Goal: Task Accomplishment & Management: Manage account settings

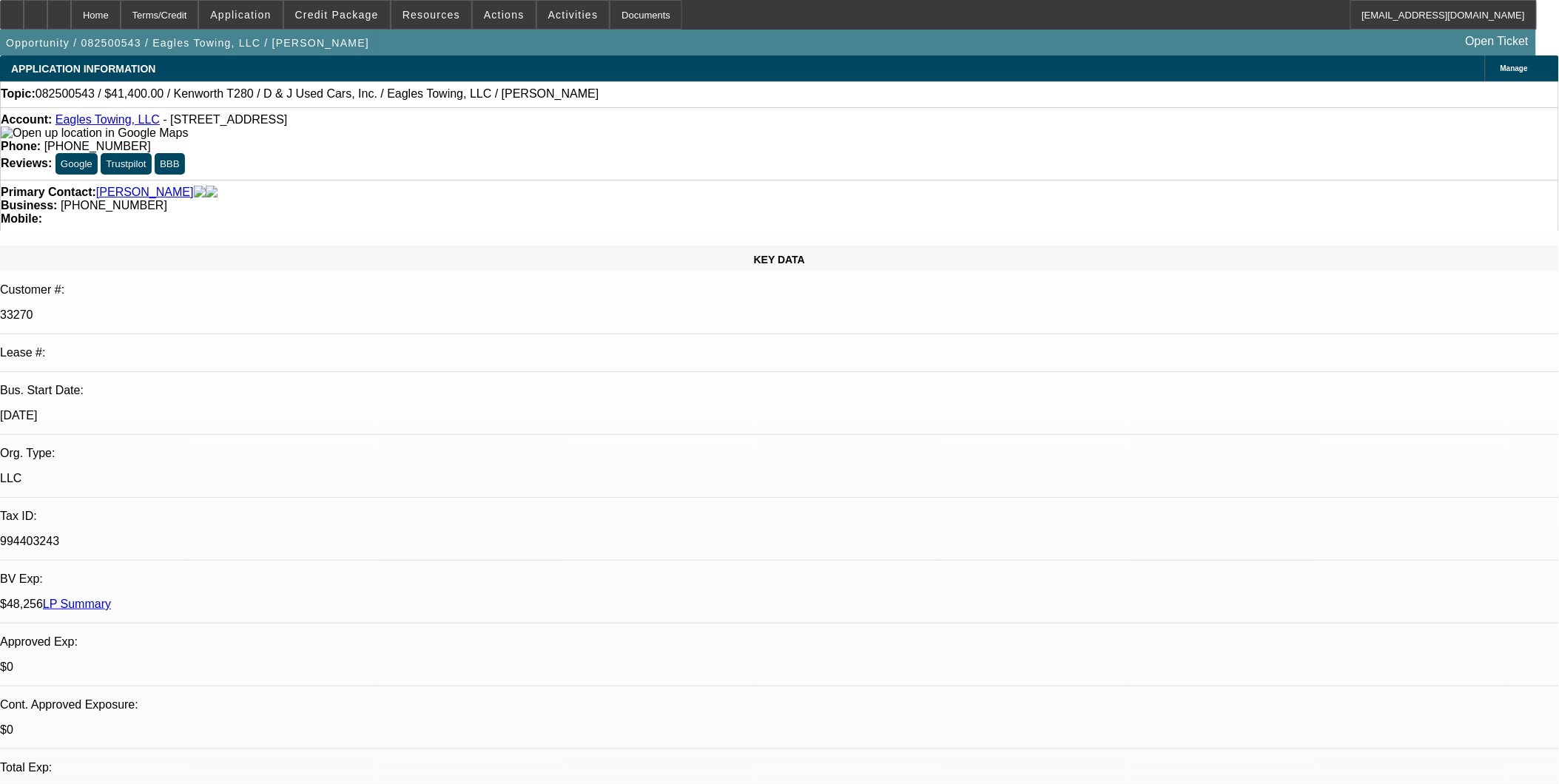
select select "0"
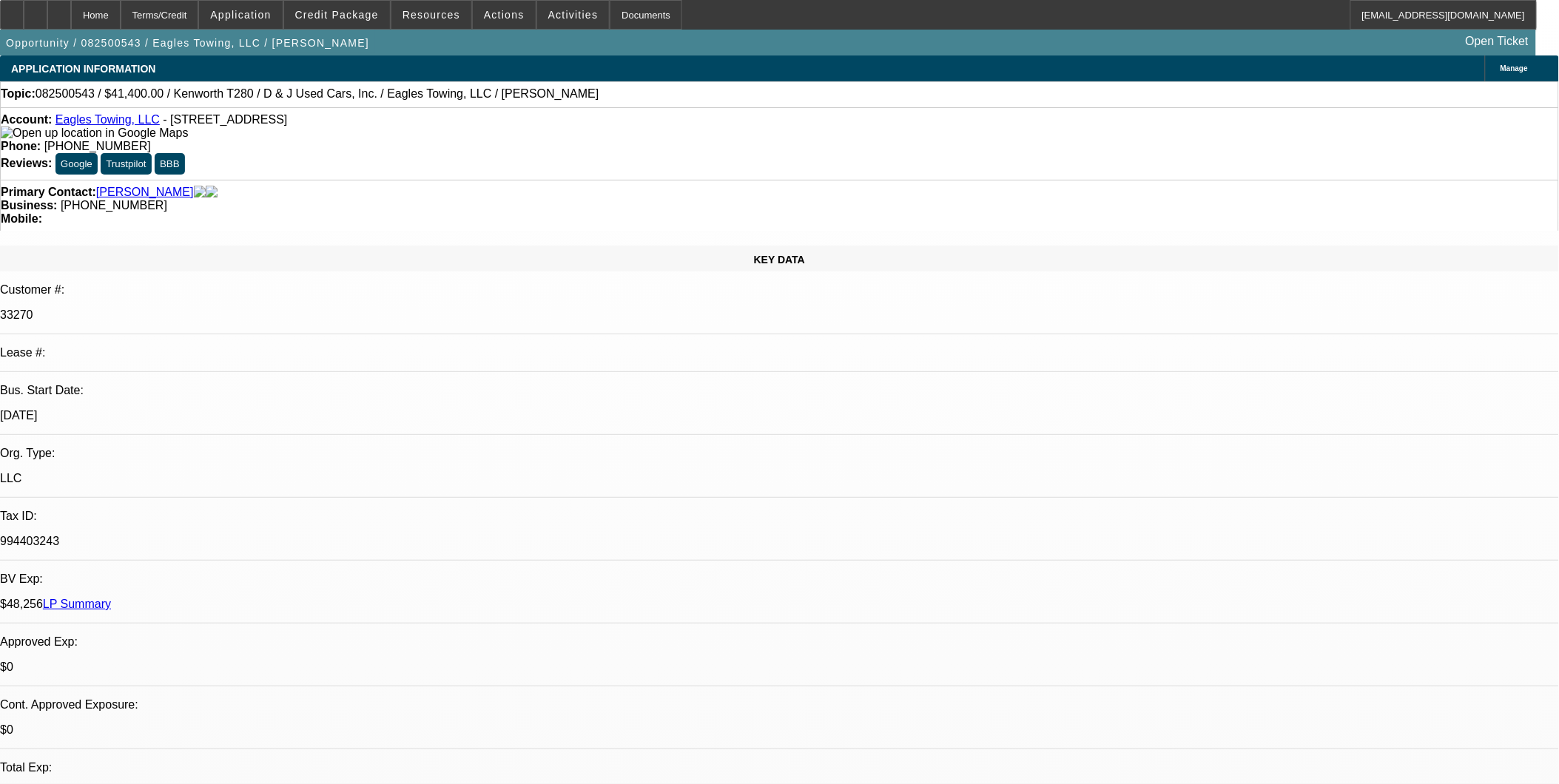
select select "0"
select select "0.1"
select select "0"
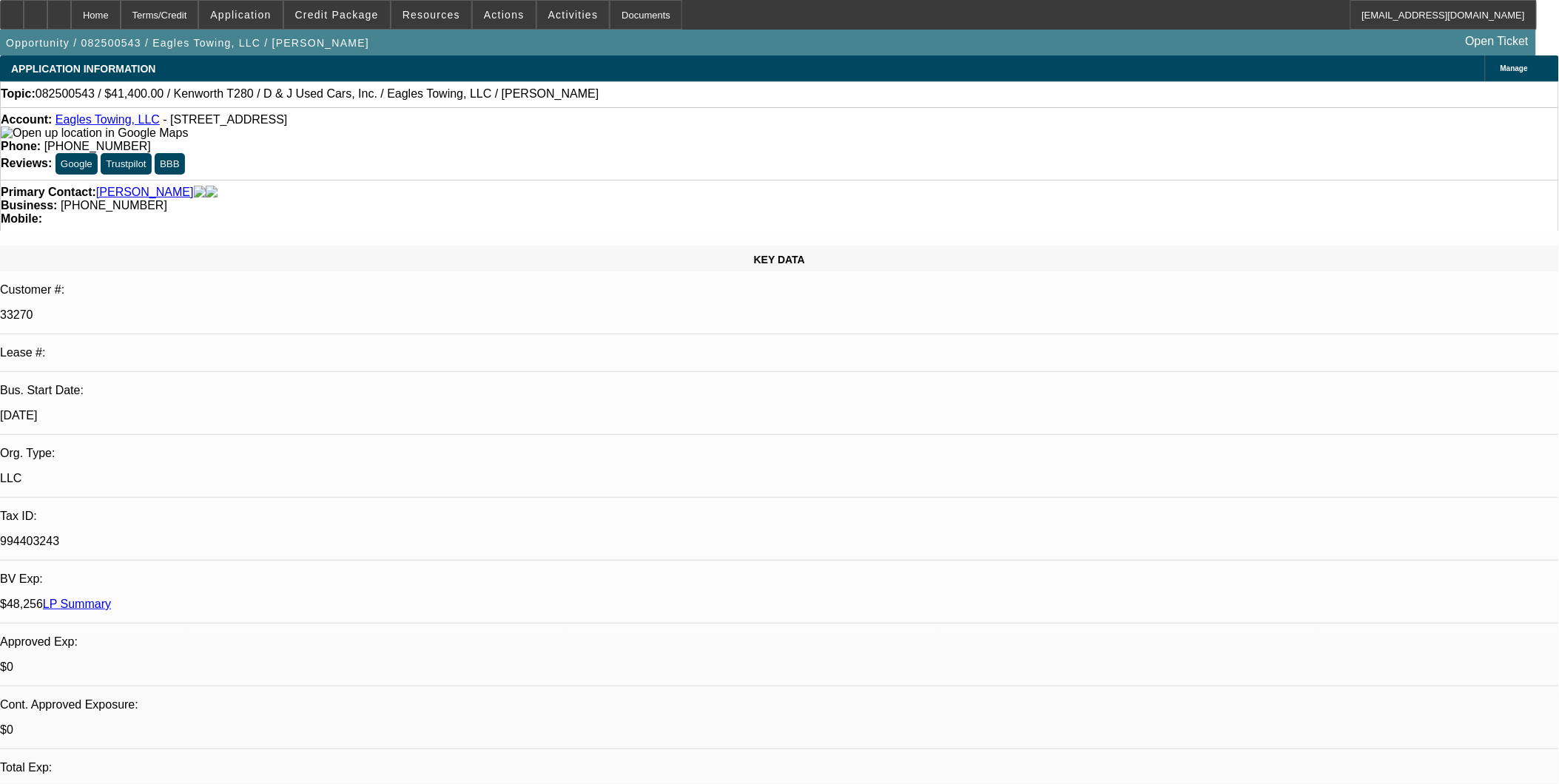
select select "0"
select select "0.1"
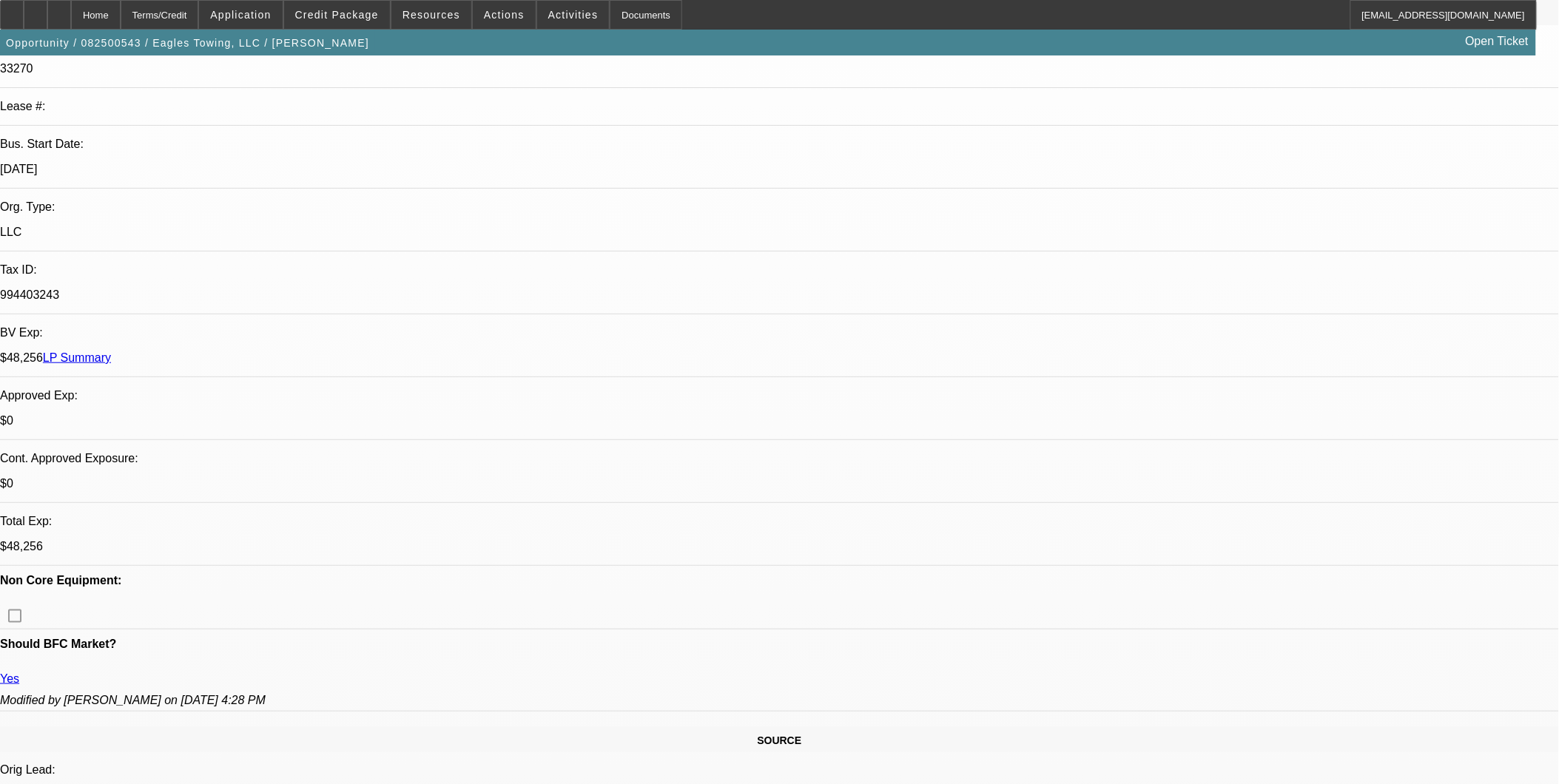
select select "1"
select select "2"
select select "1"
select select "2"
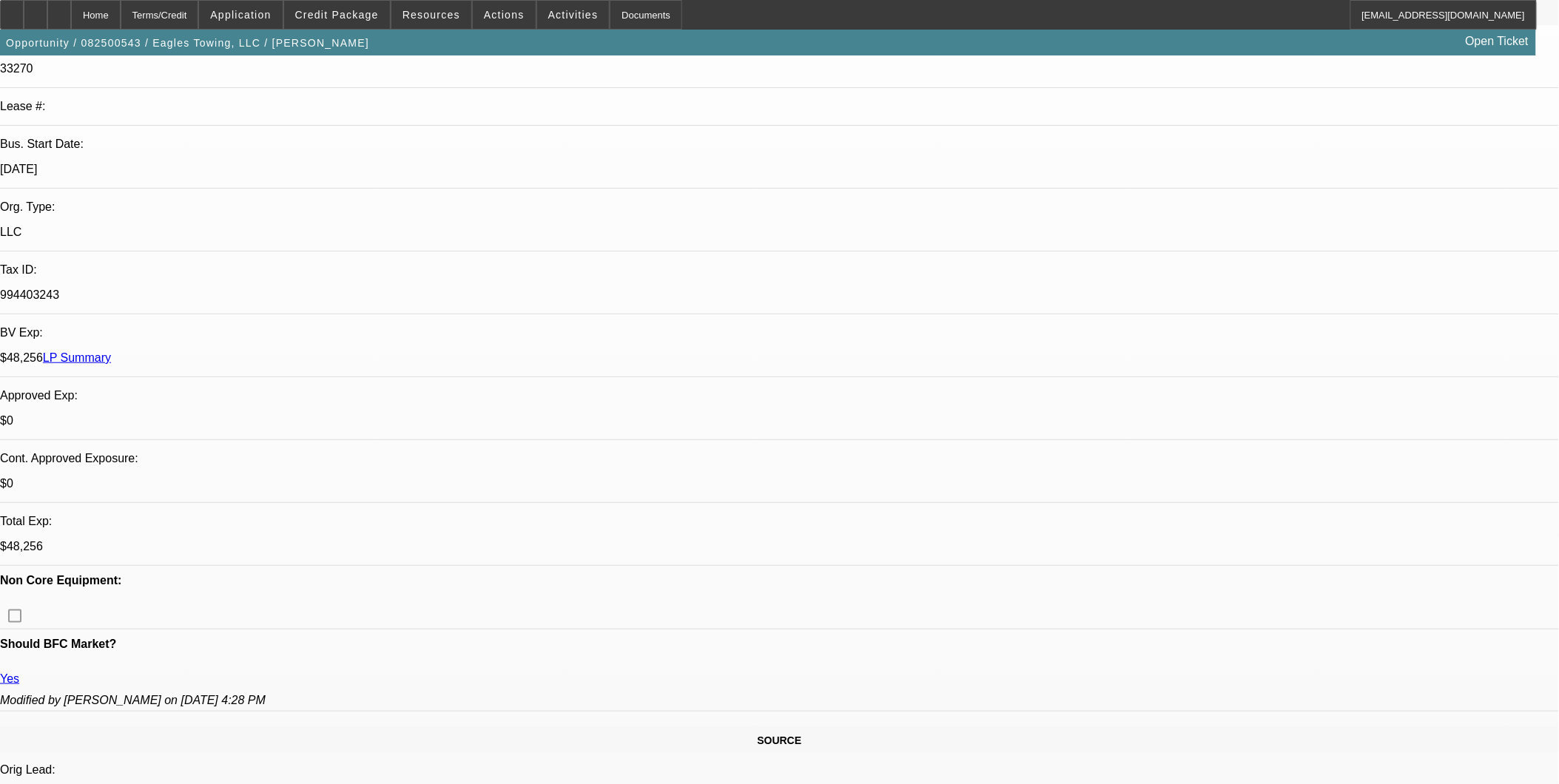
select select "1"
select select "4"
select select "1"
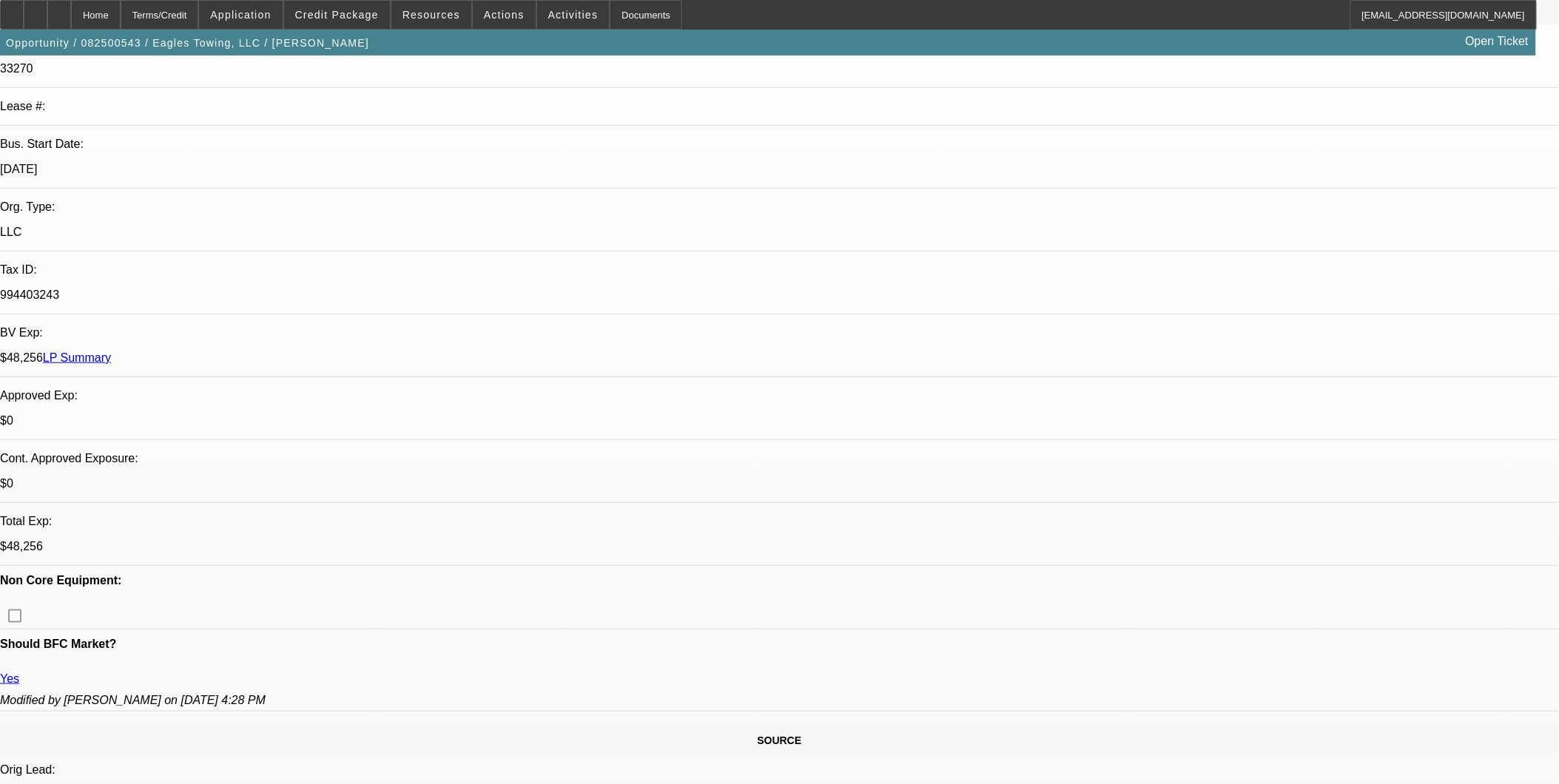
select select "1"
select select "4"
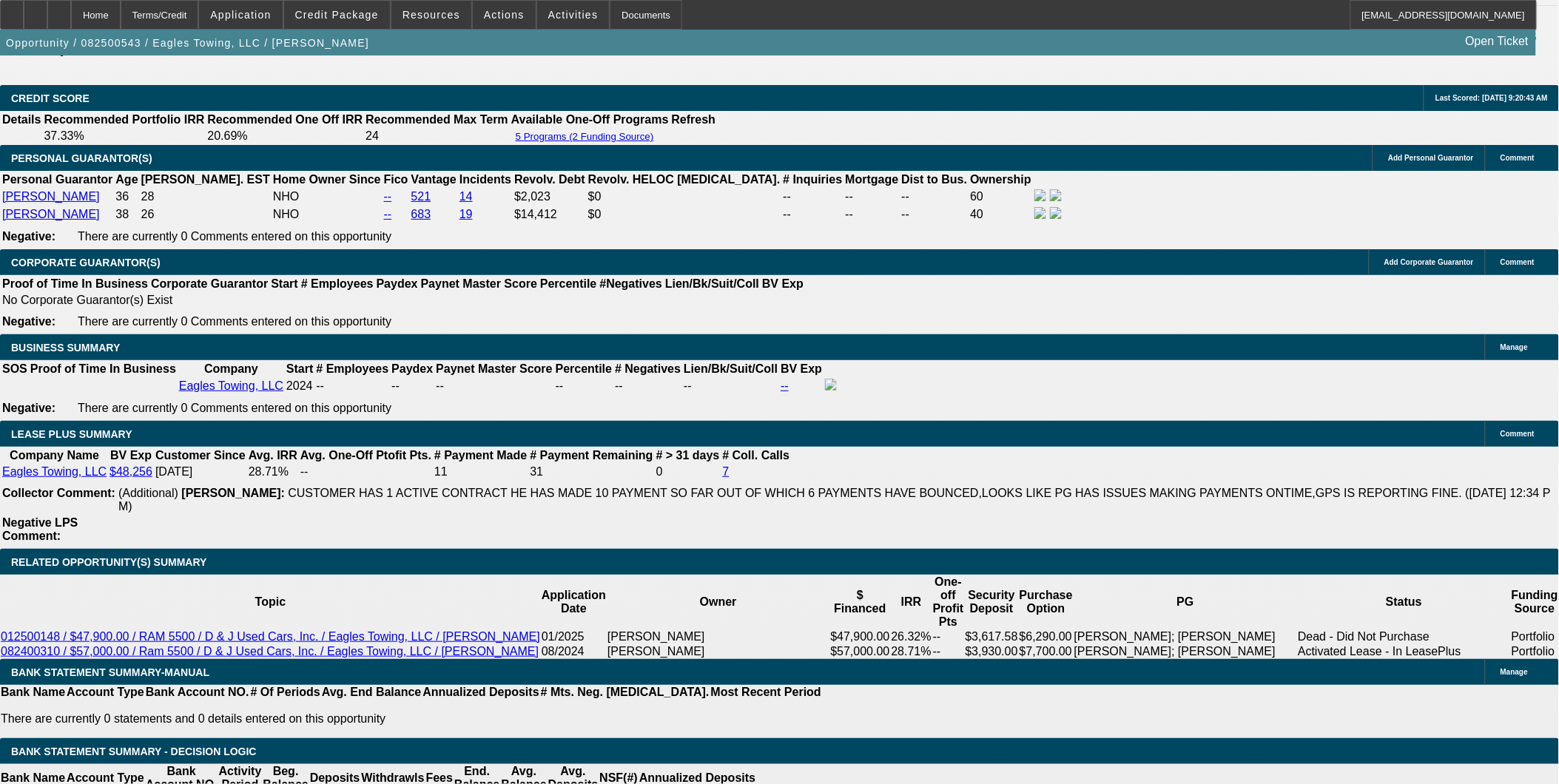
scroll to position [2302, 0]
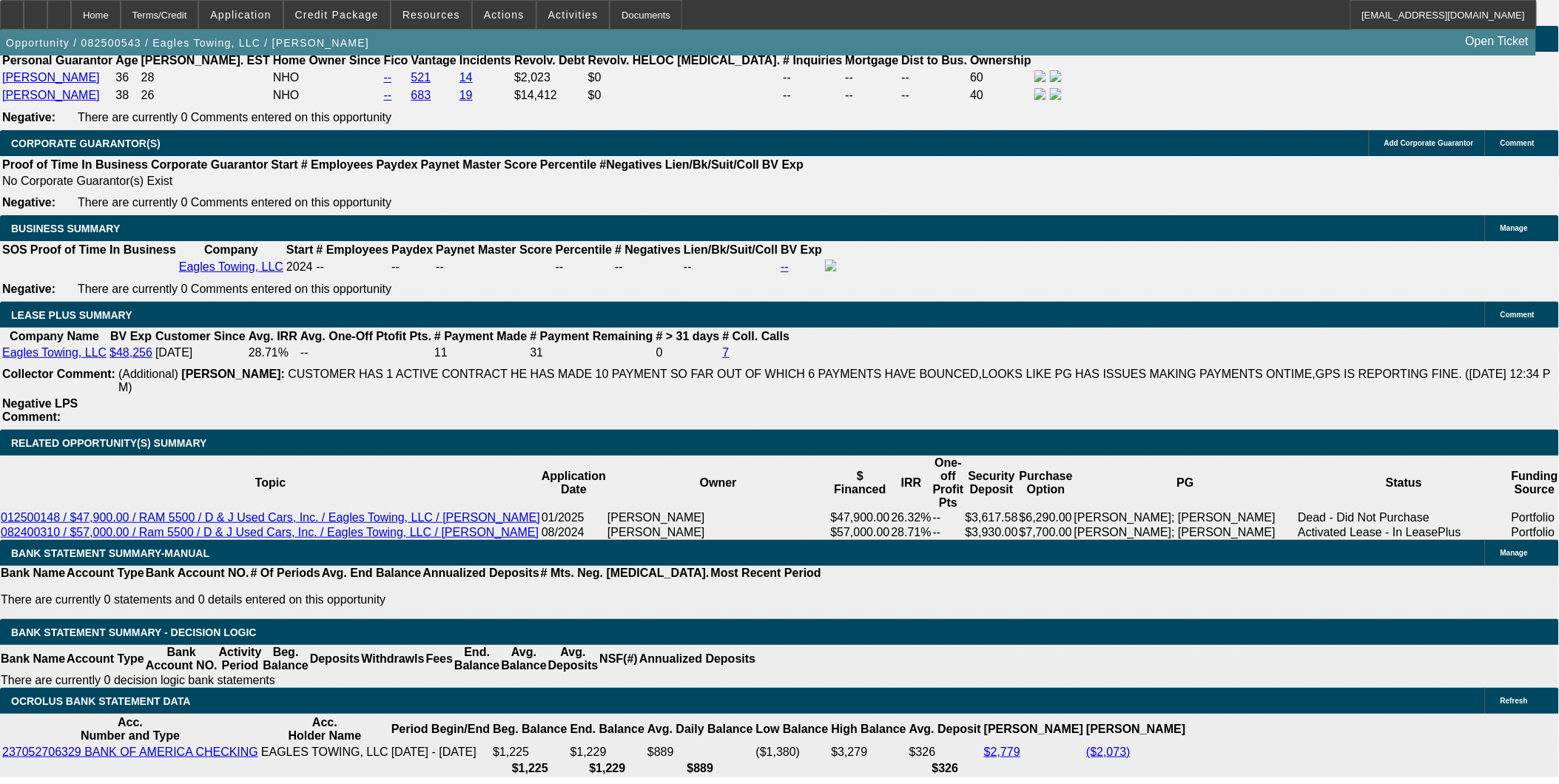
click at [337, 25] on span at bounding box center [336, 15] width 106 height 36
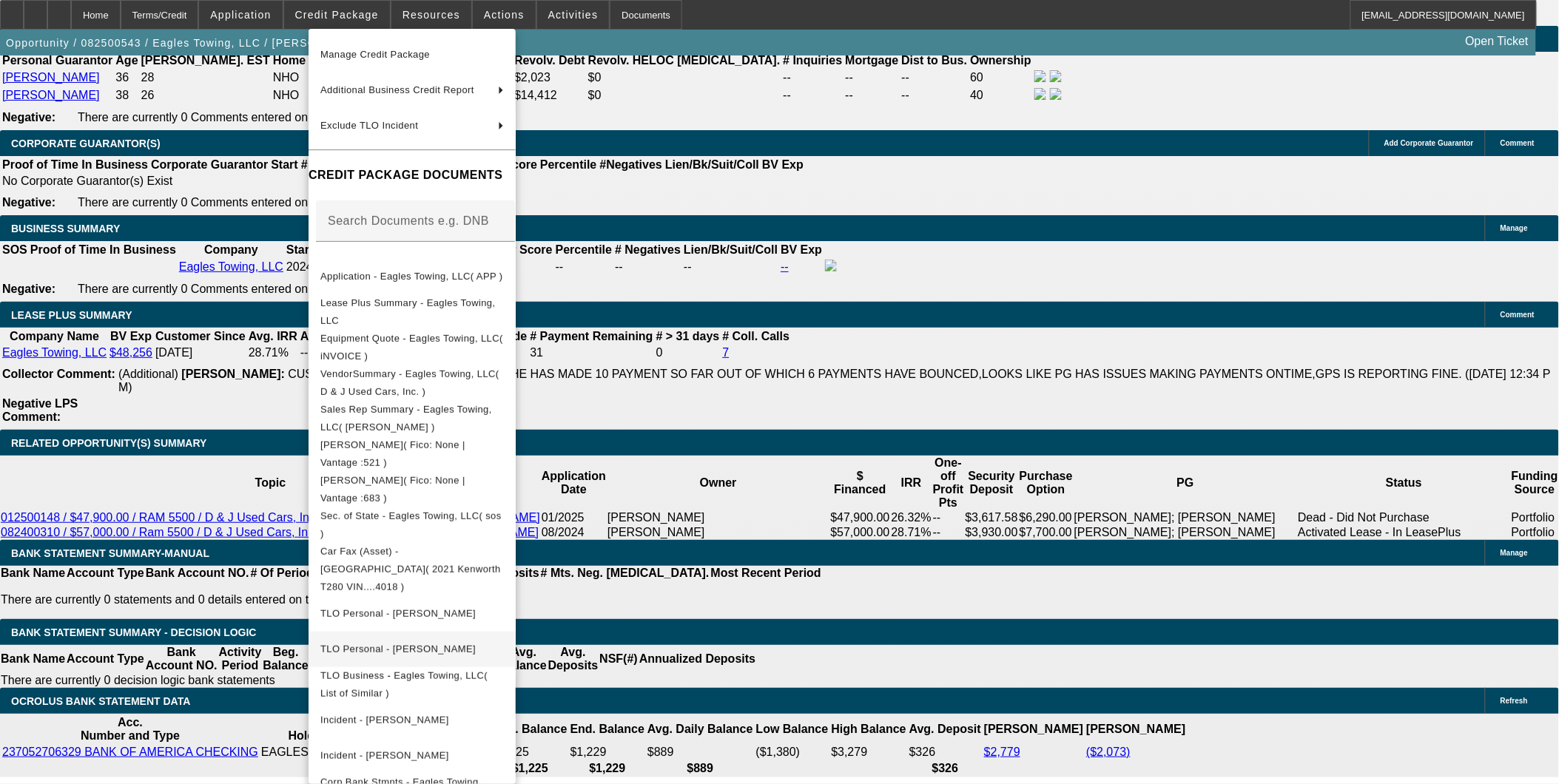
scroll to position [230, 0]
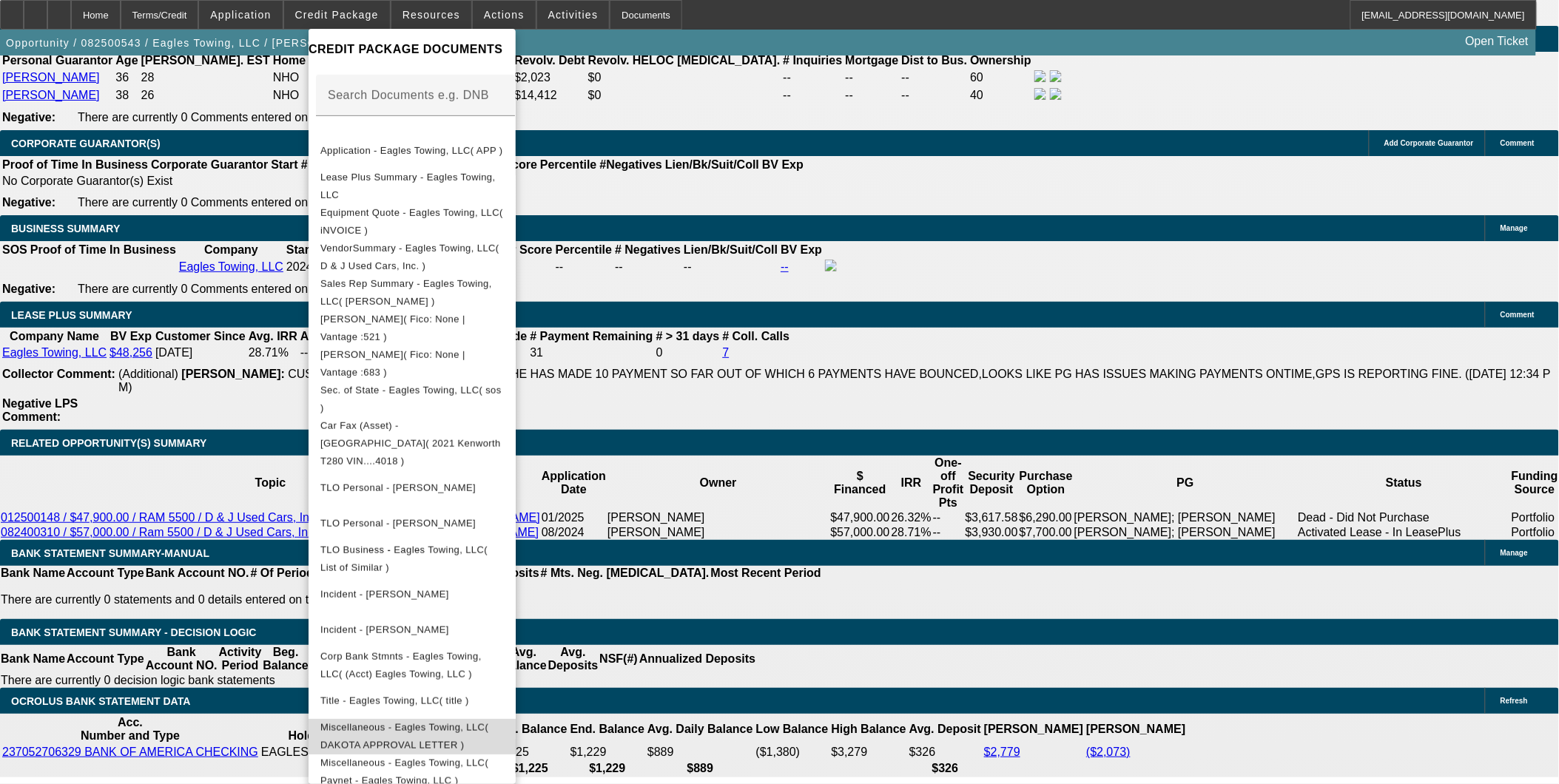
click at [410, 596] on span "Miscellaneous - Eagles Towing, LLC( DAKOTA APPROVAL LETTER )" at bounding box center [404, 735] width 168 height 29
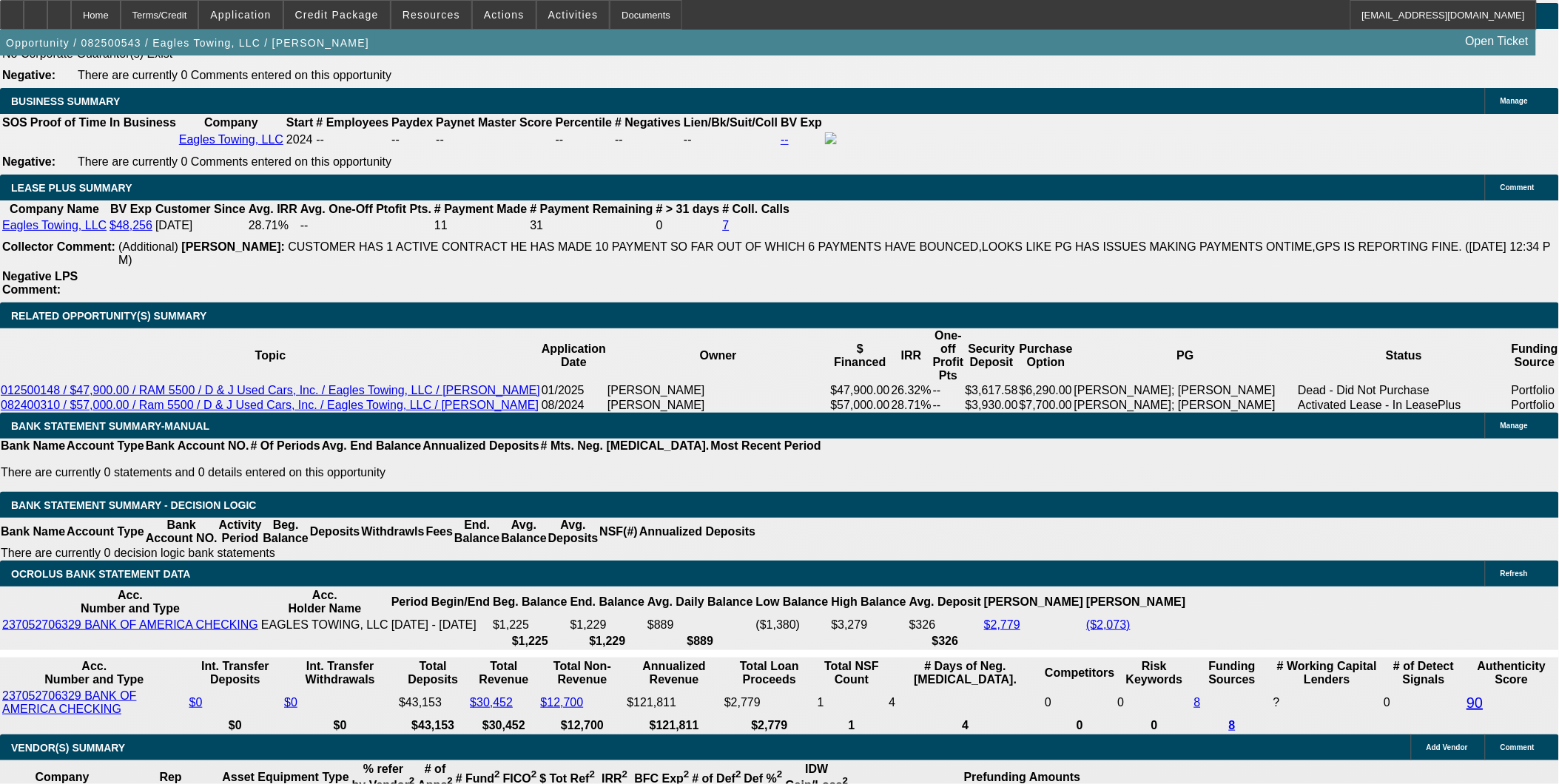
scroll to position [2466, 0]
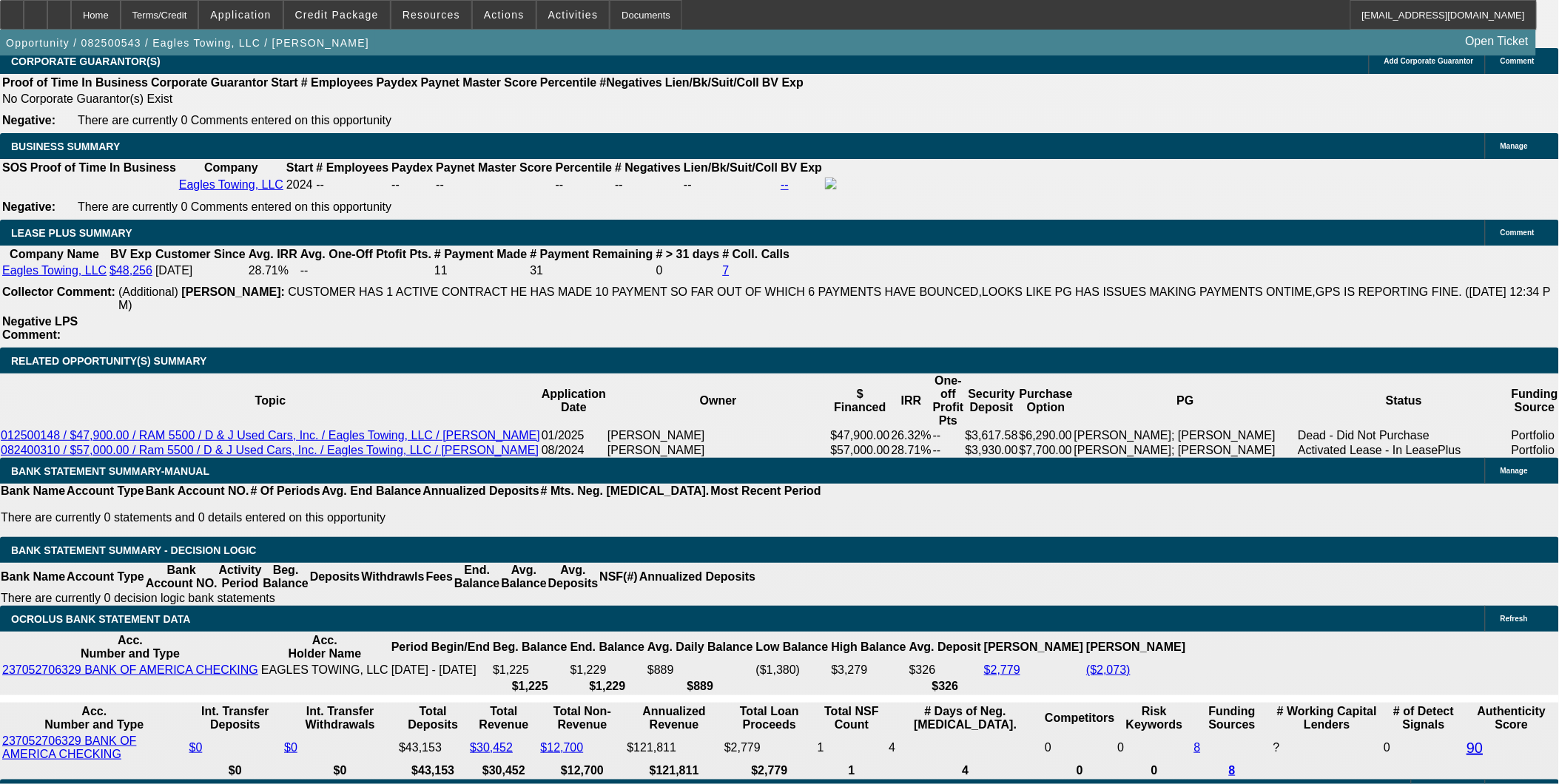
click at [369, 20] on span at bounding box center [336, 15] width 106 height 36
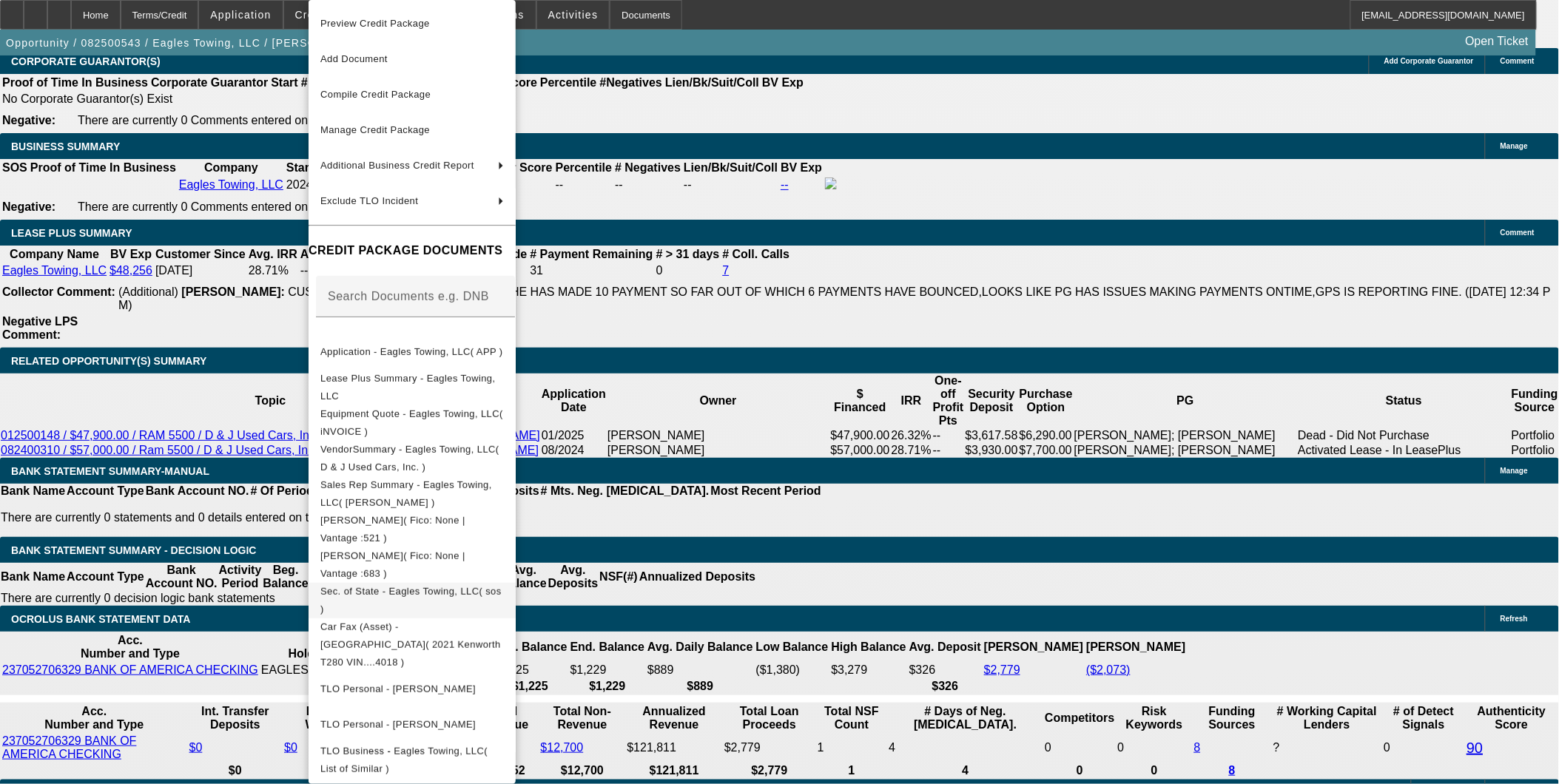
scroll to position [201, 0]
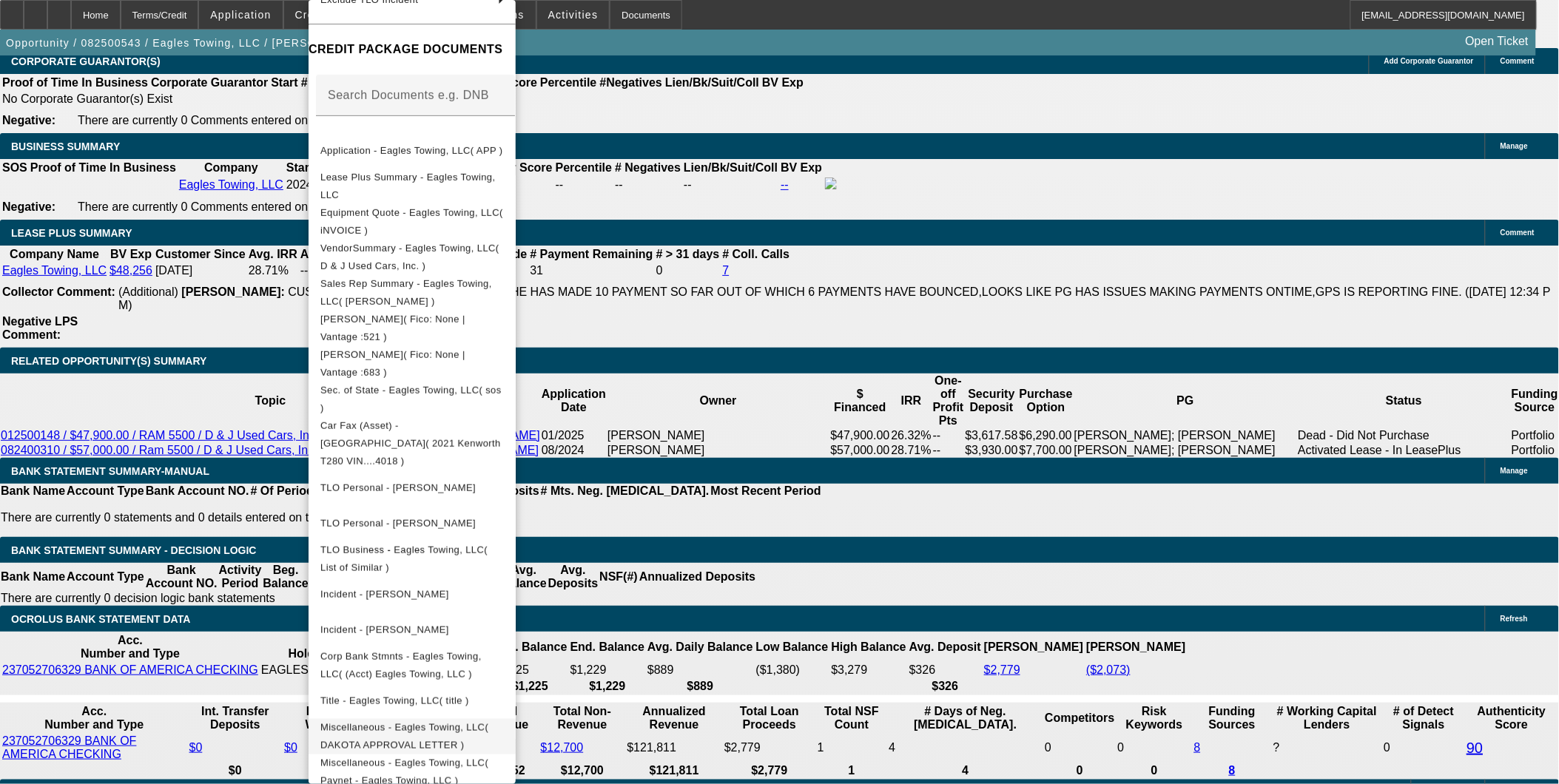
click at [437, 596] on span "Miscellaneous - Eagles Towing, LLC( DAKOTA APPROVAL LETTER )" at bounding box center [412, 737] width 183 height 36
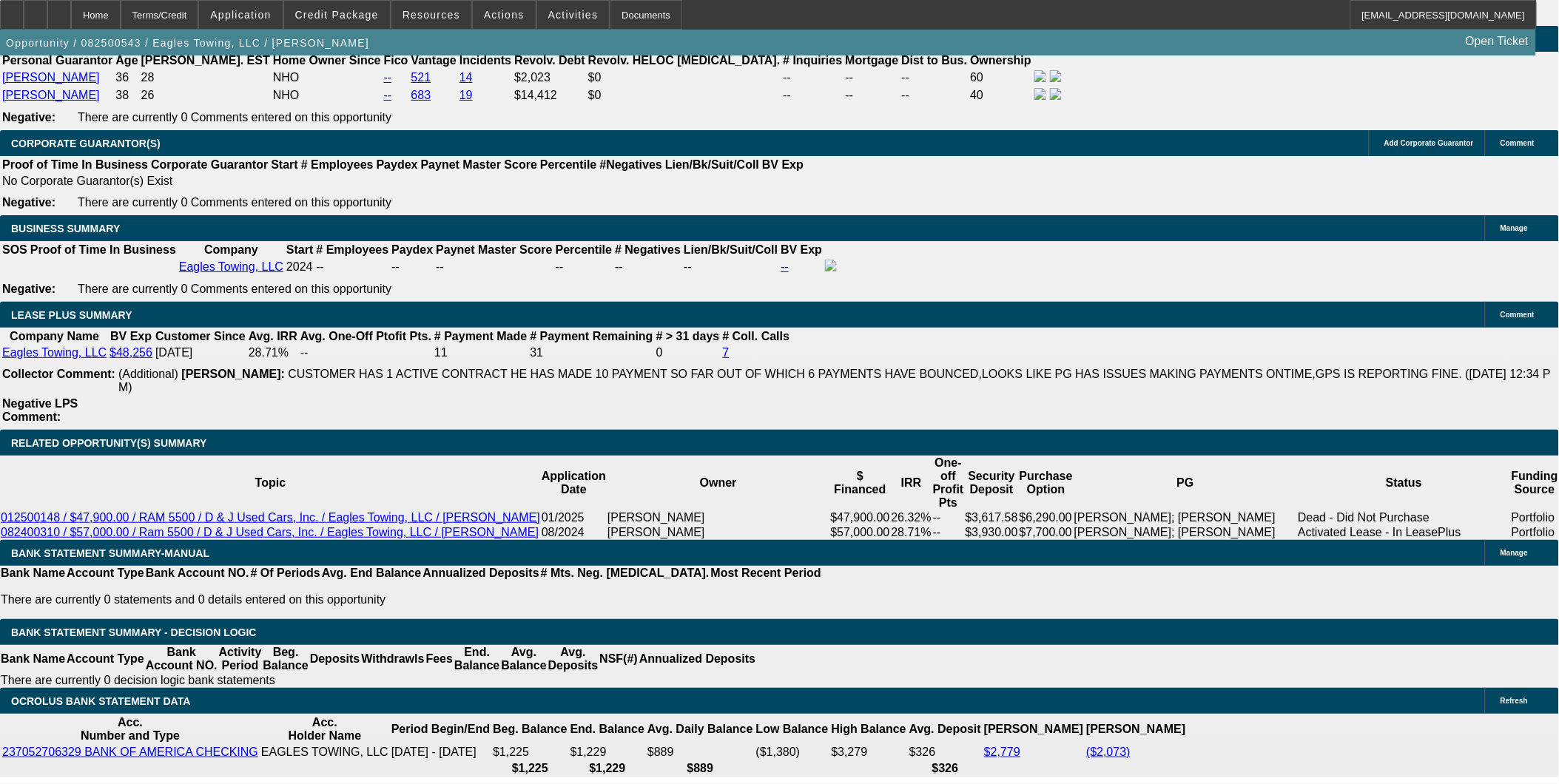
scroll to position [2384, 0]
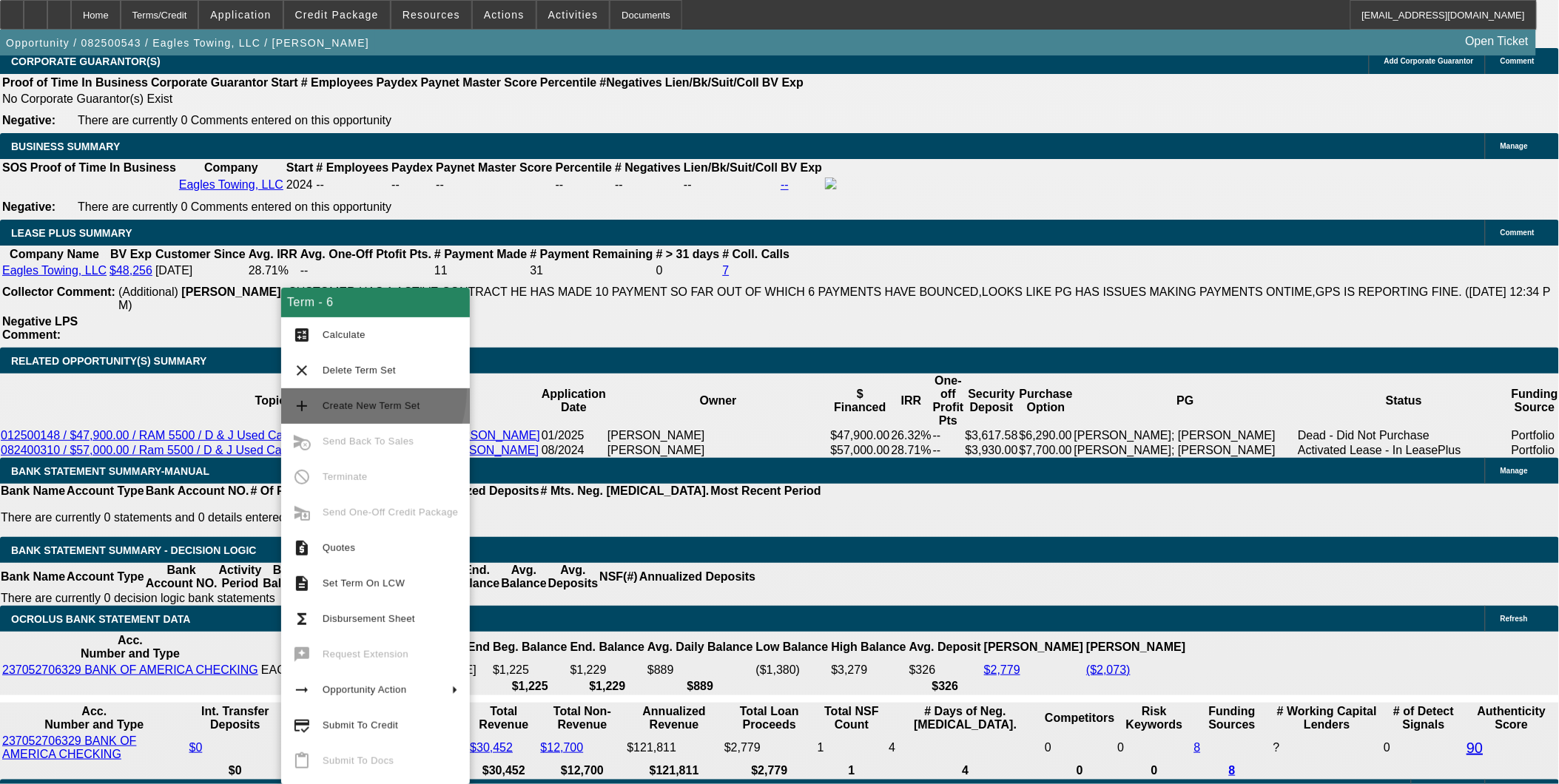
click at [336, 390] on button "add Create New Term Set" at bounding box center [375, 406] width 189 height 36
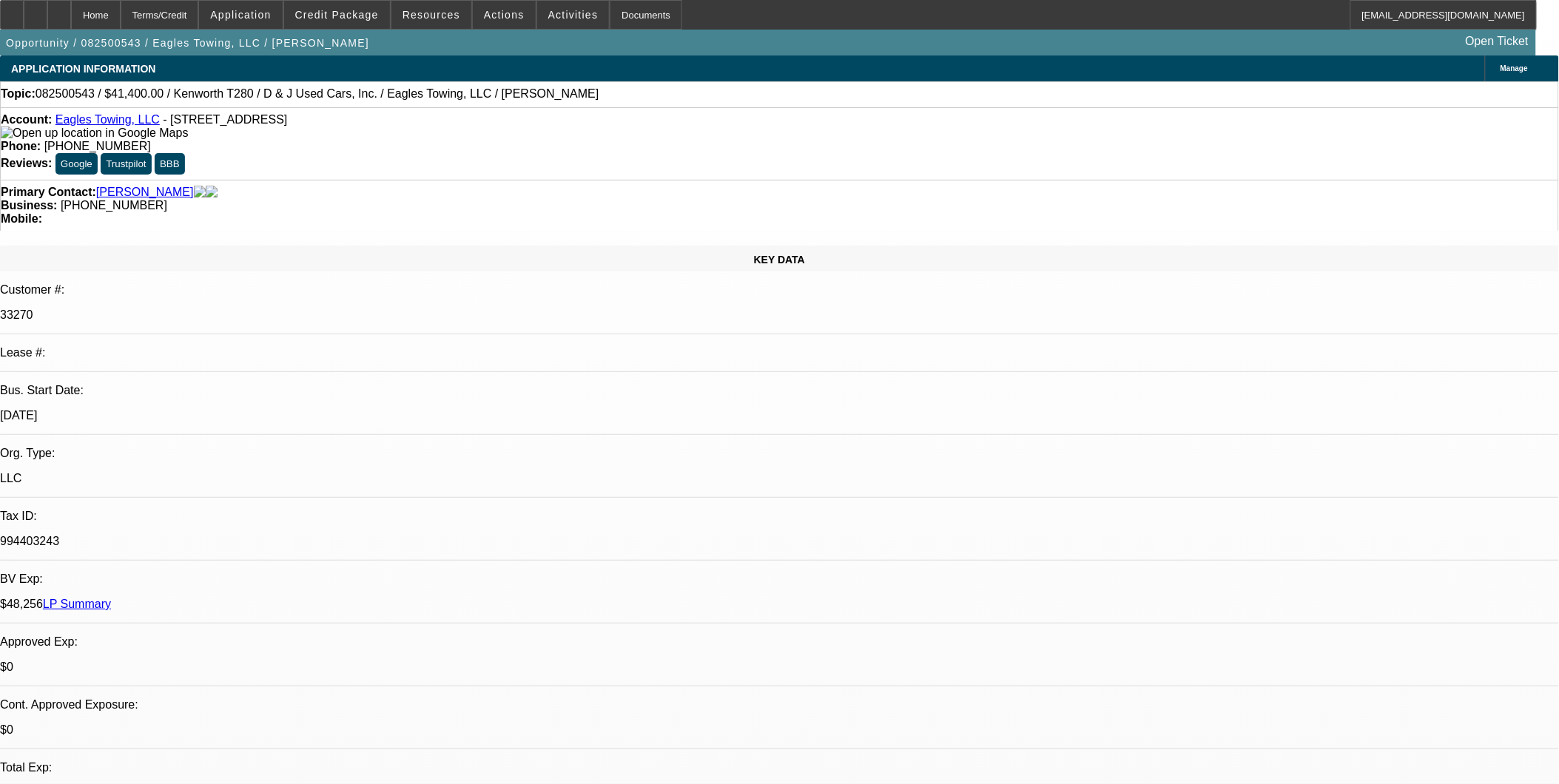
select select "0"
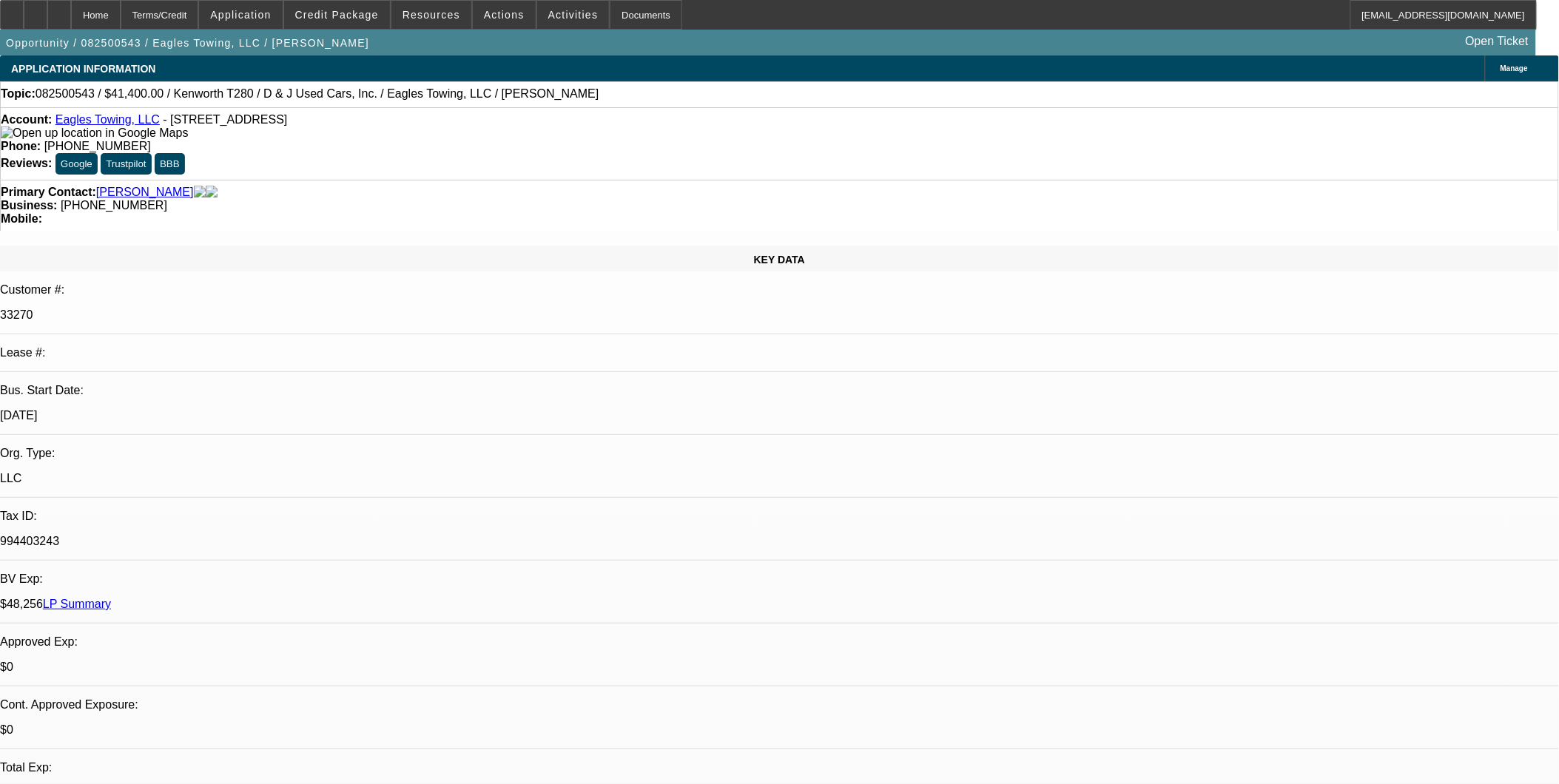
select select "0"
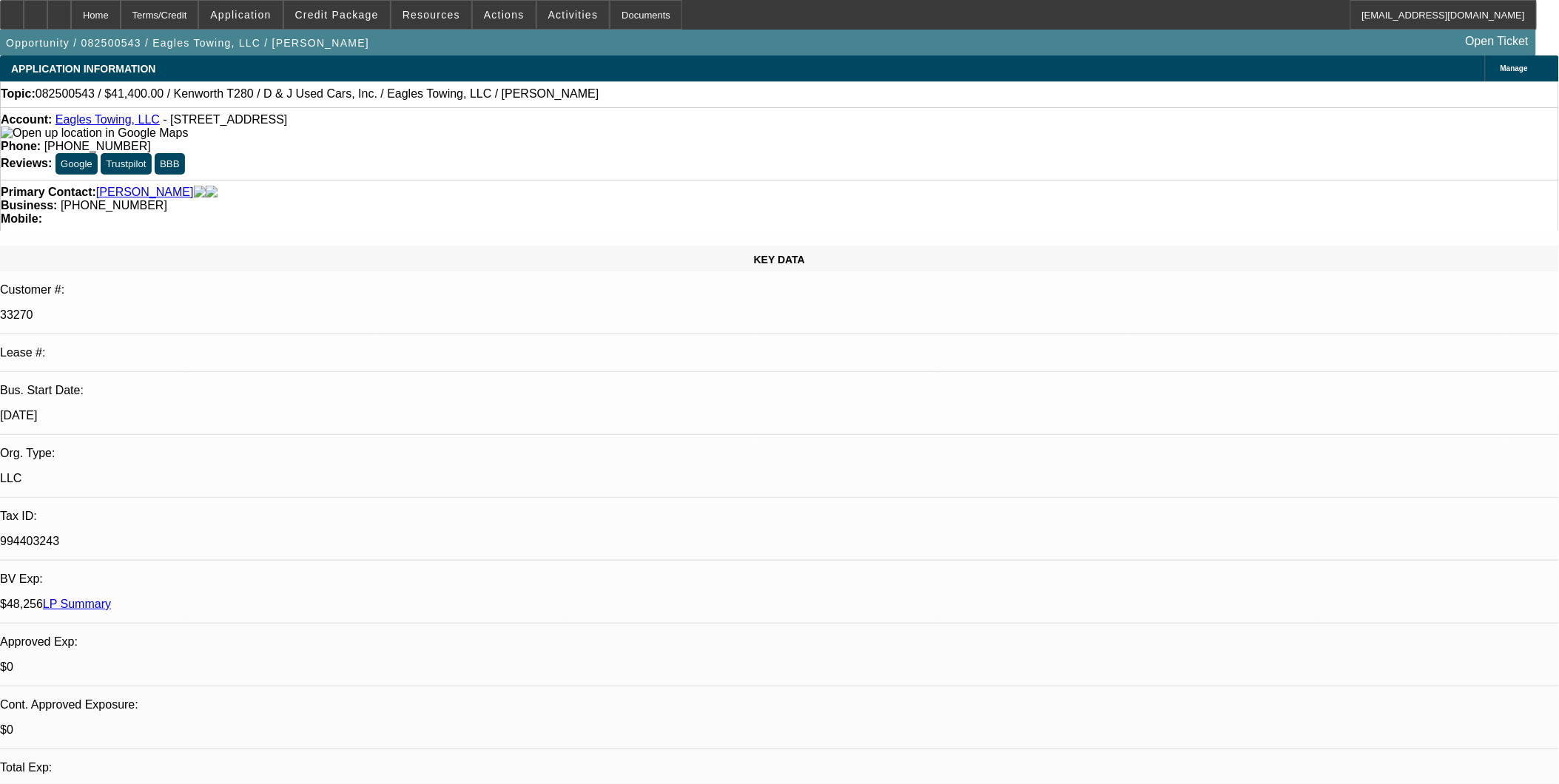
select select "0"
select select "0.1"
select select "1"
select select "2"
select select "1"
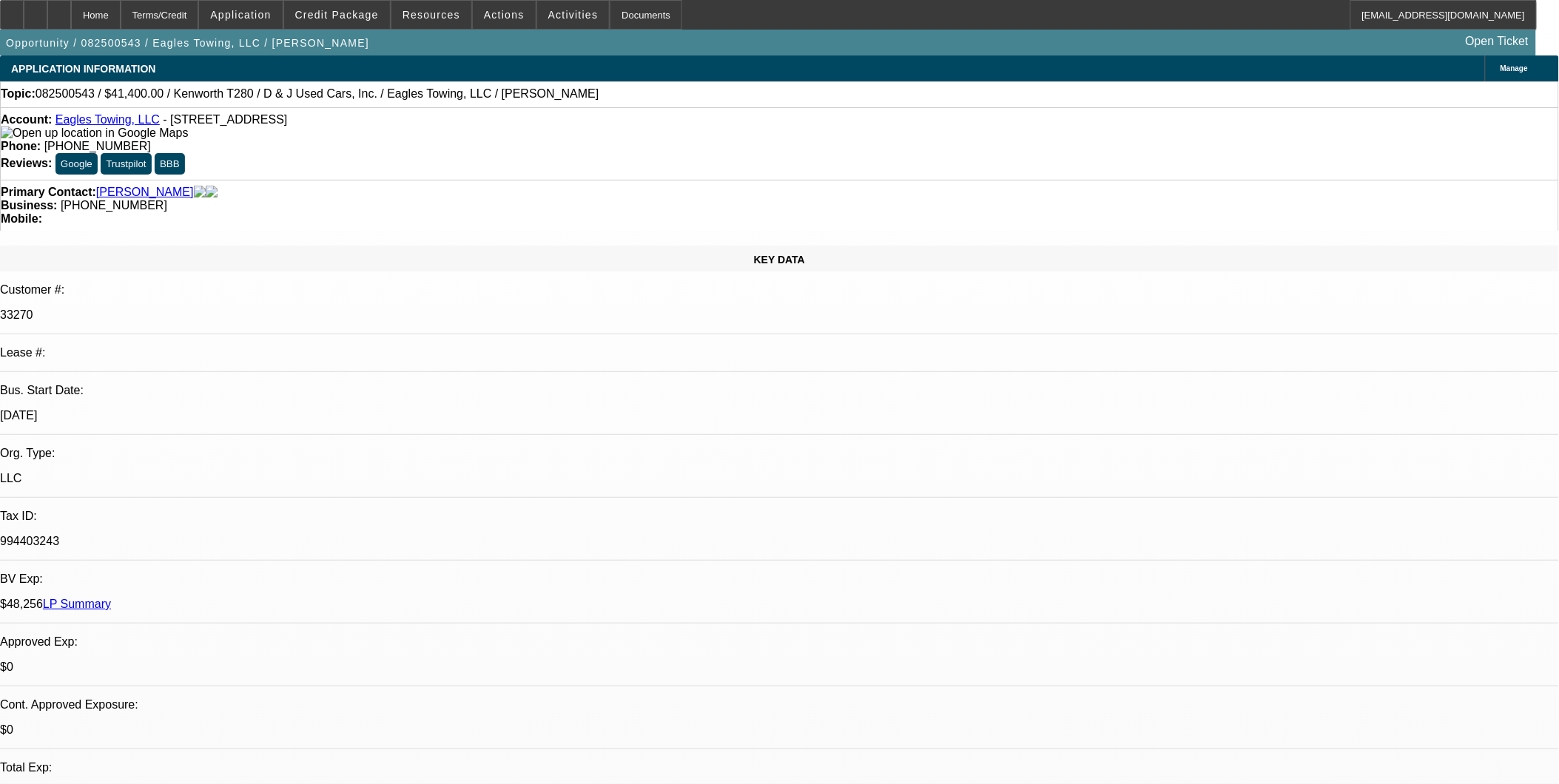
select select "1"
select select "2"
select select "1"
select select "2"
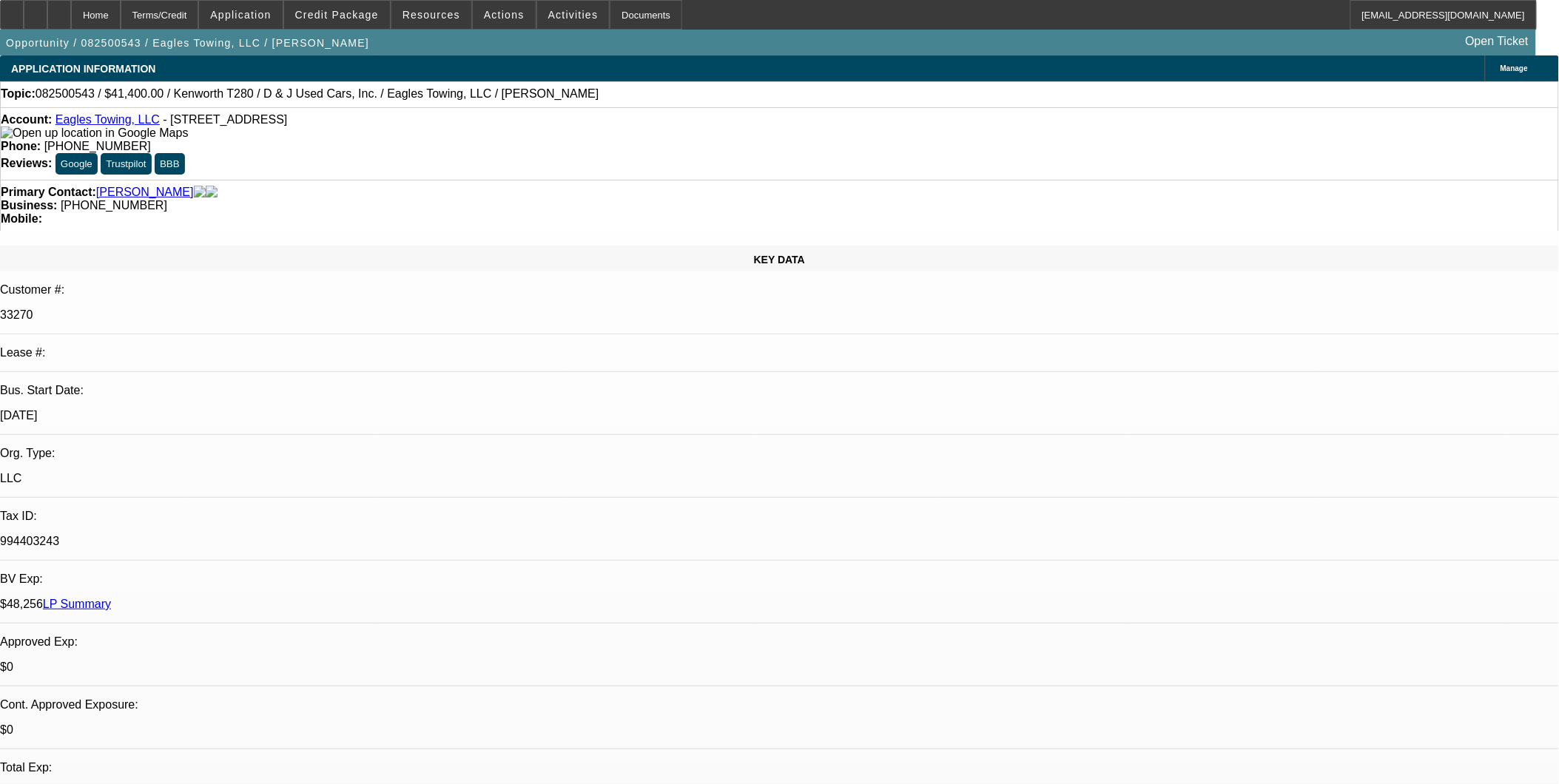
select select "1"
select select "4"
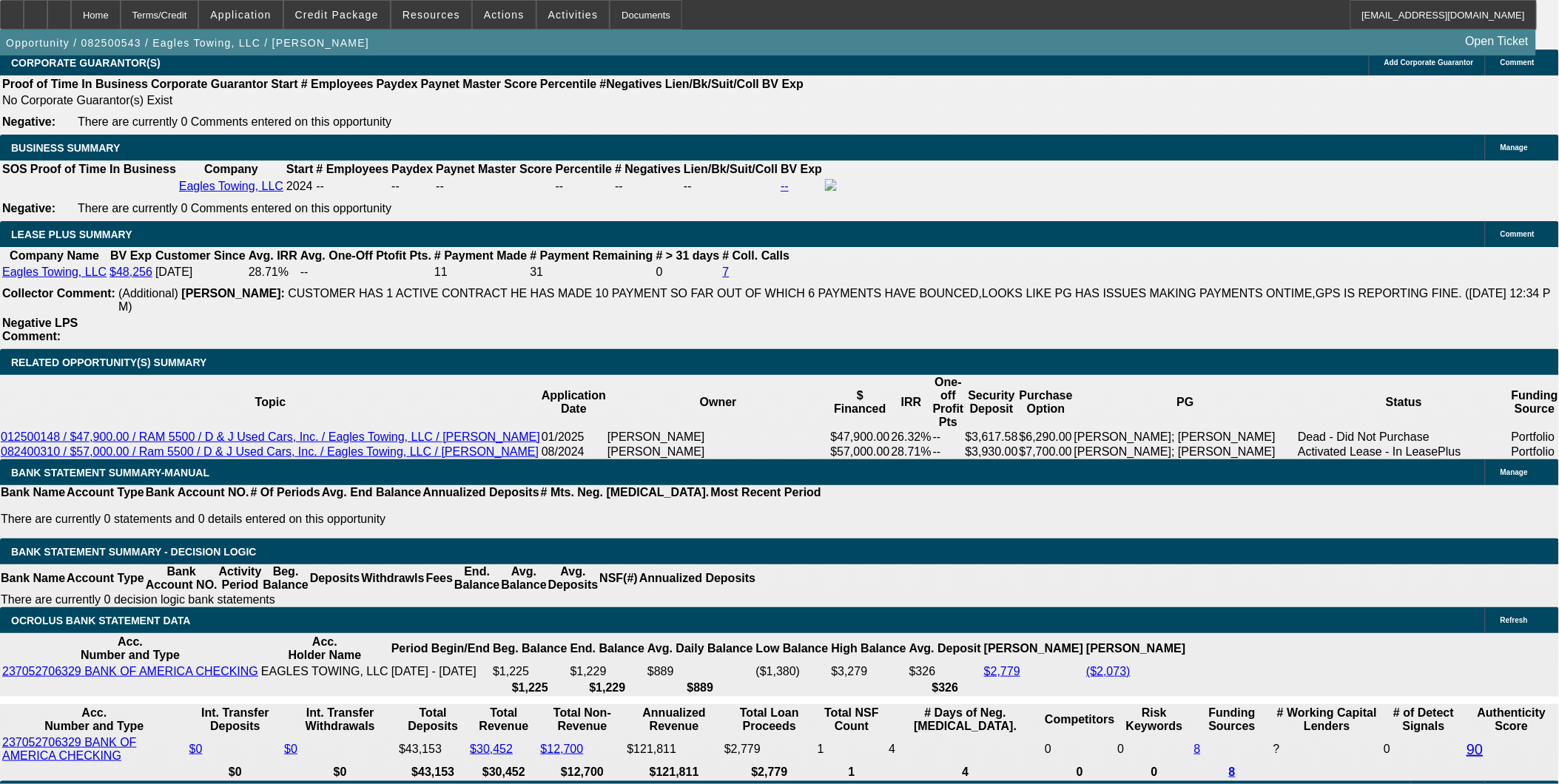
scroll to position [2384, 0]
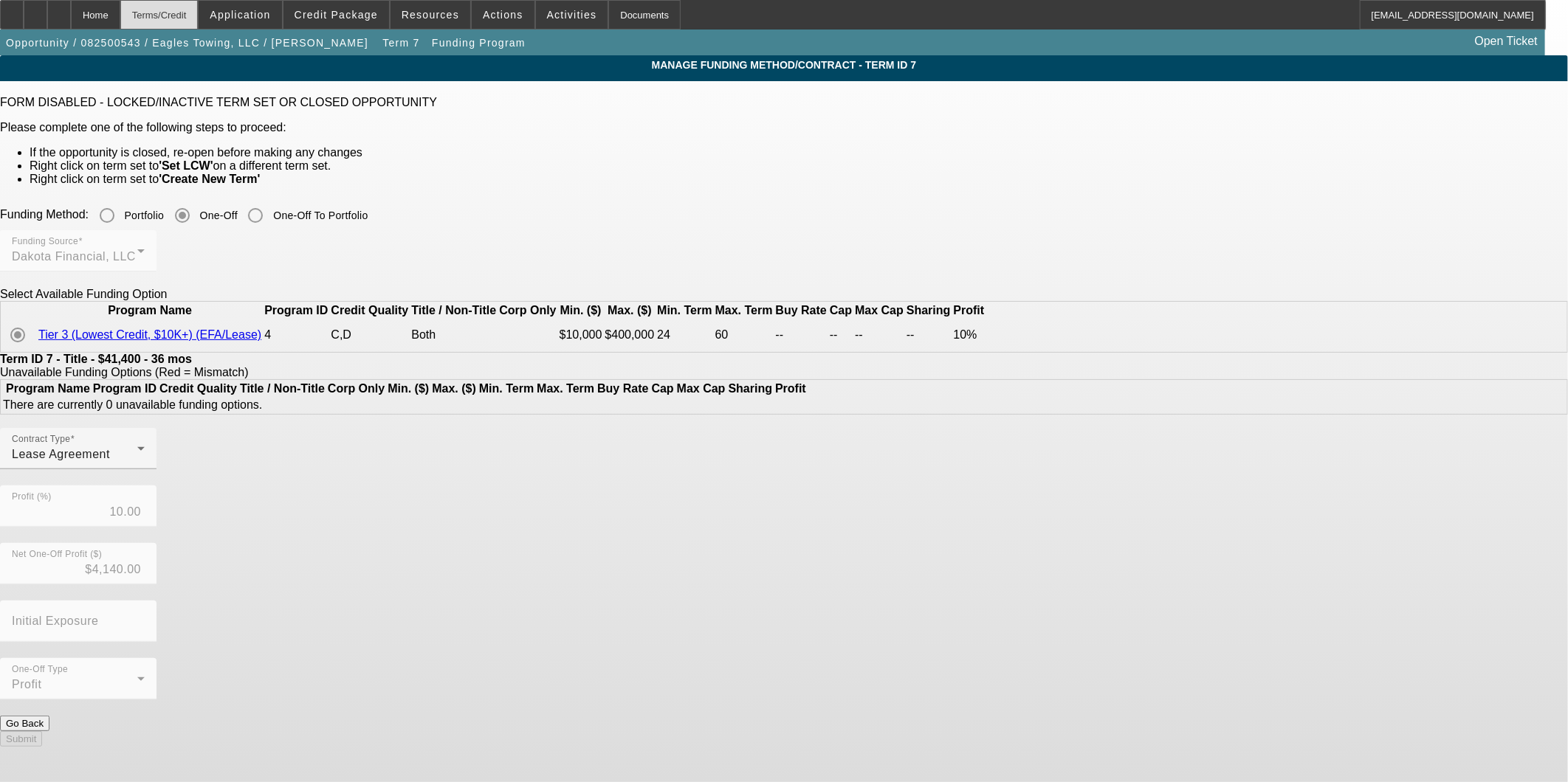
click at [193, 9] on div "Terms/Credit" at bounding box center [159, 15] width 78 height 29
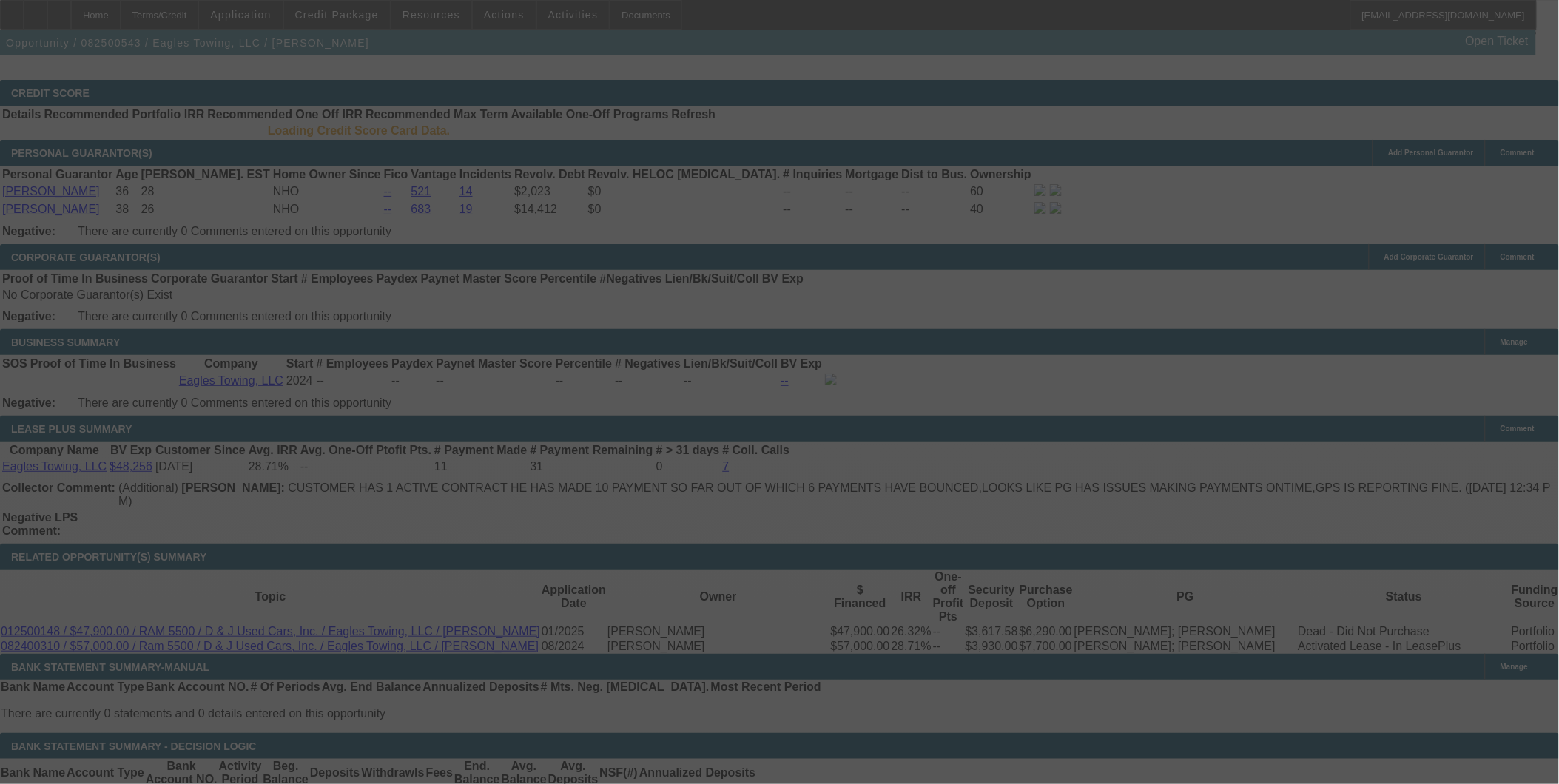
scroll to position [2182, 0]
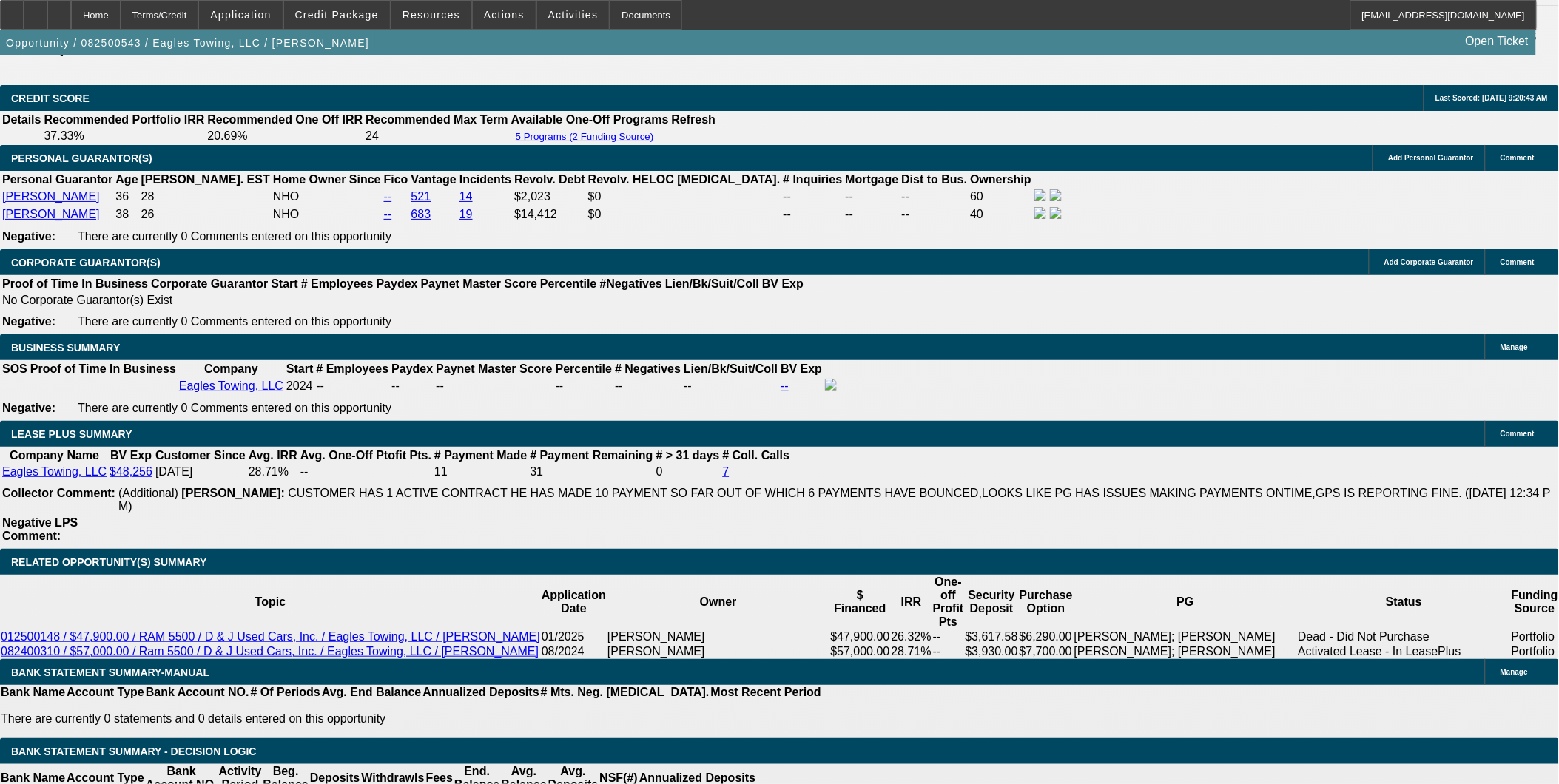
select select "0"
select select "2"
select select "0"
select select "1"
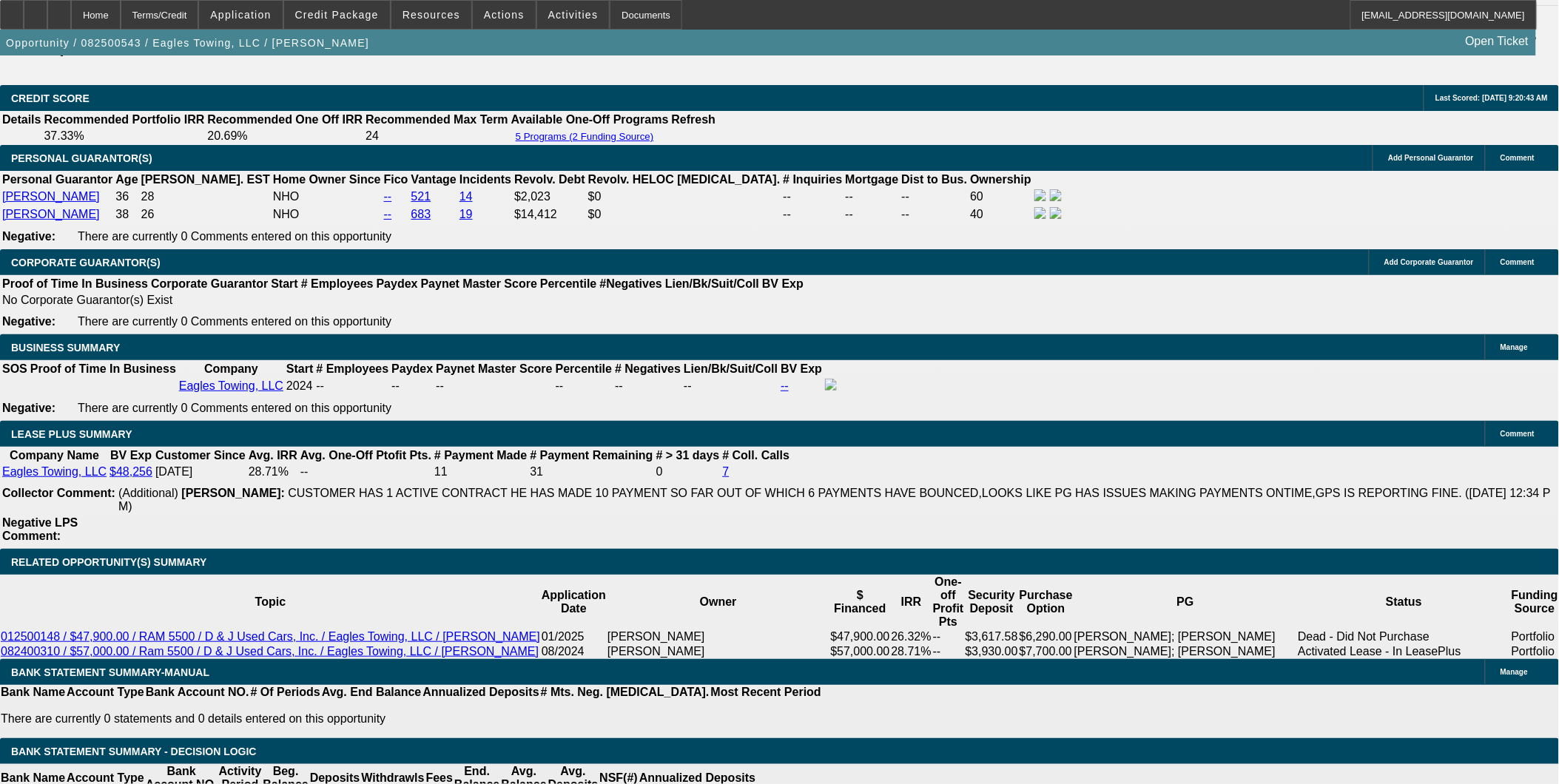
select select "0"
select select "2"
select select "0"
select select "1"
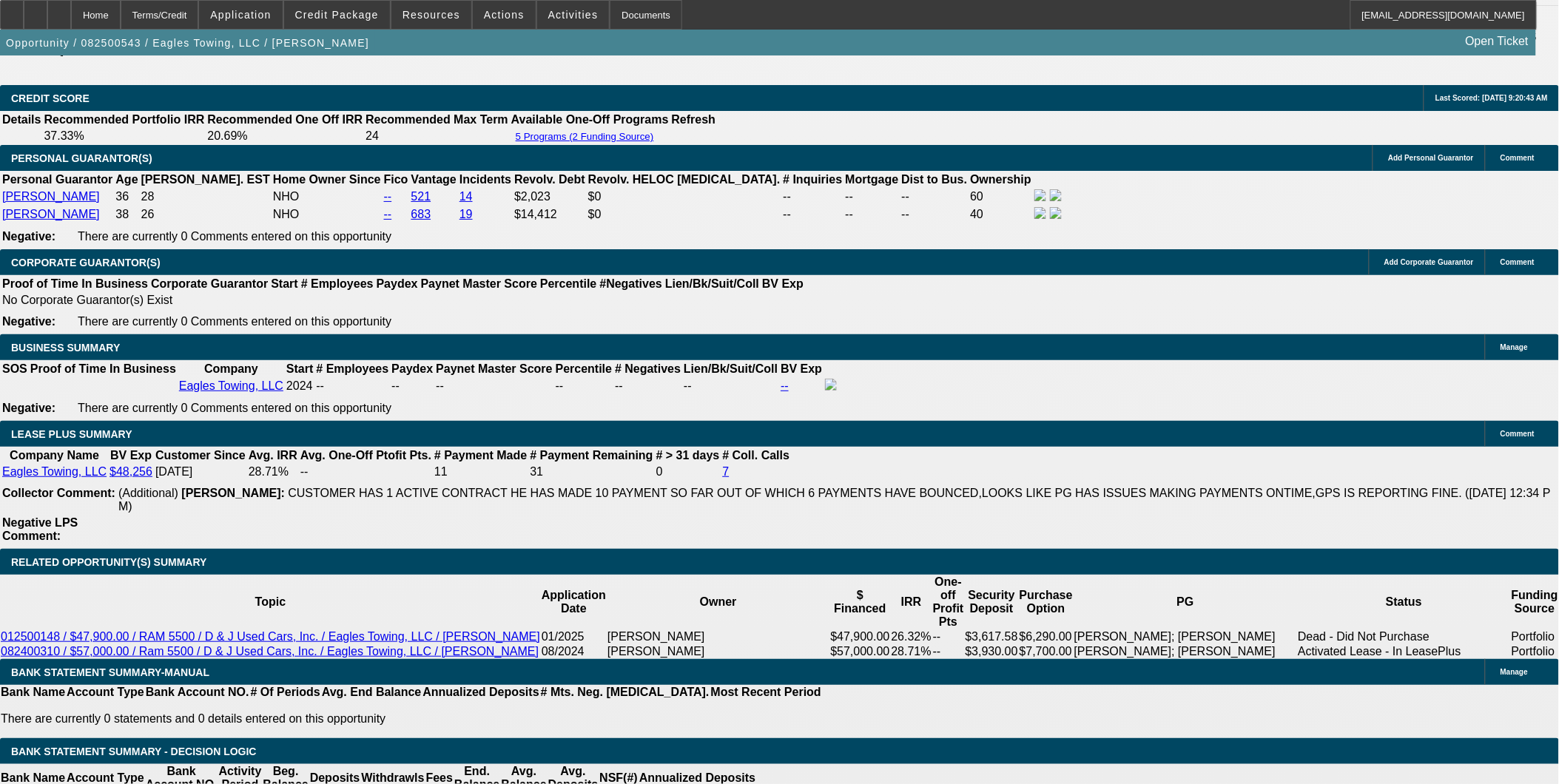
select select "0"
select select "2"
select select "0"
select select "1"
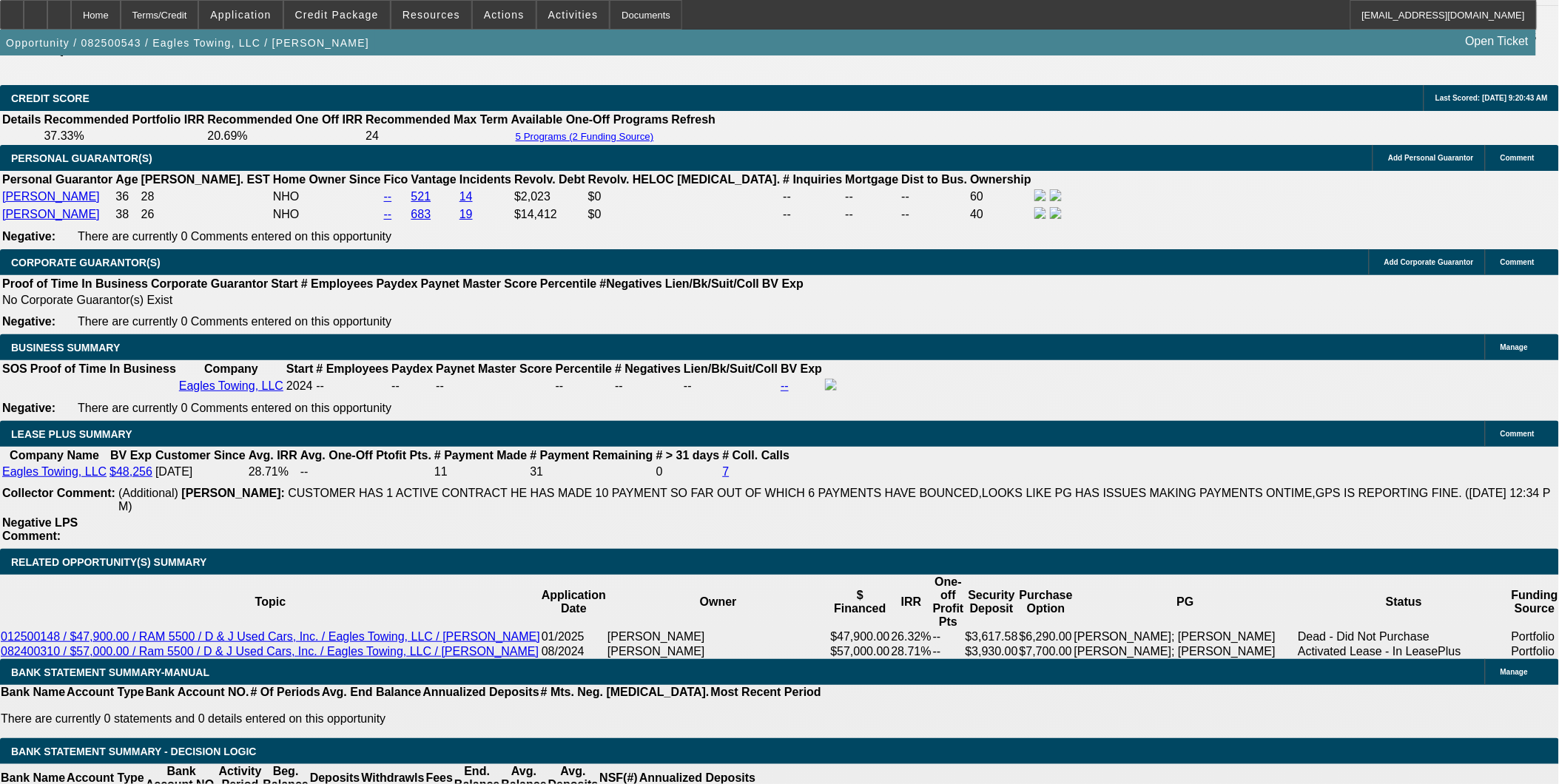
select select "0"
select select "2"
select select "0"
select select "1"
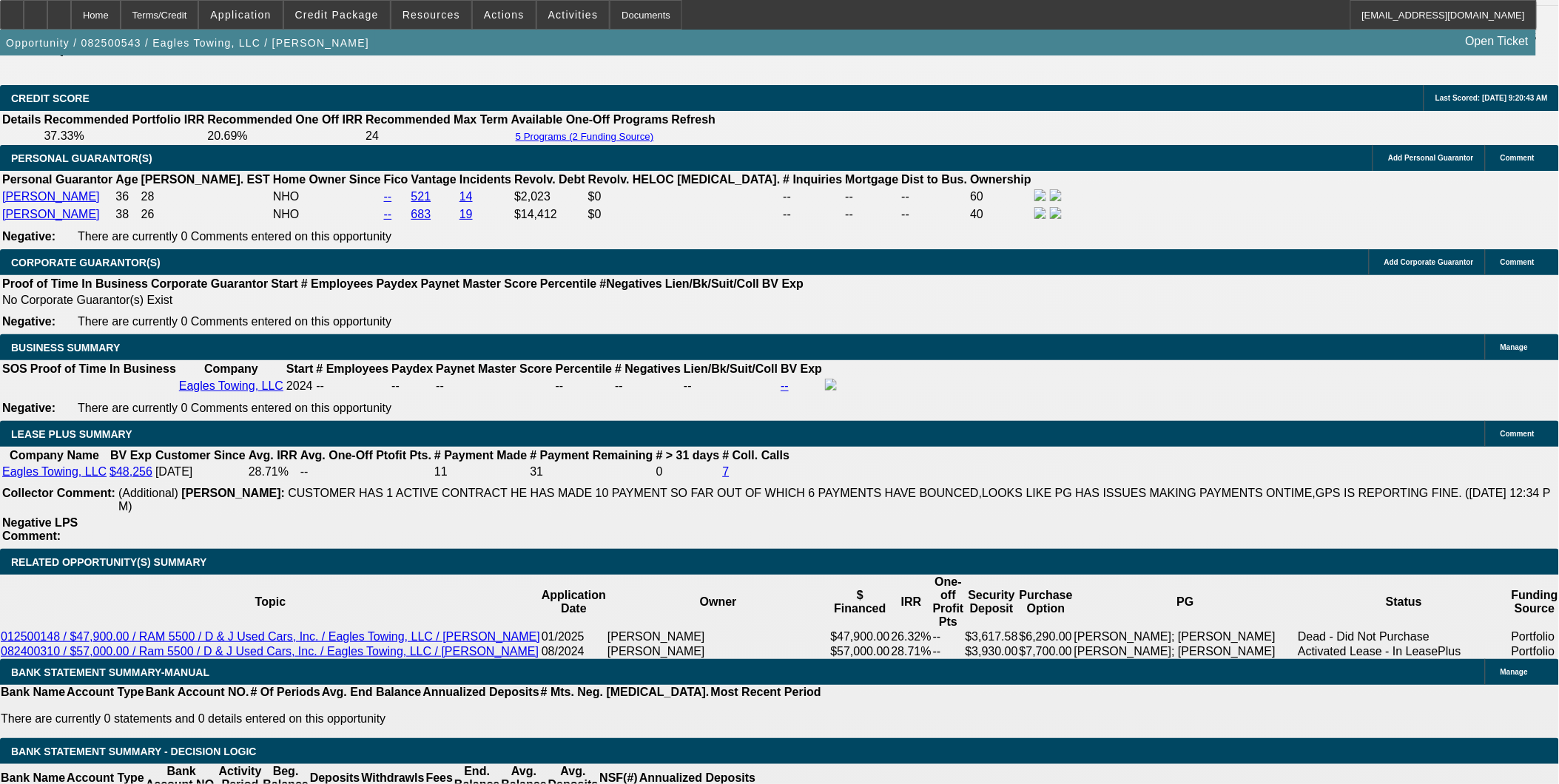
scroll to position [2231, 0]
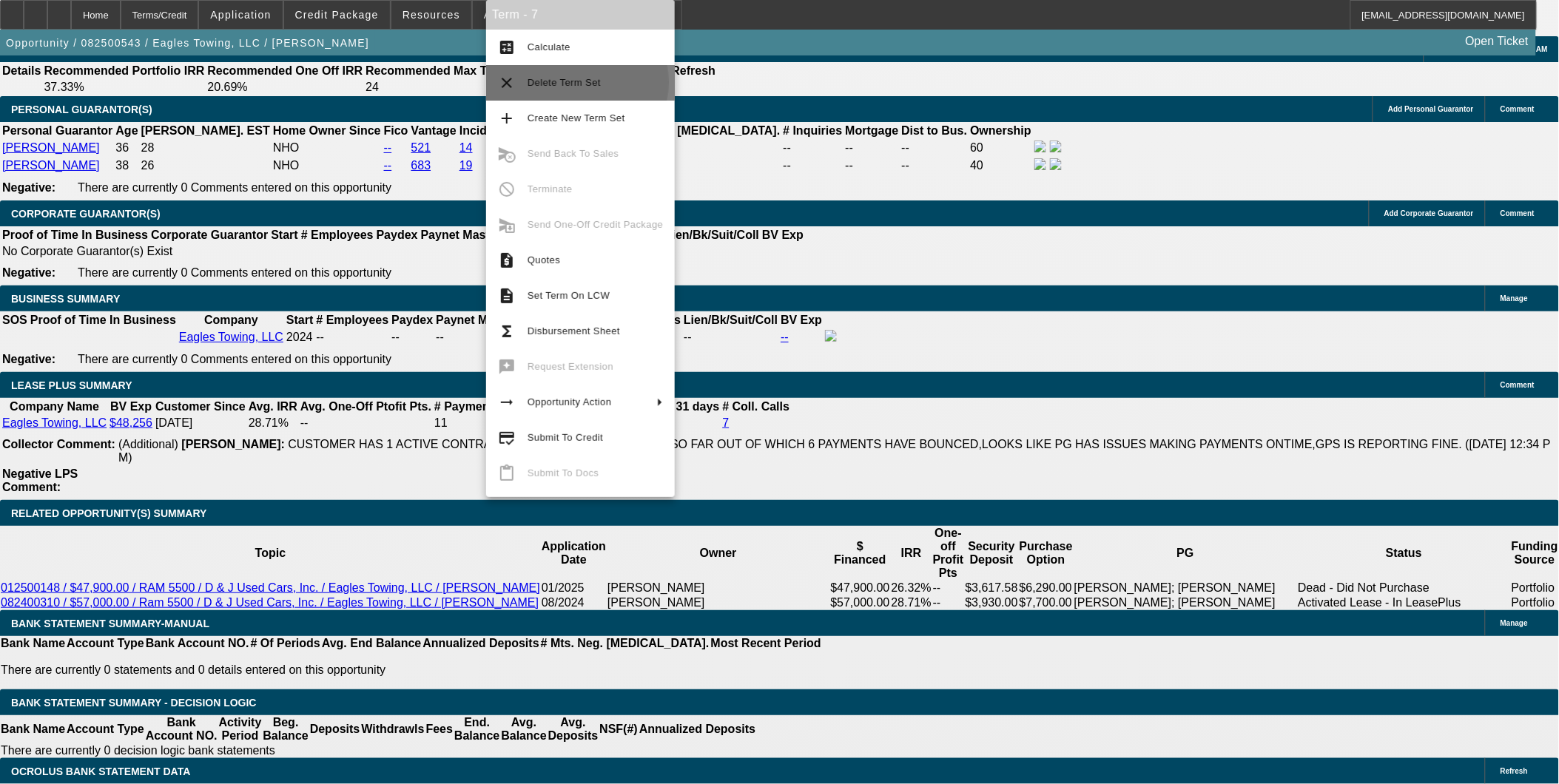
click at [569, 82] on span "Delete Term Set" at bounding box center [565, 83] width 74 height 11
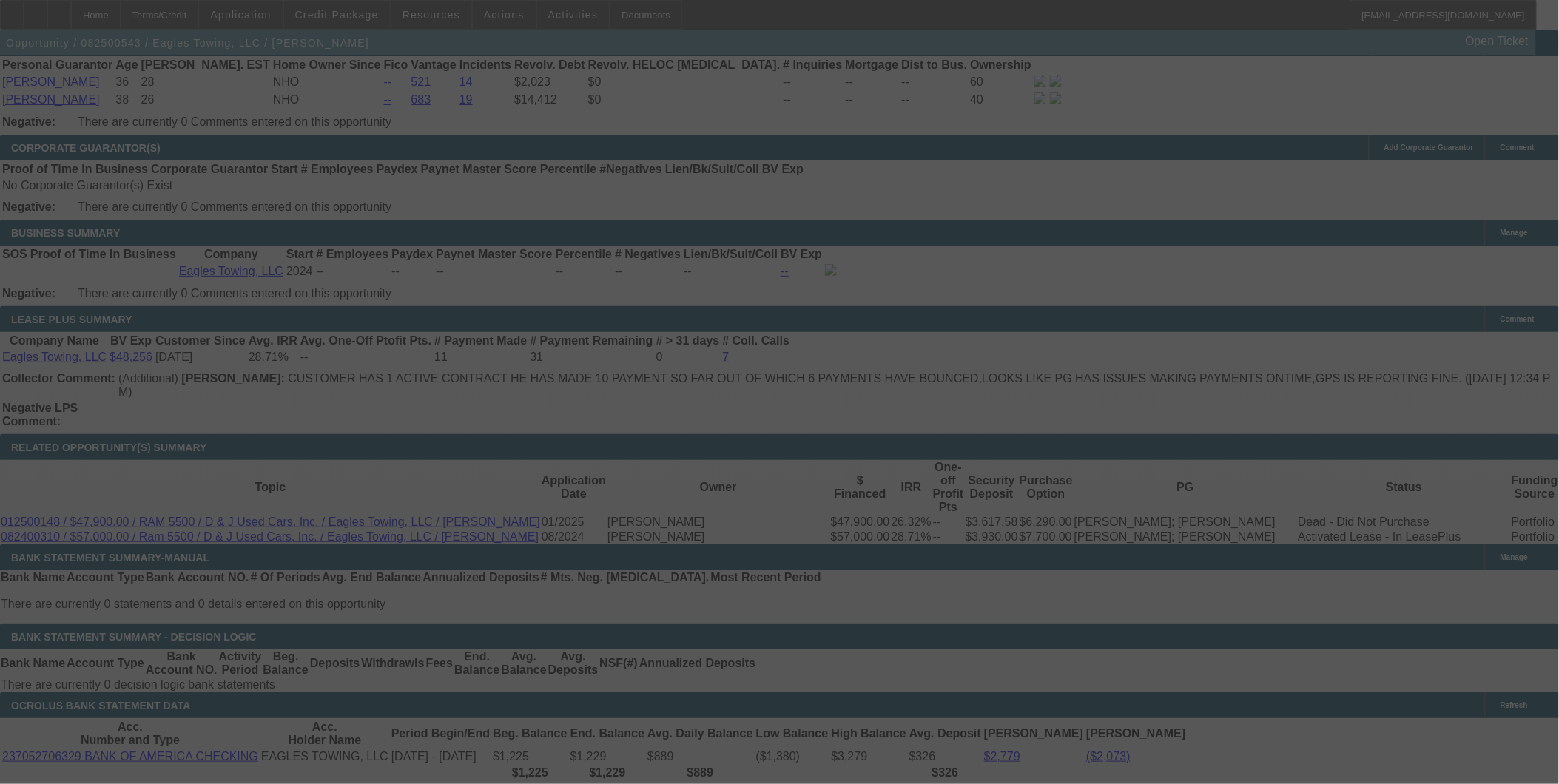
scroll to position [2403, 0]
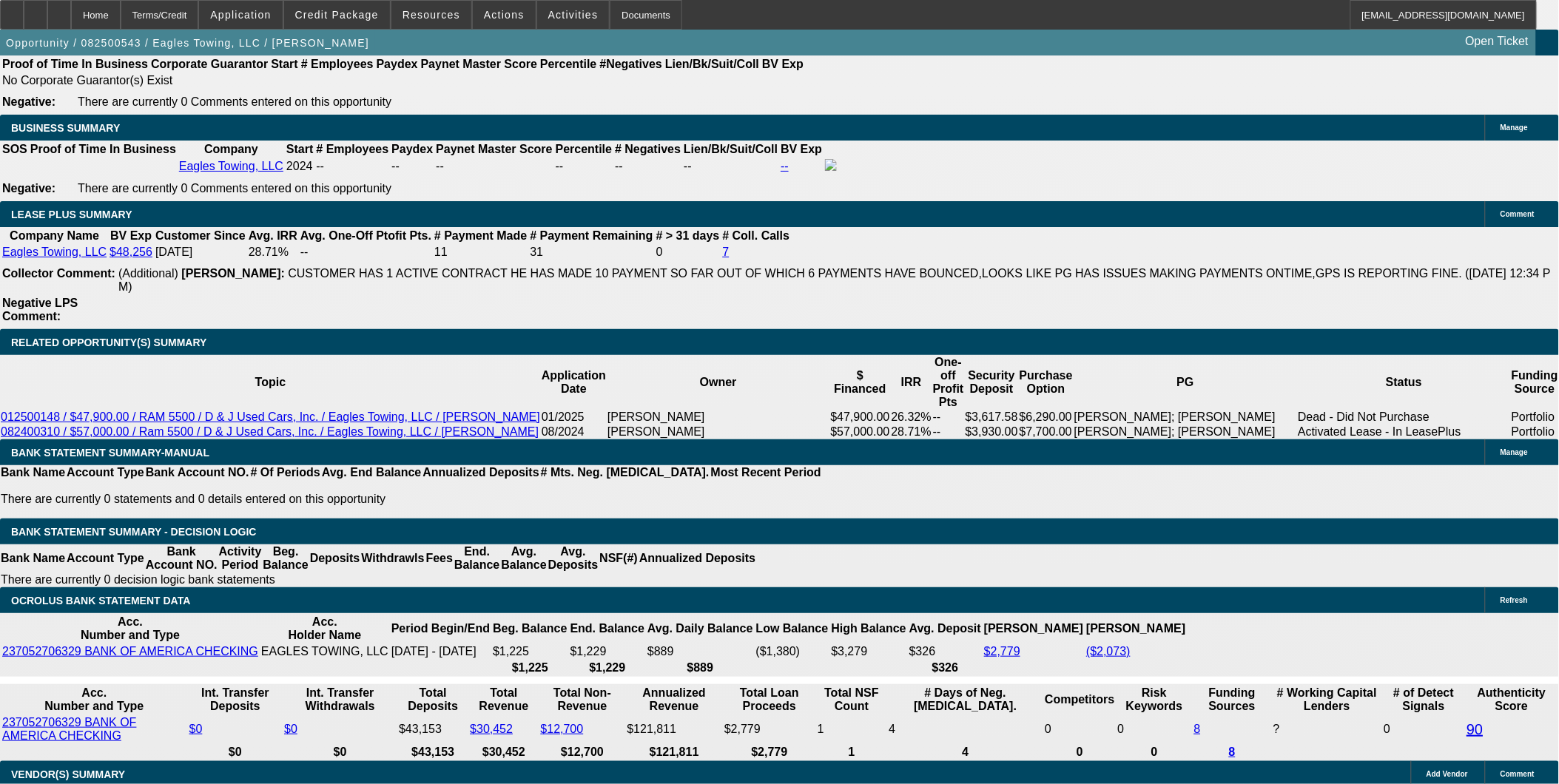
select select "0"
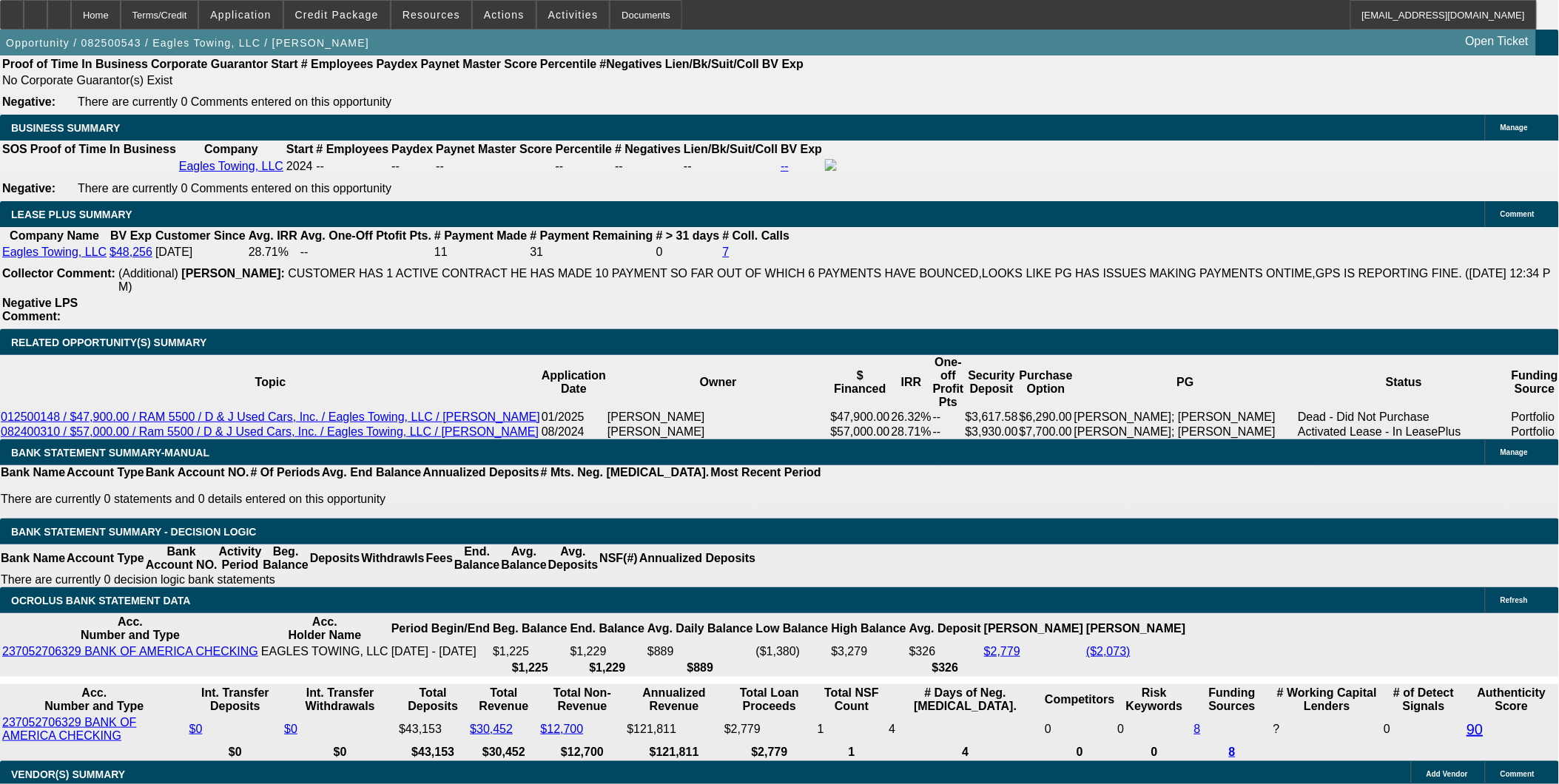
select select "0"
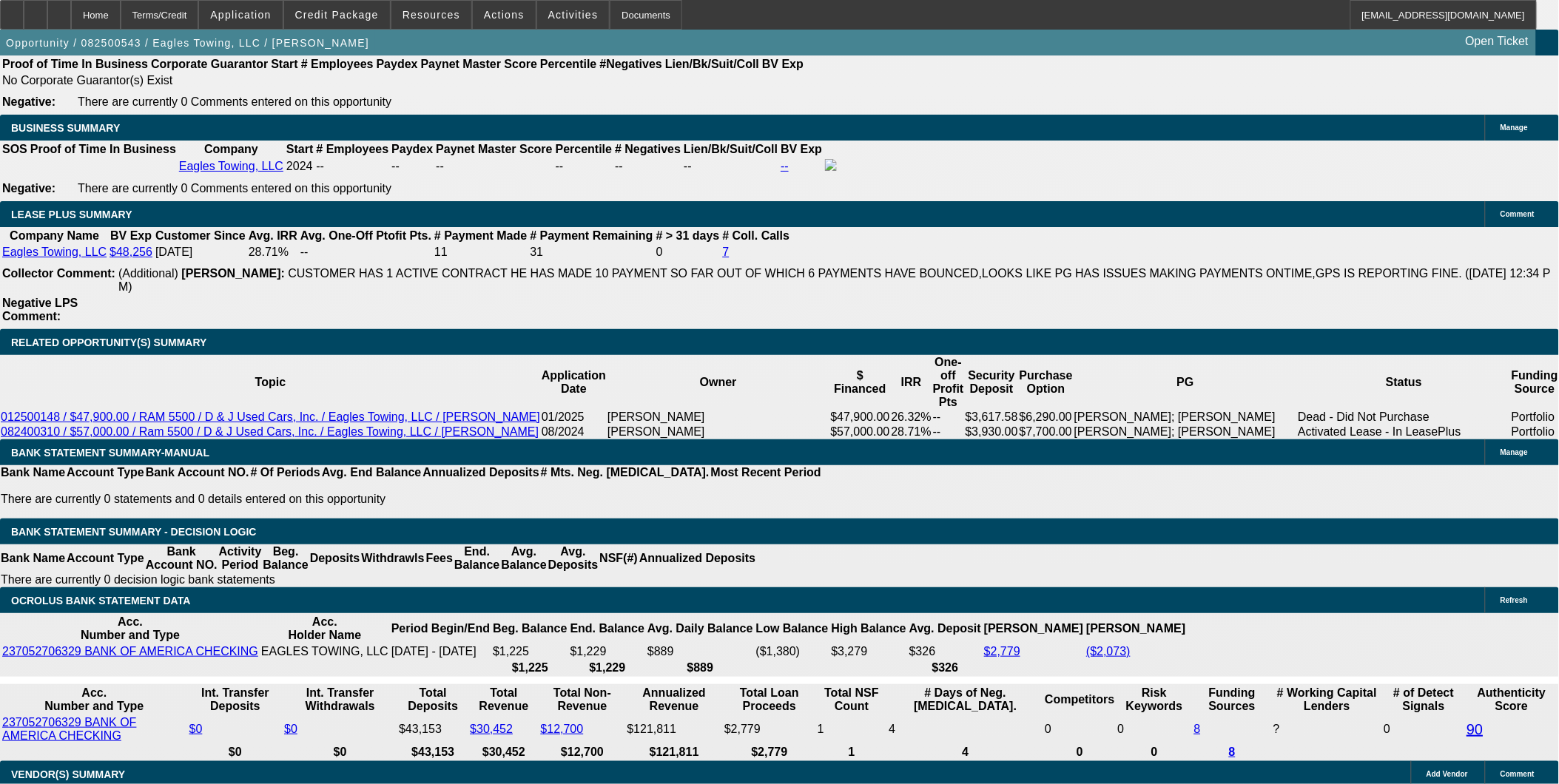
select select "0"
select select "0.1"
select select "1"
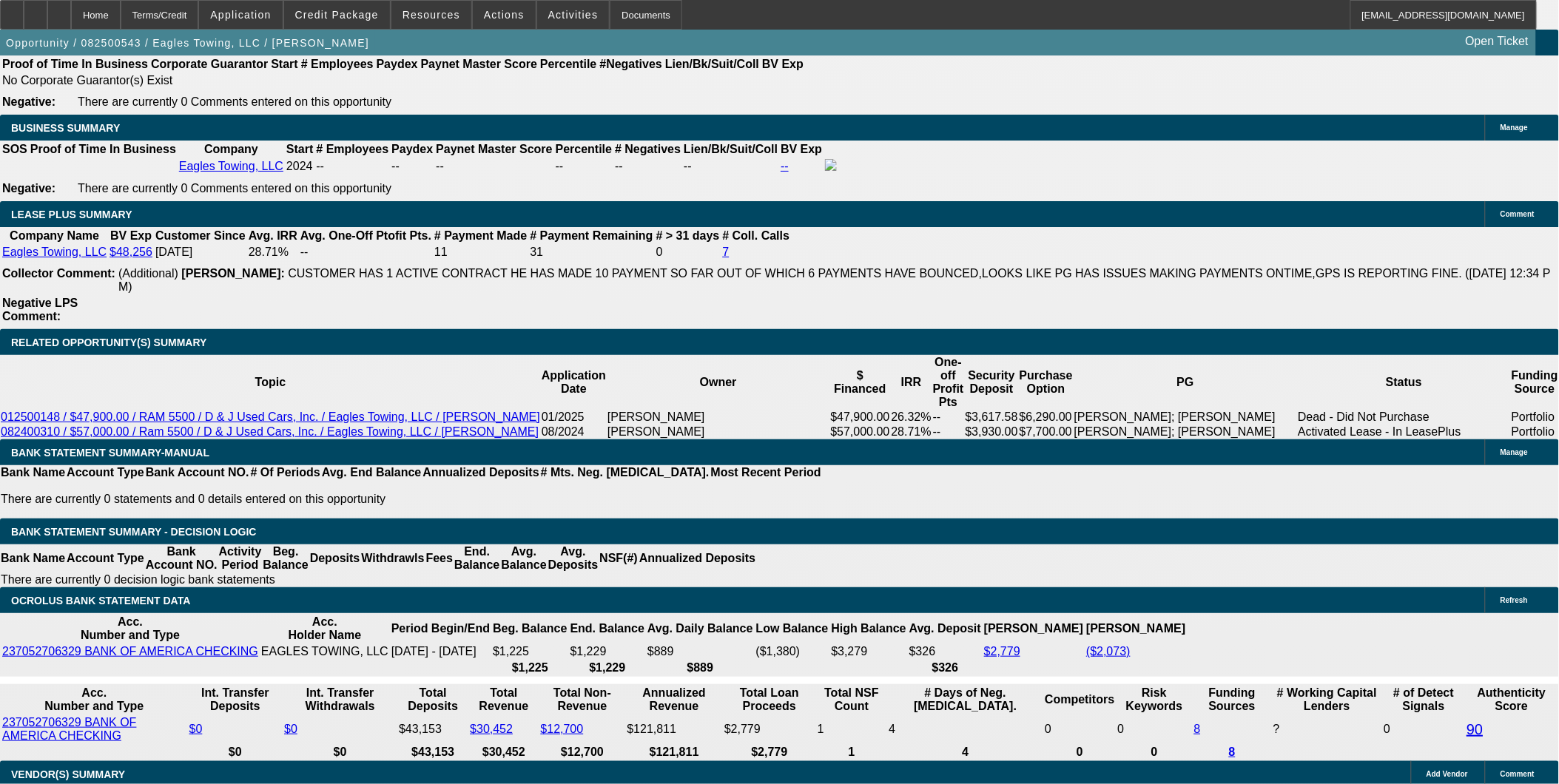
select select "1"
select select "2"
select select "1"
select select "2"
select select "1"
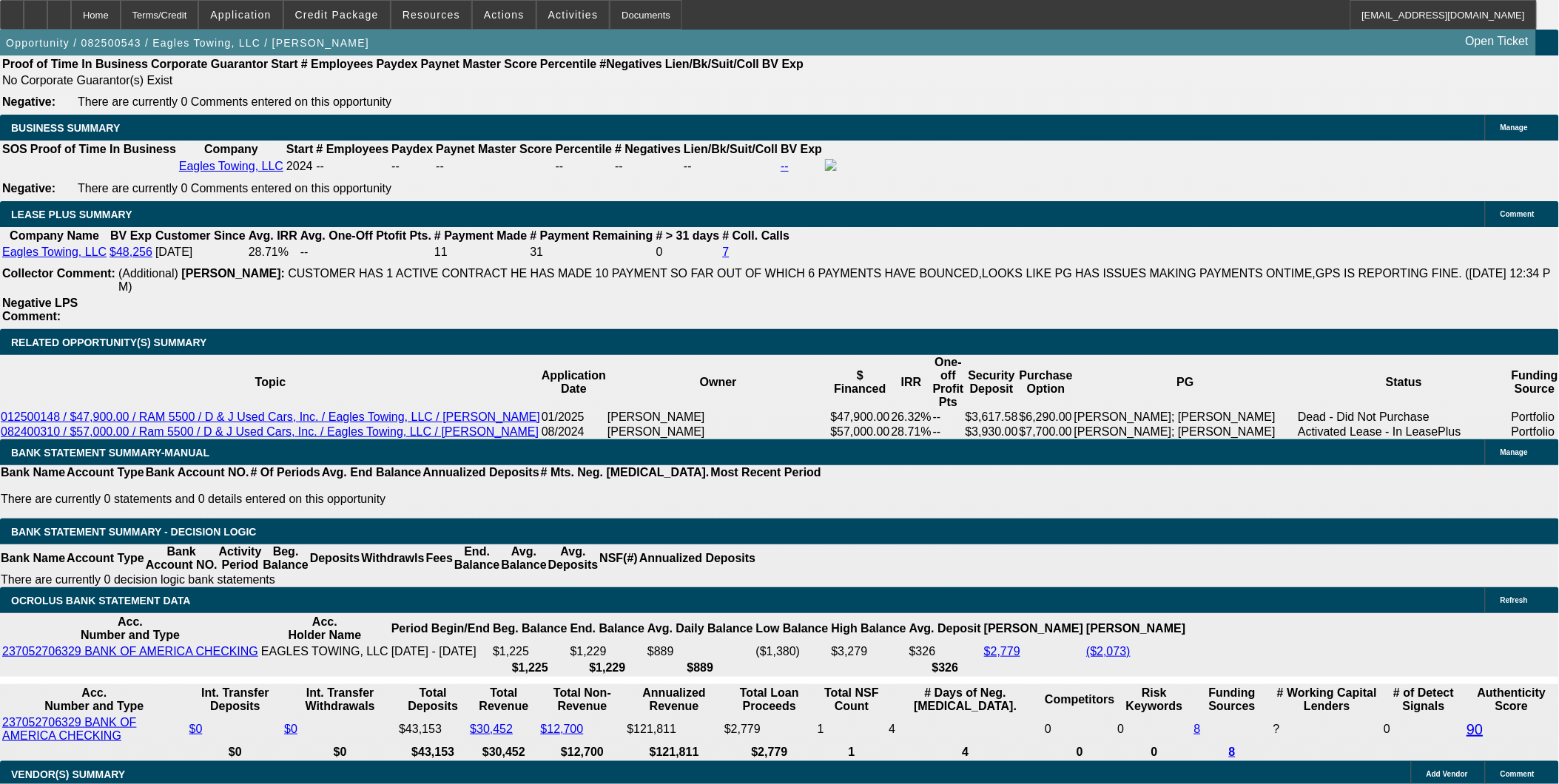
select select "2"
select select "1"
select select "4"
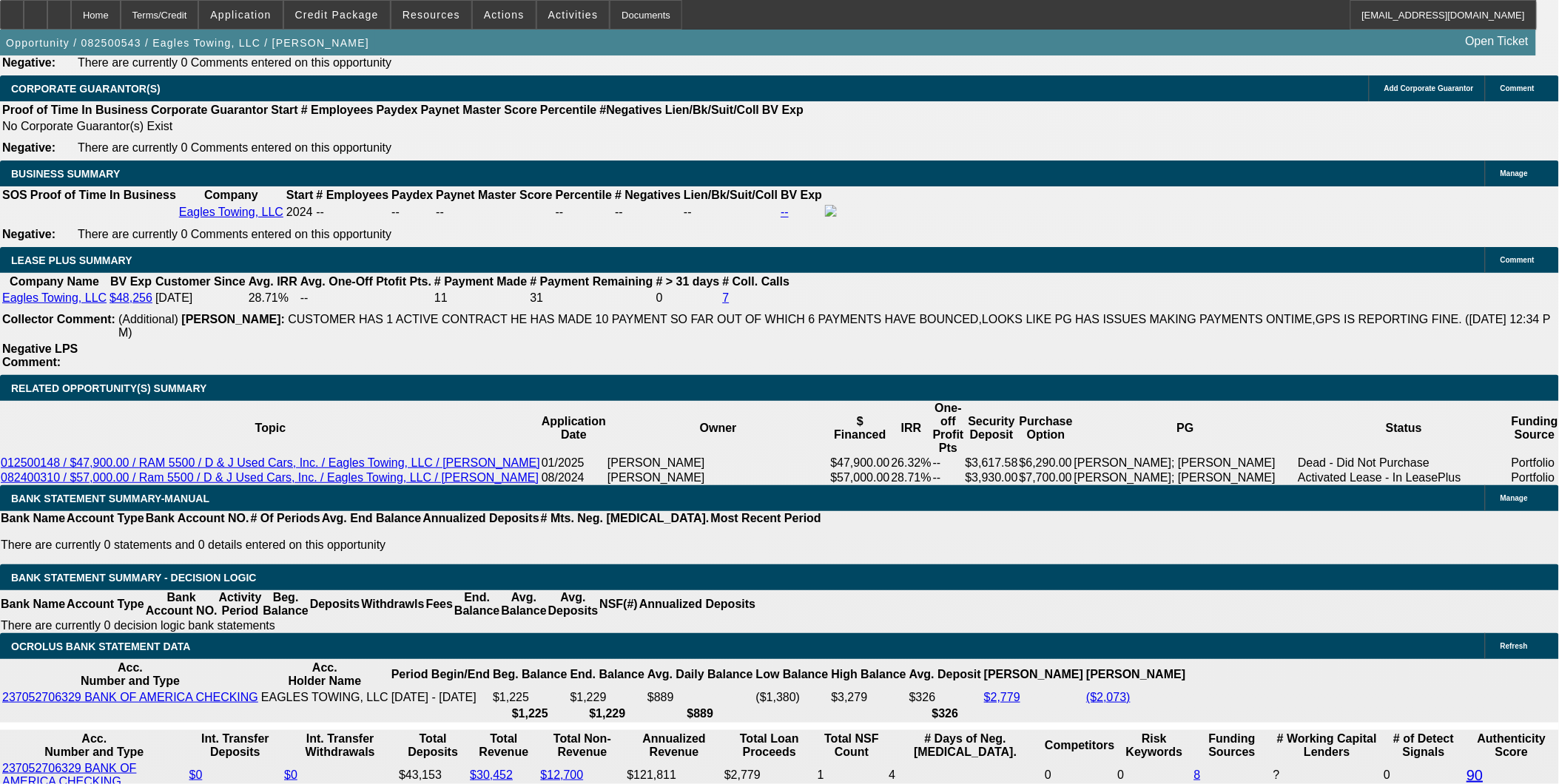
scroll to position [2321, 0]
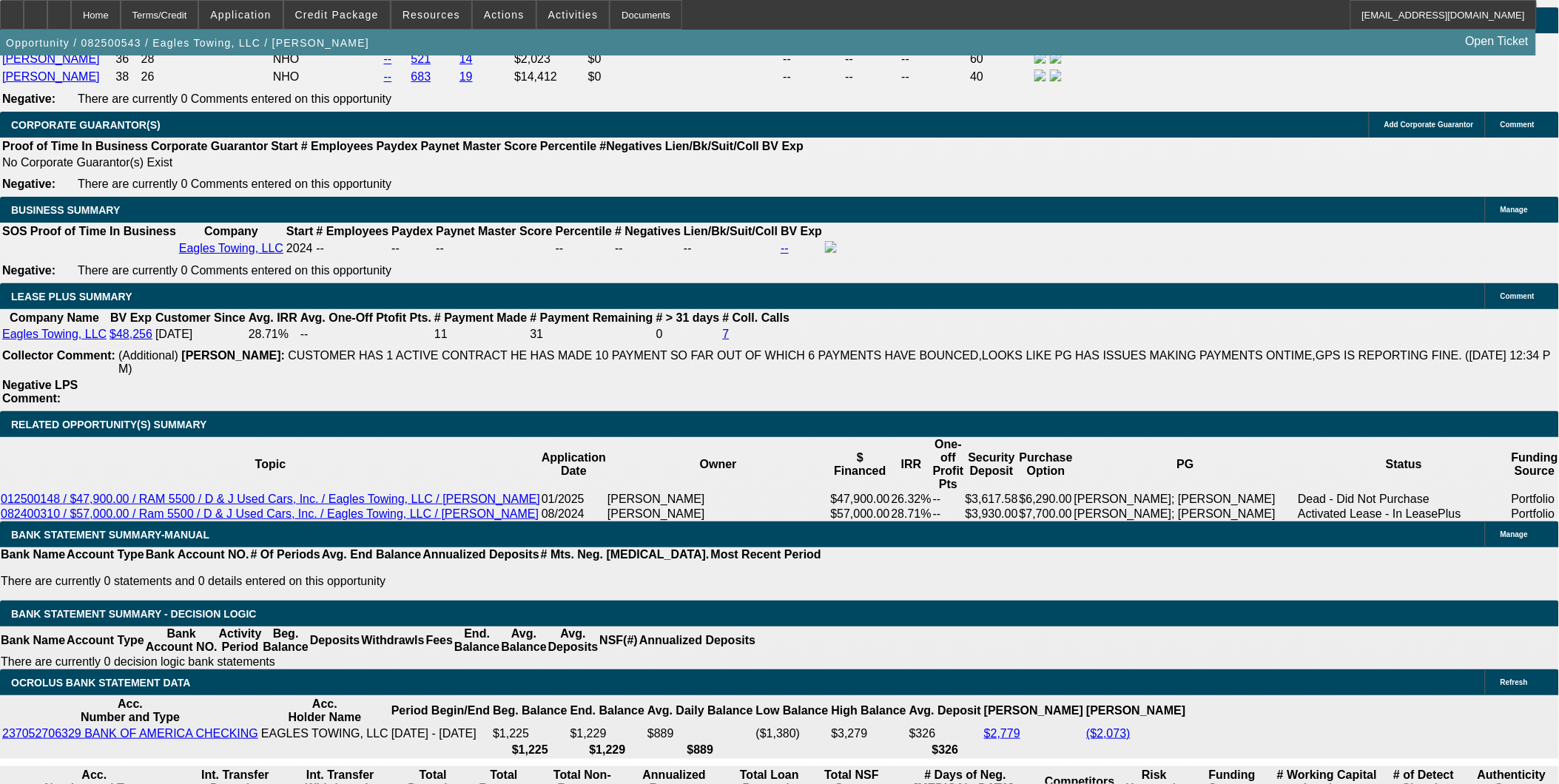
drag, startPoint x: 1078, startPoint y: 553, endPoint x: 1370, endPoint y: 527, distance: 293.2
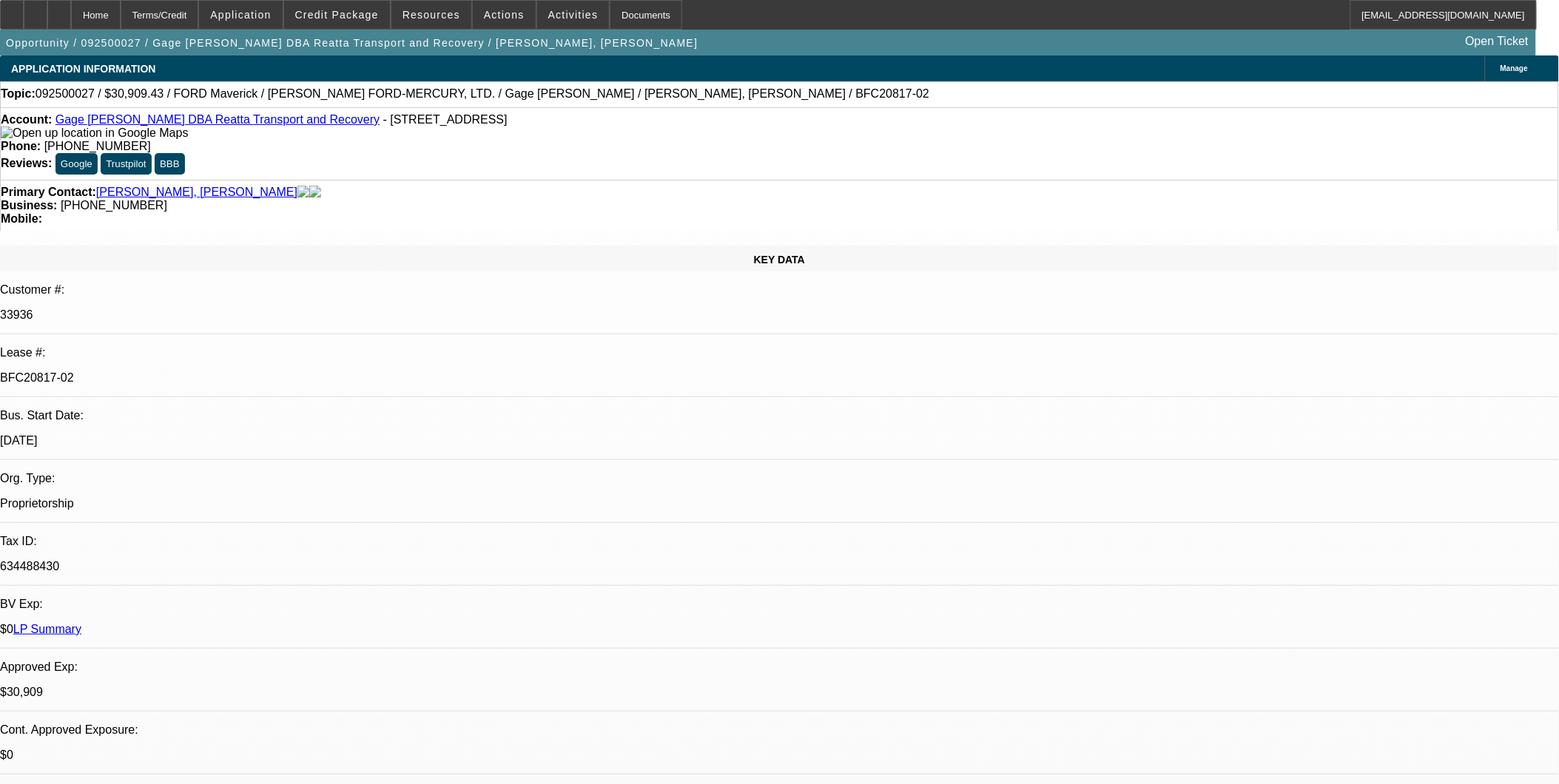
select select "0.1"
select select "2"
select select "0"
select select "0.1"
select select "2"
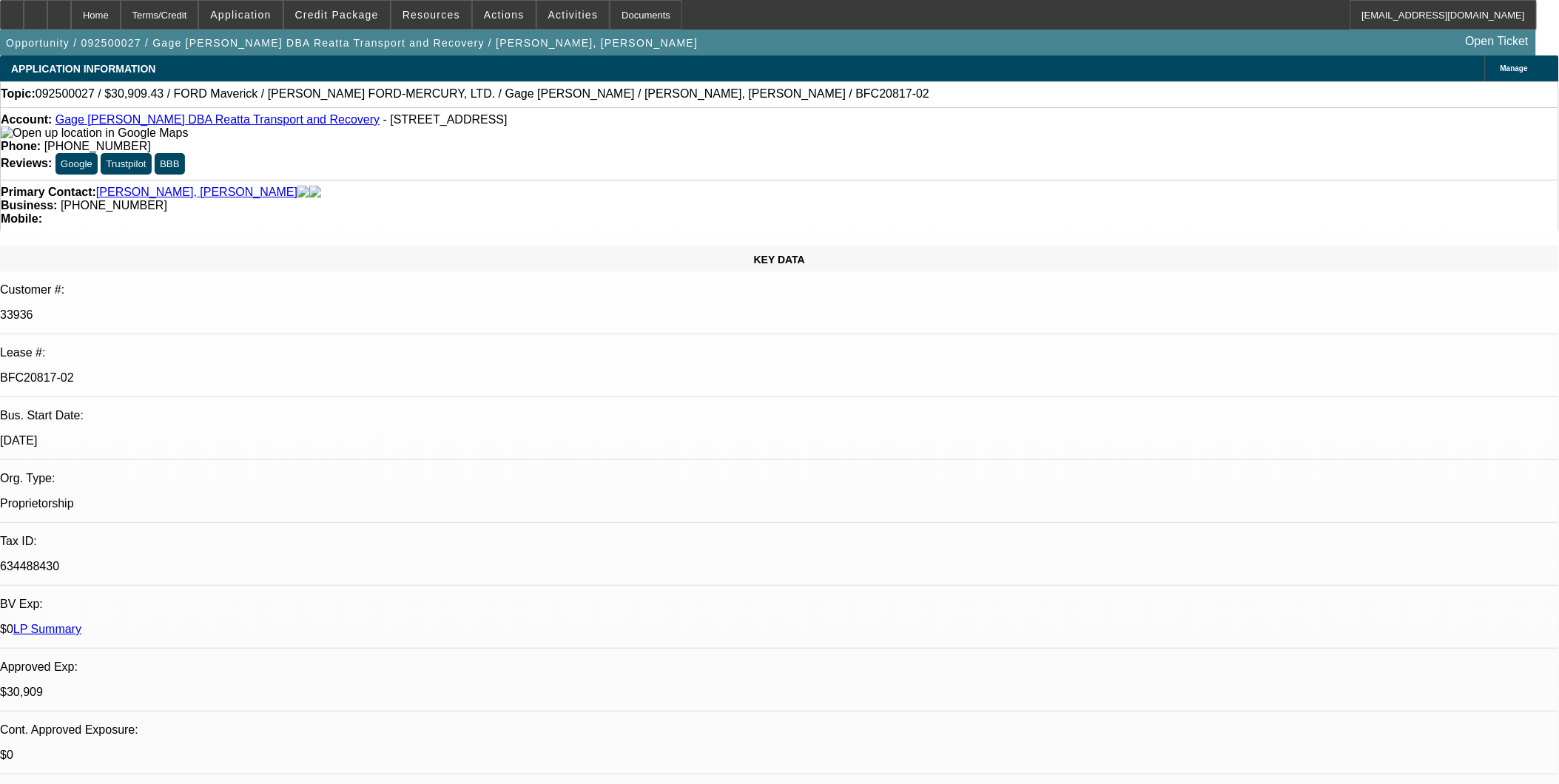
select select "0"
select select "0.1"
select select "2"
select select "0"
select select "0.1"
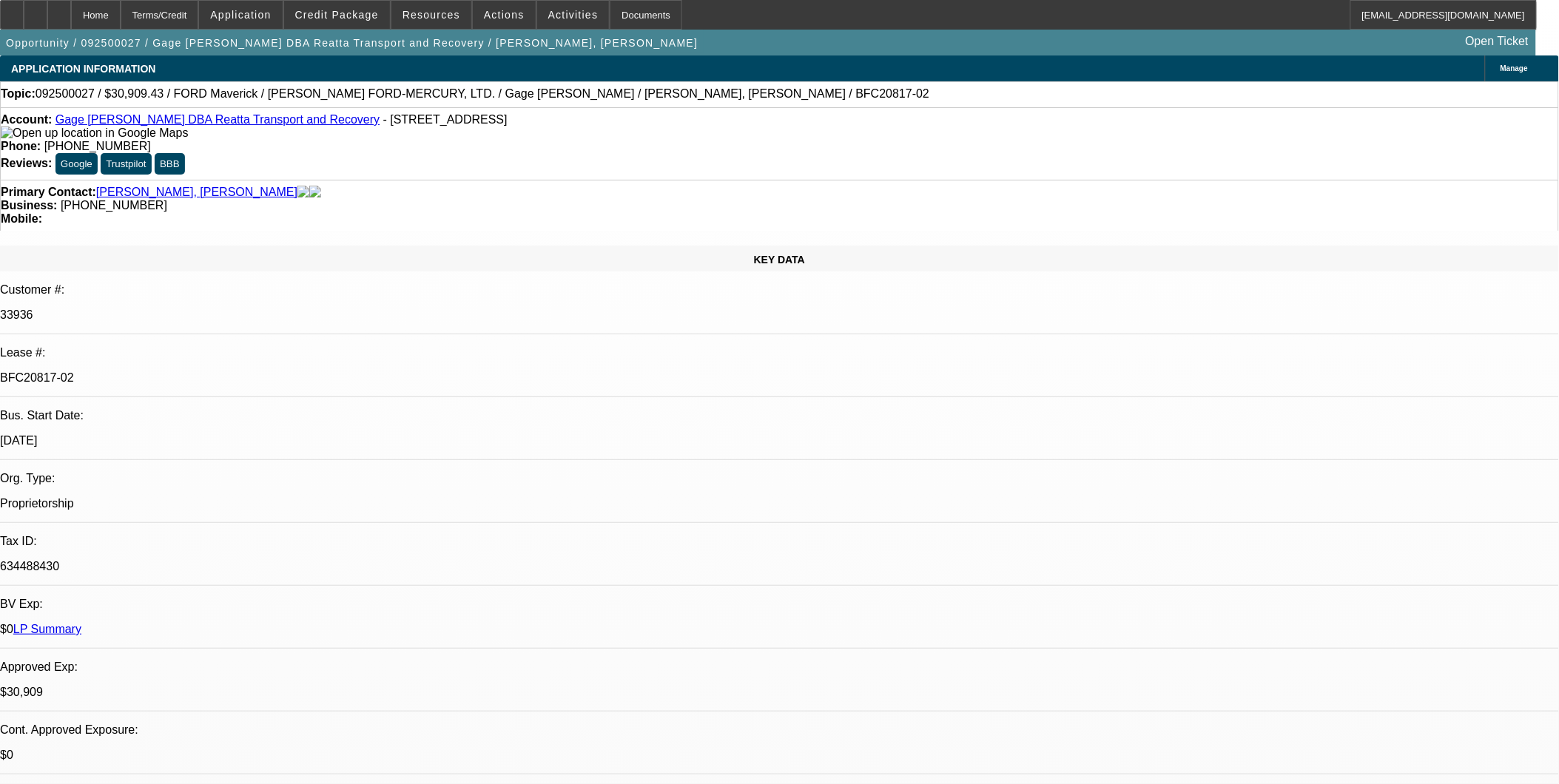
select select "2"
select select "0"
select select "1"
select select "2"
select select "6"
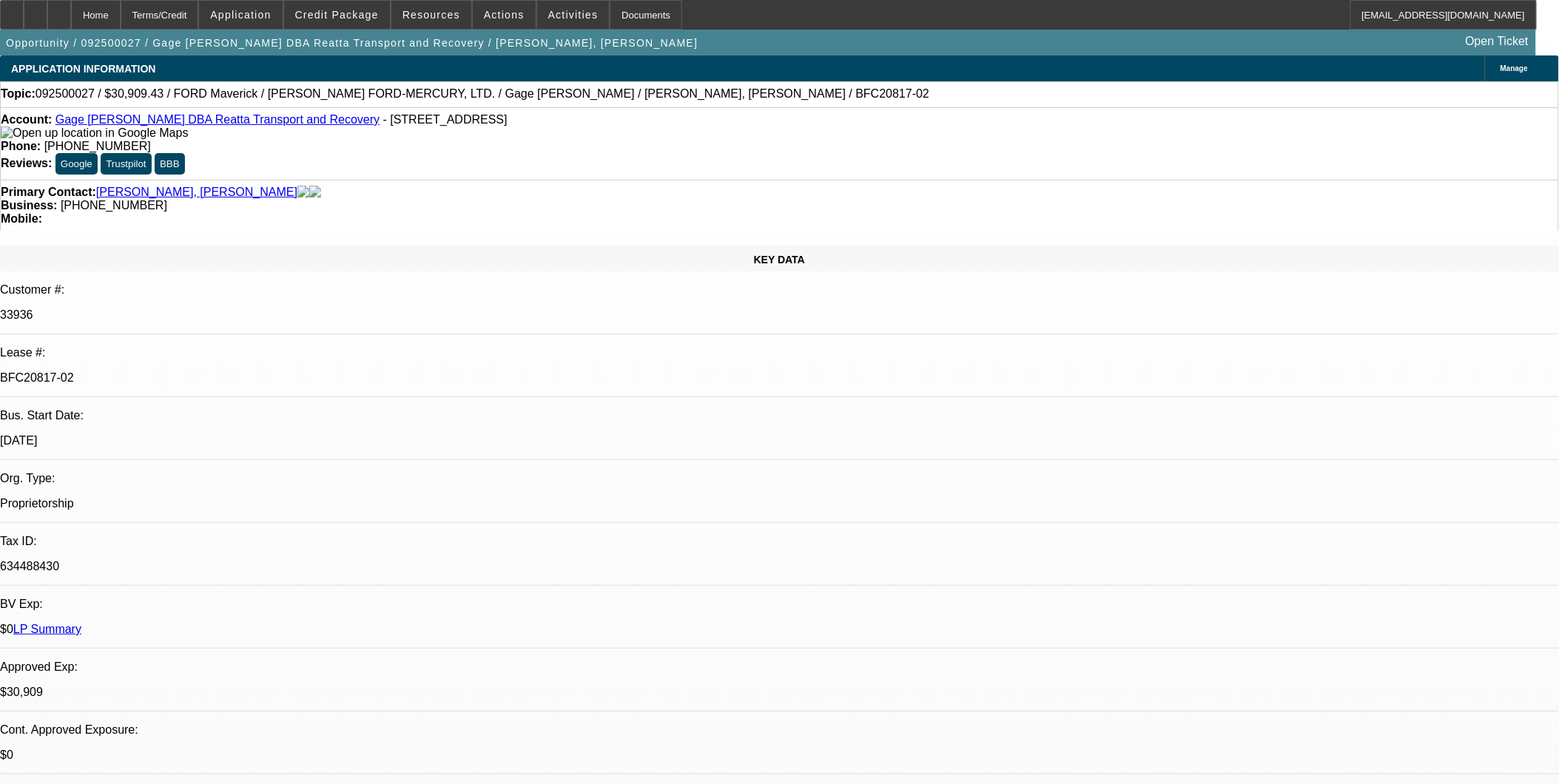
select select "1"
select select "2"
select select "6"
select select "1"
select select "2"
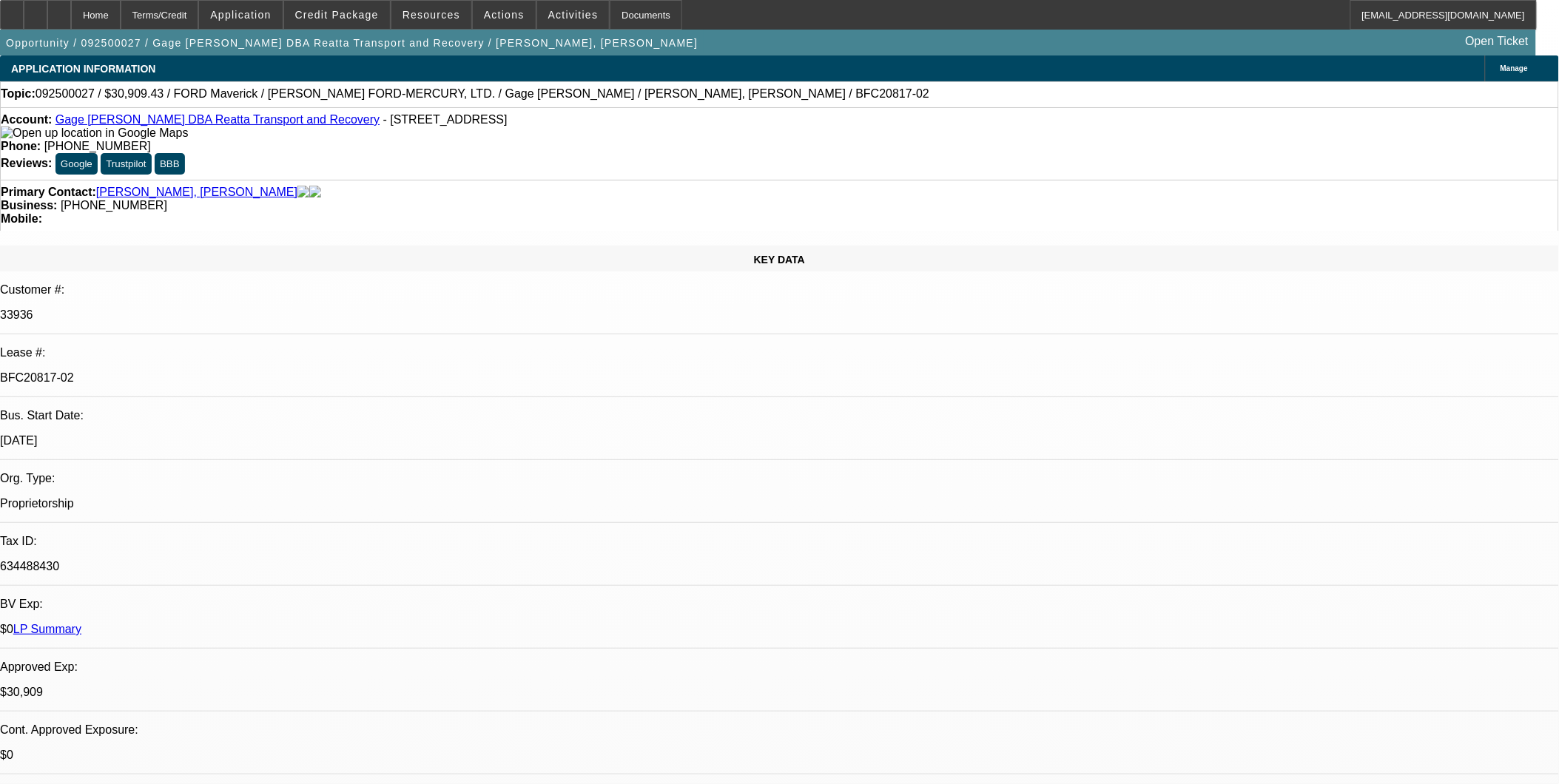
select select "6"
select select "1"
select select "2"
select select "6"
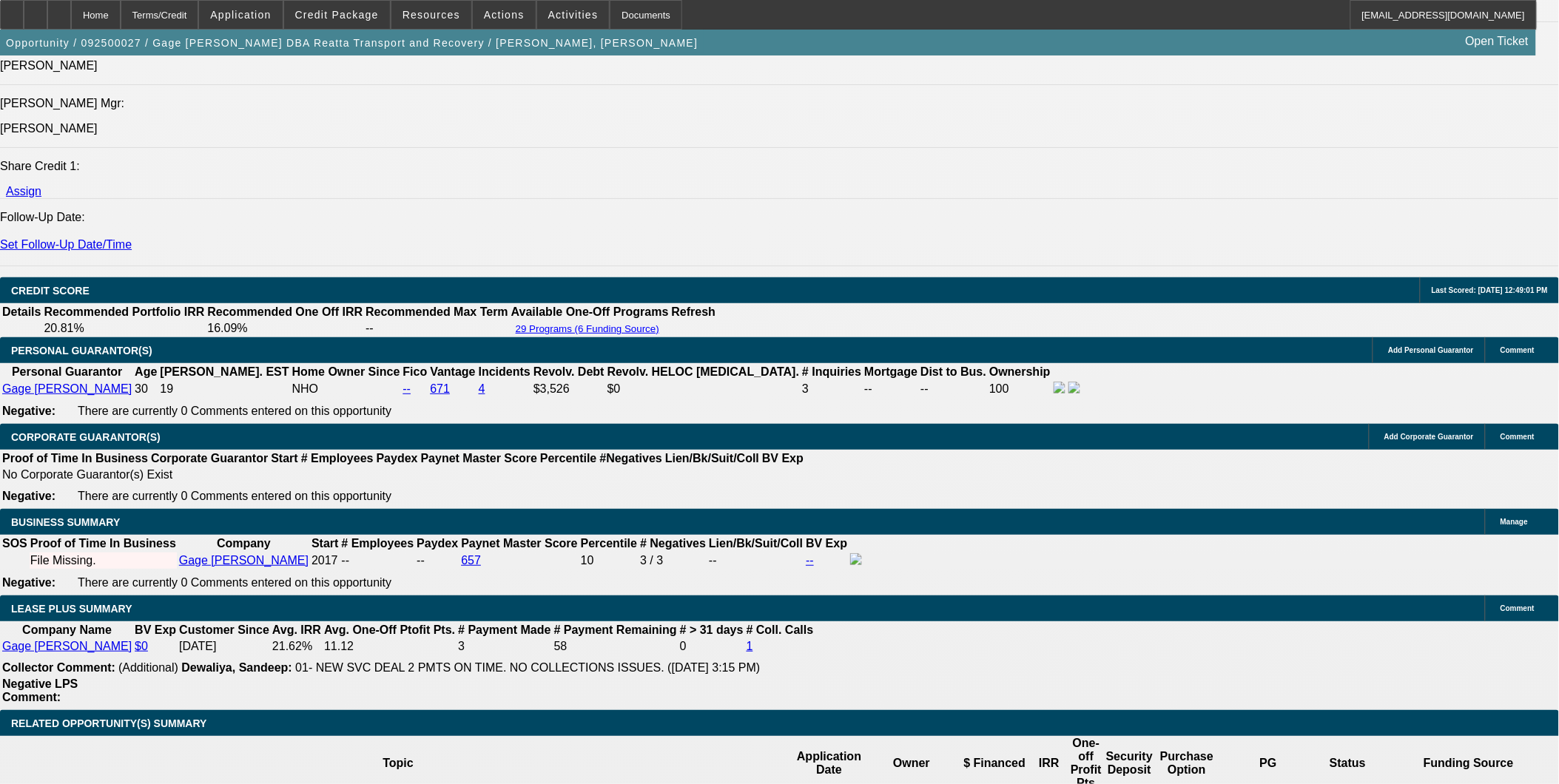
scroll to position [246, 0]
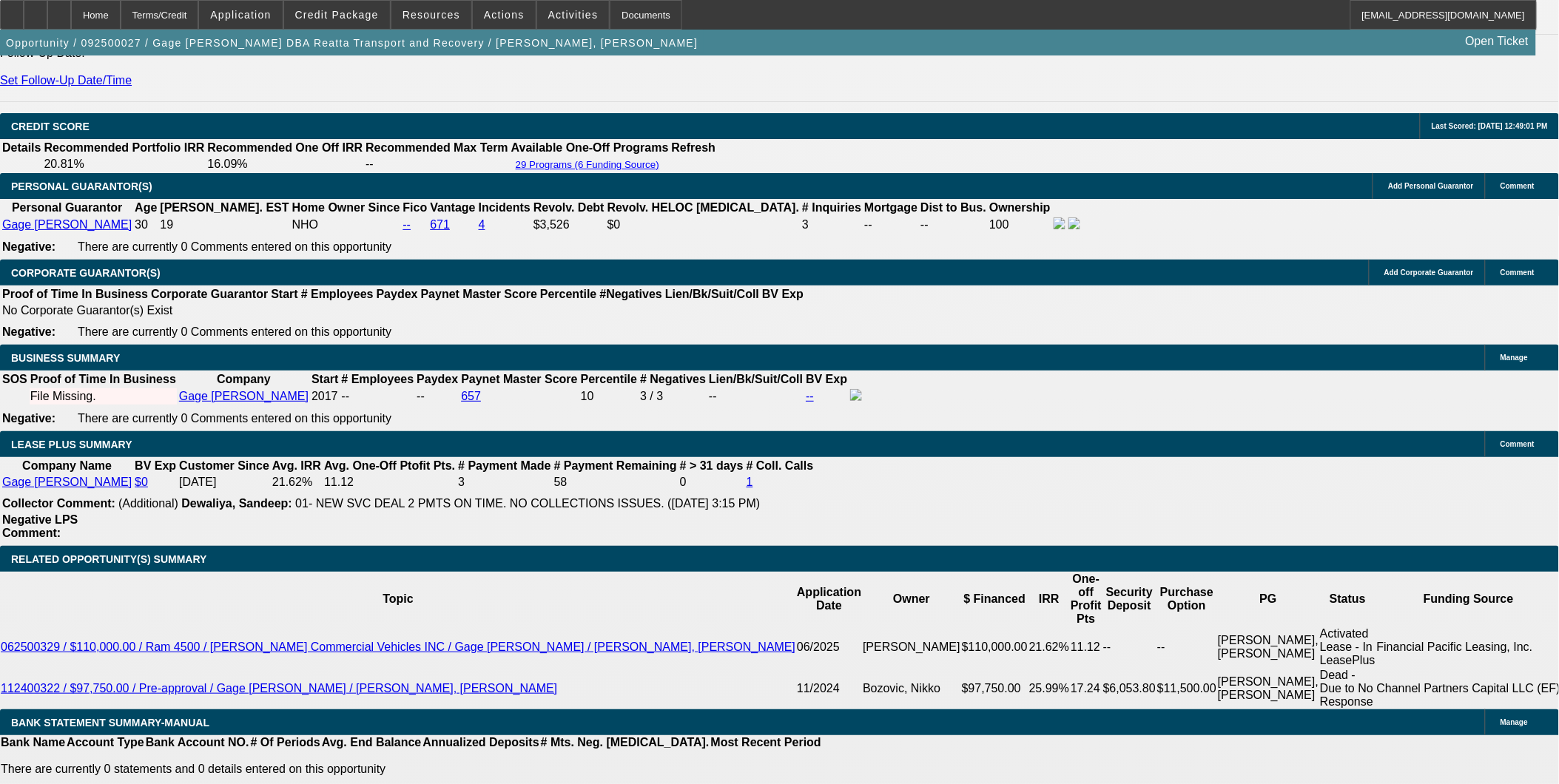
scroll to position [164, 0]
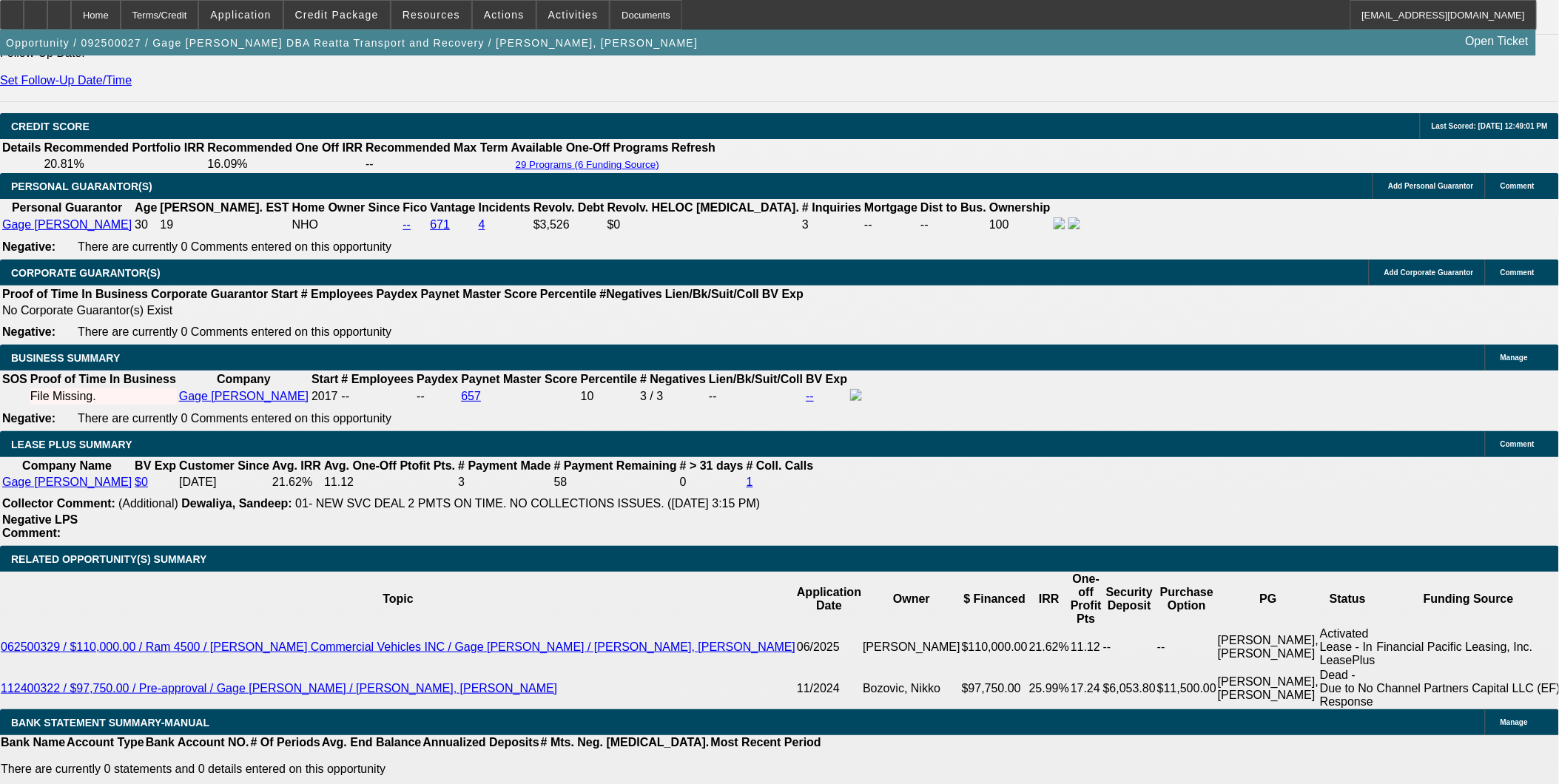
scroll to position [329, 0]
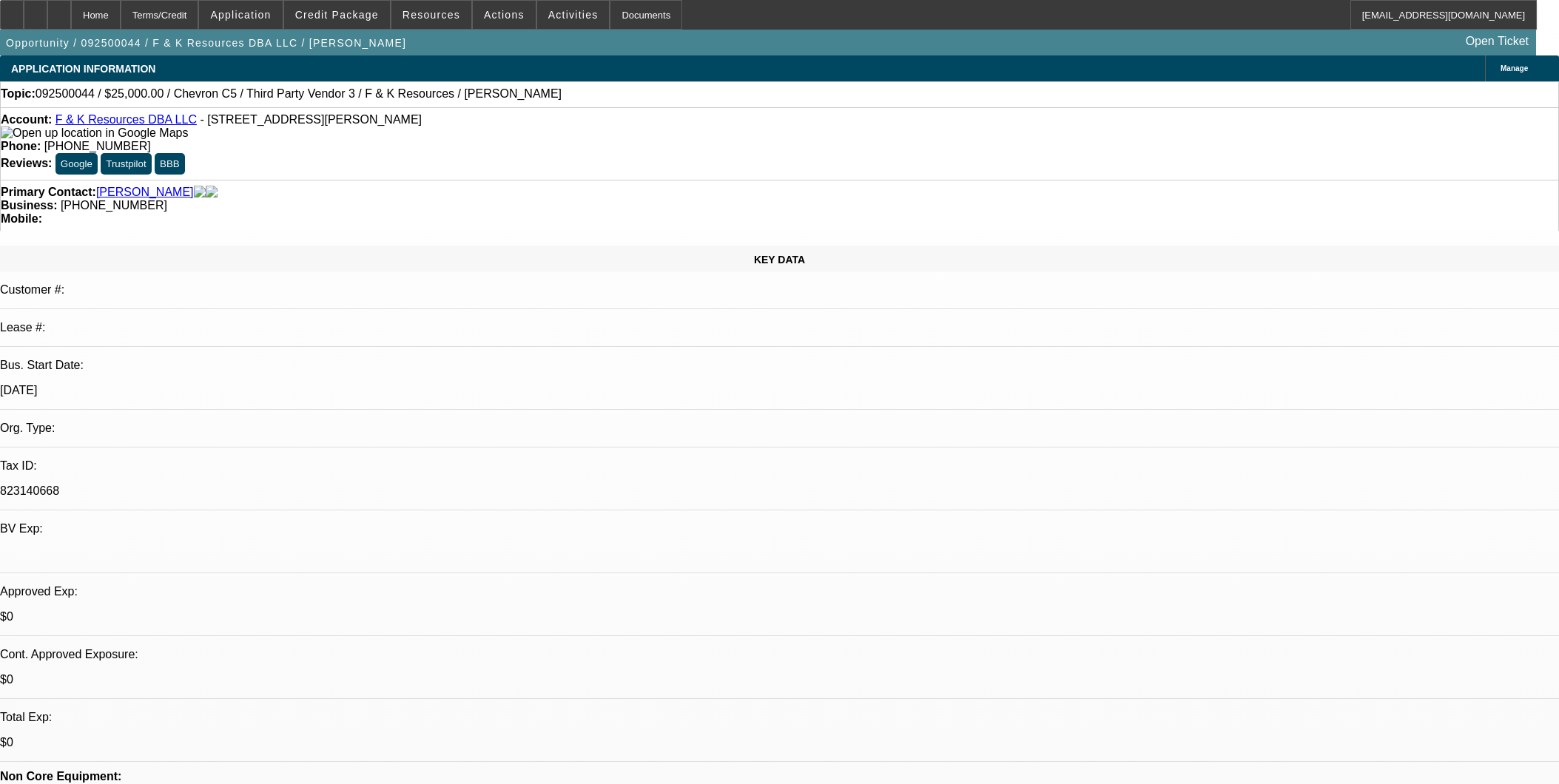
select select "0"
select select "2"
select select "0.1"
select select "4"
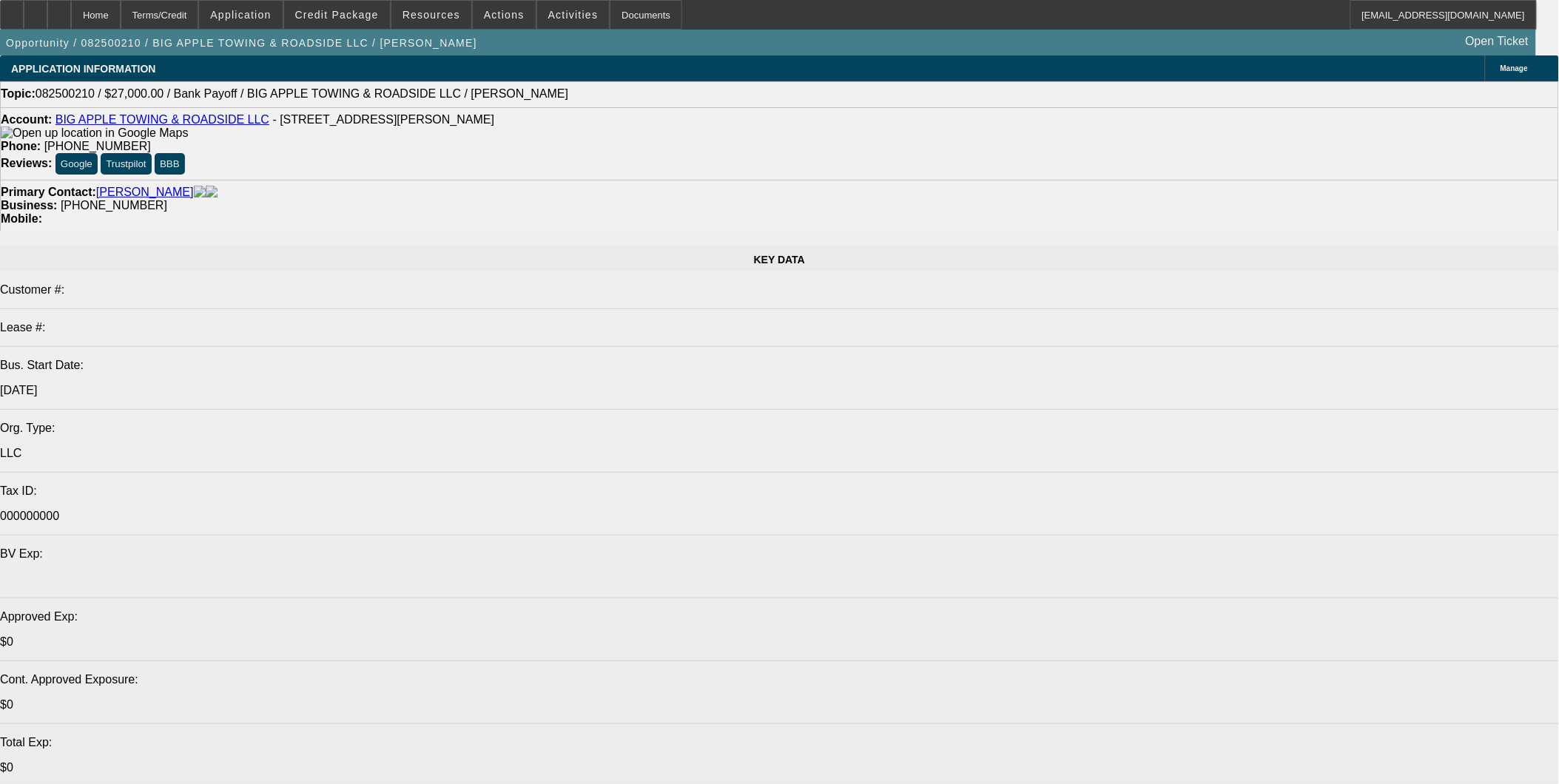
select select "0.1"
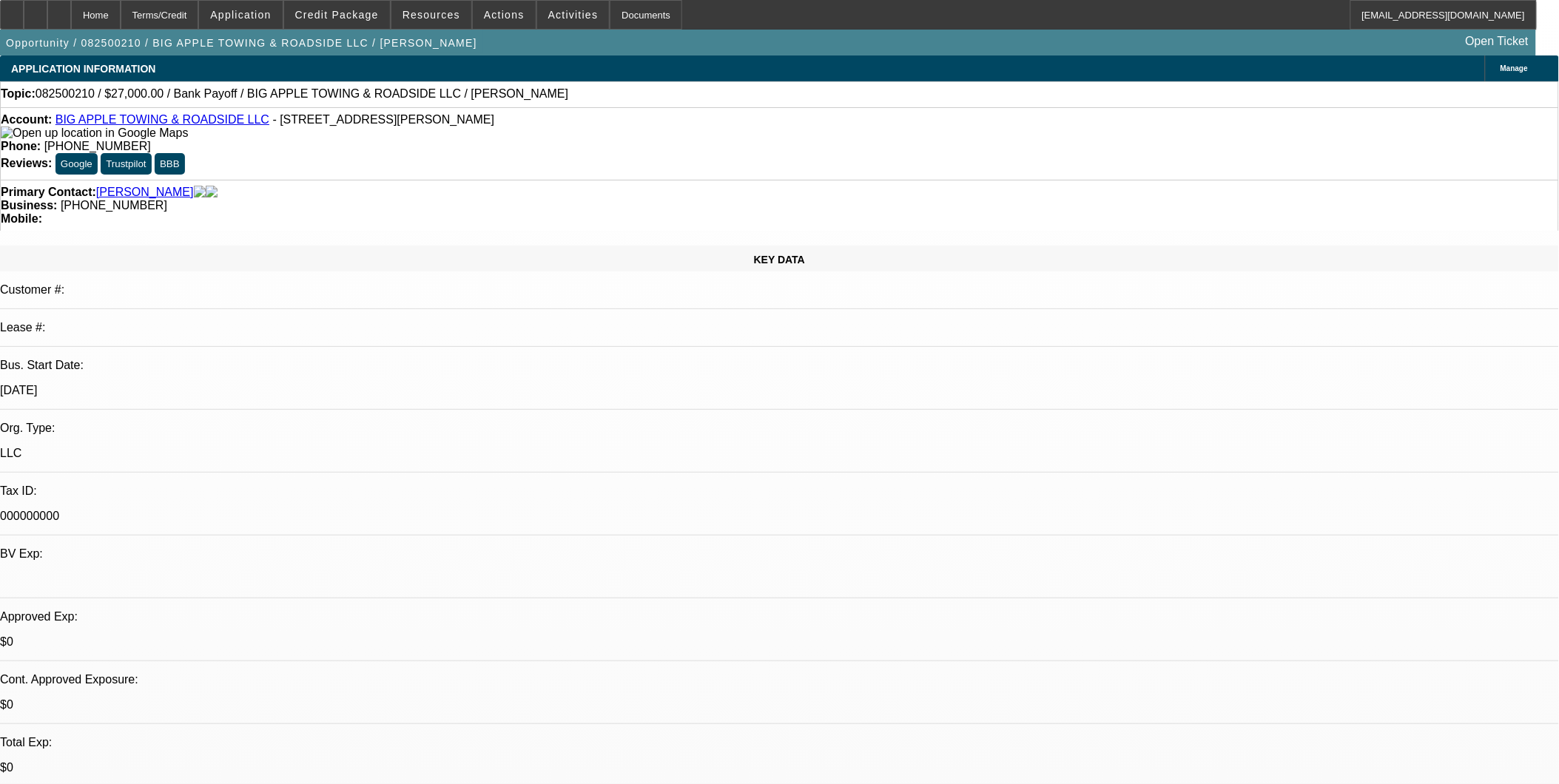
select select "2"
select select "0"
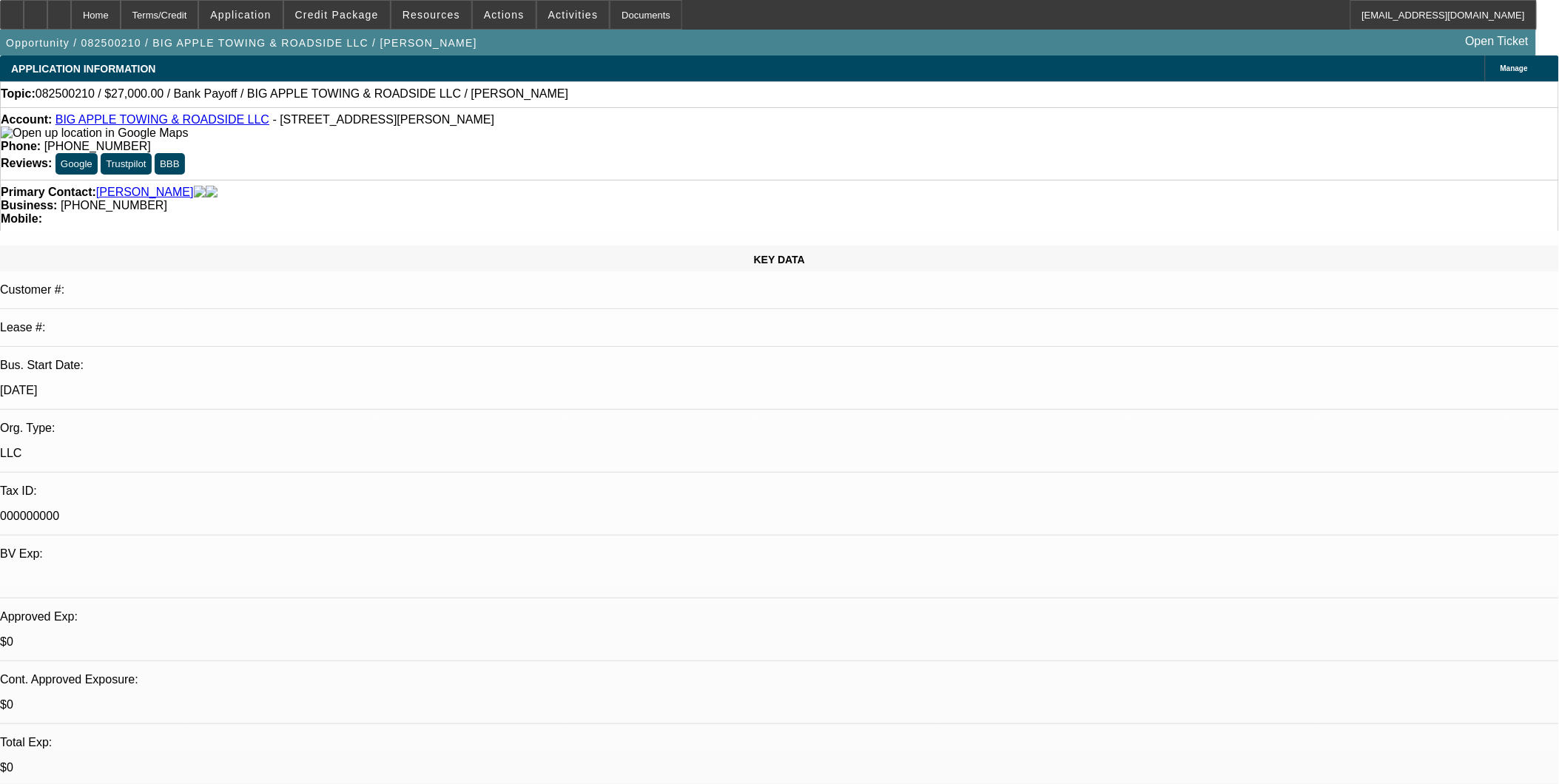
select select "1"
select select "2"
select select "6"
select select "1"
select select "2"
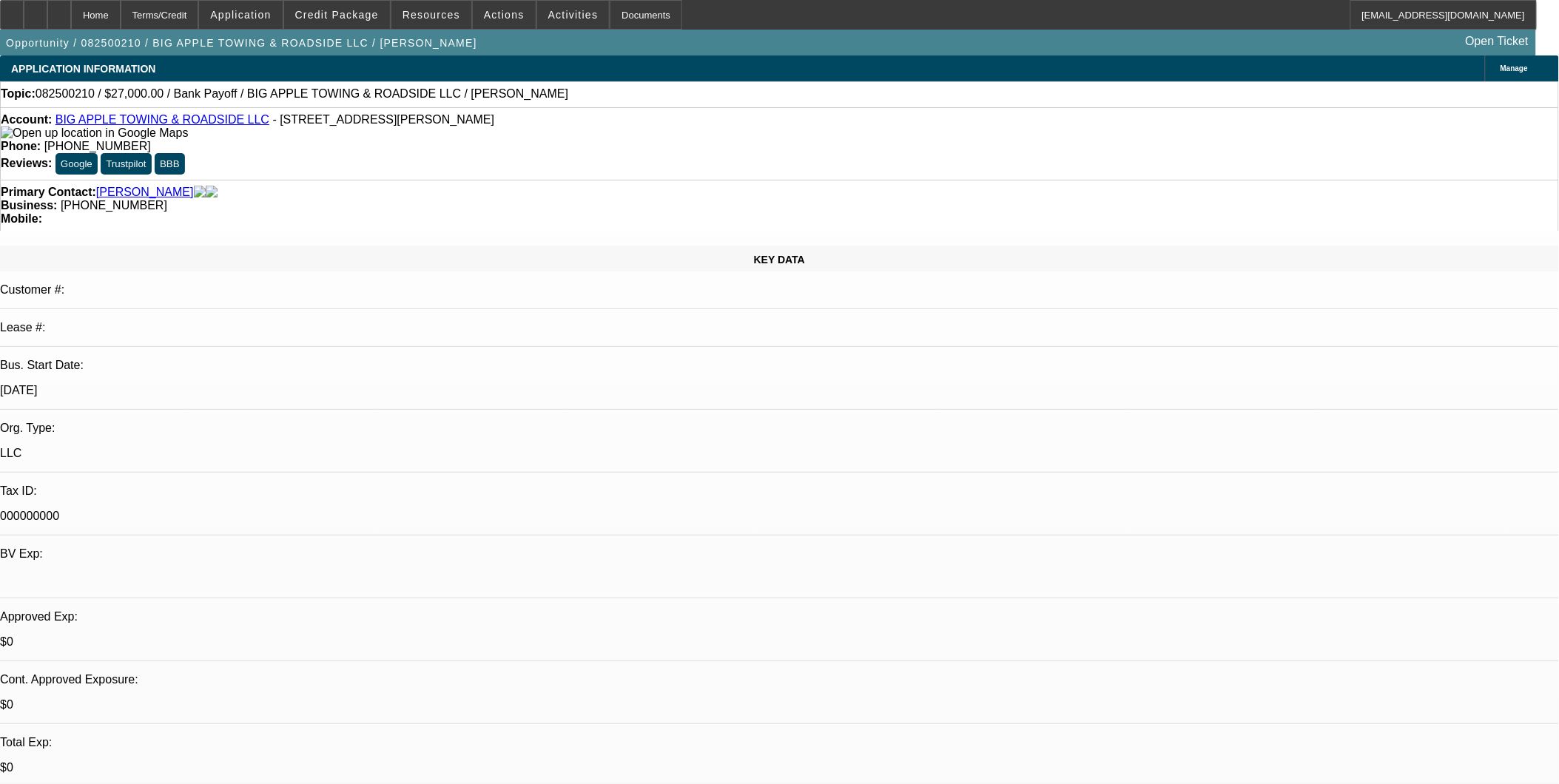
select select "6"
drag, startPoint x: 1160, startPoint y: 536, endPoint x: 1153, endPoint y: 534, distance: 7.3
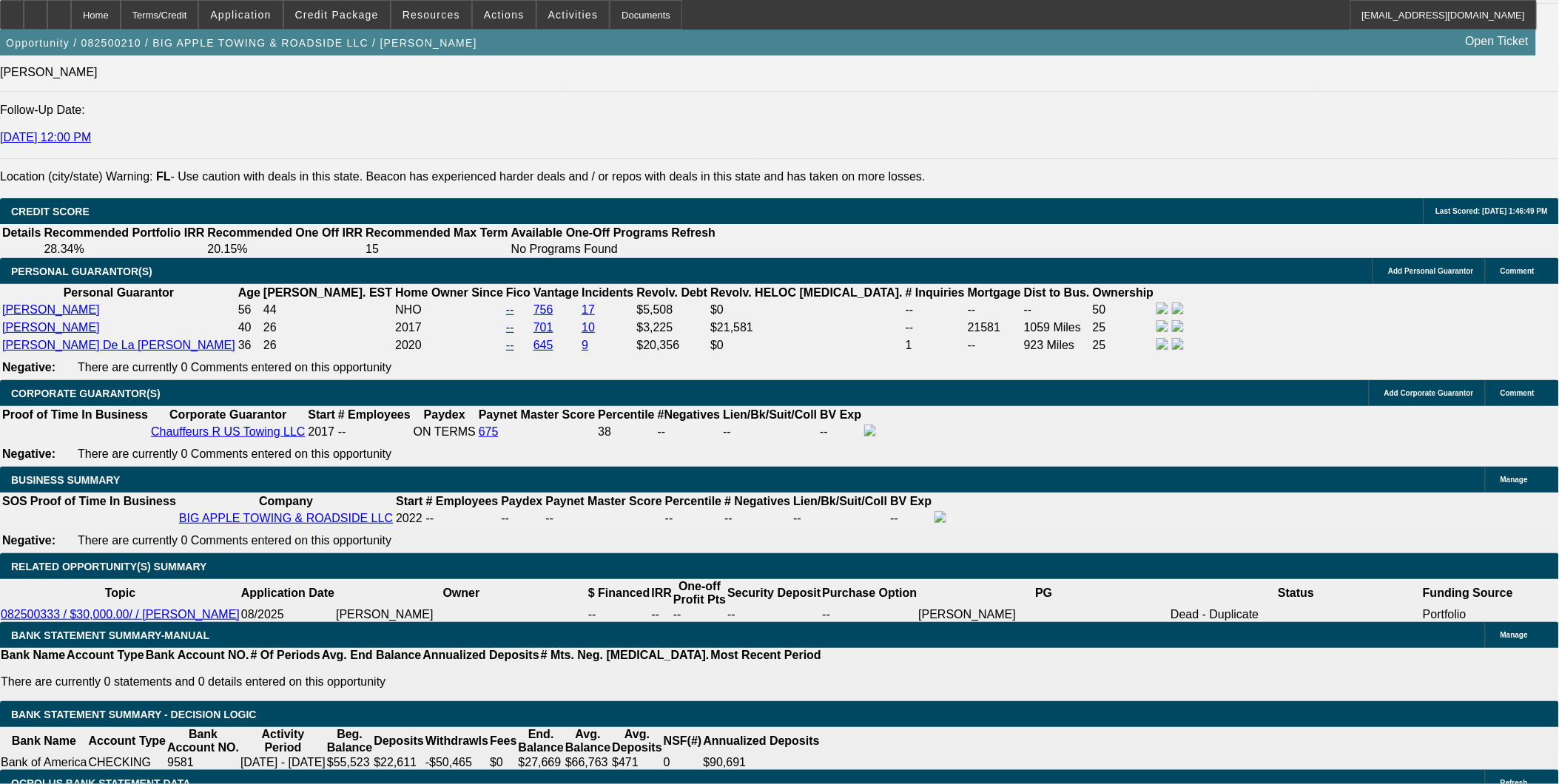
scroll to position [328, 0]
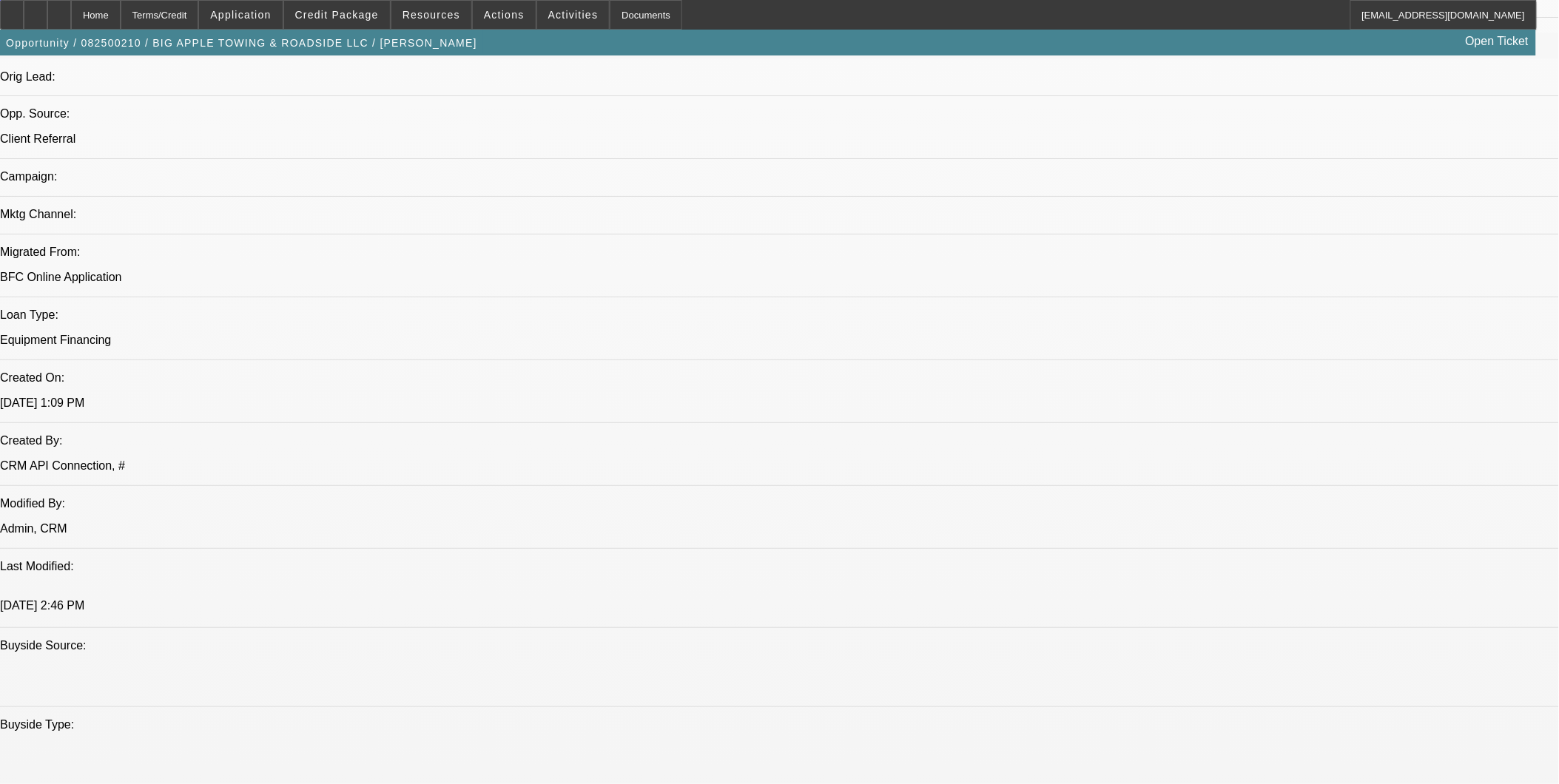
scroll to position [246, 0]
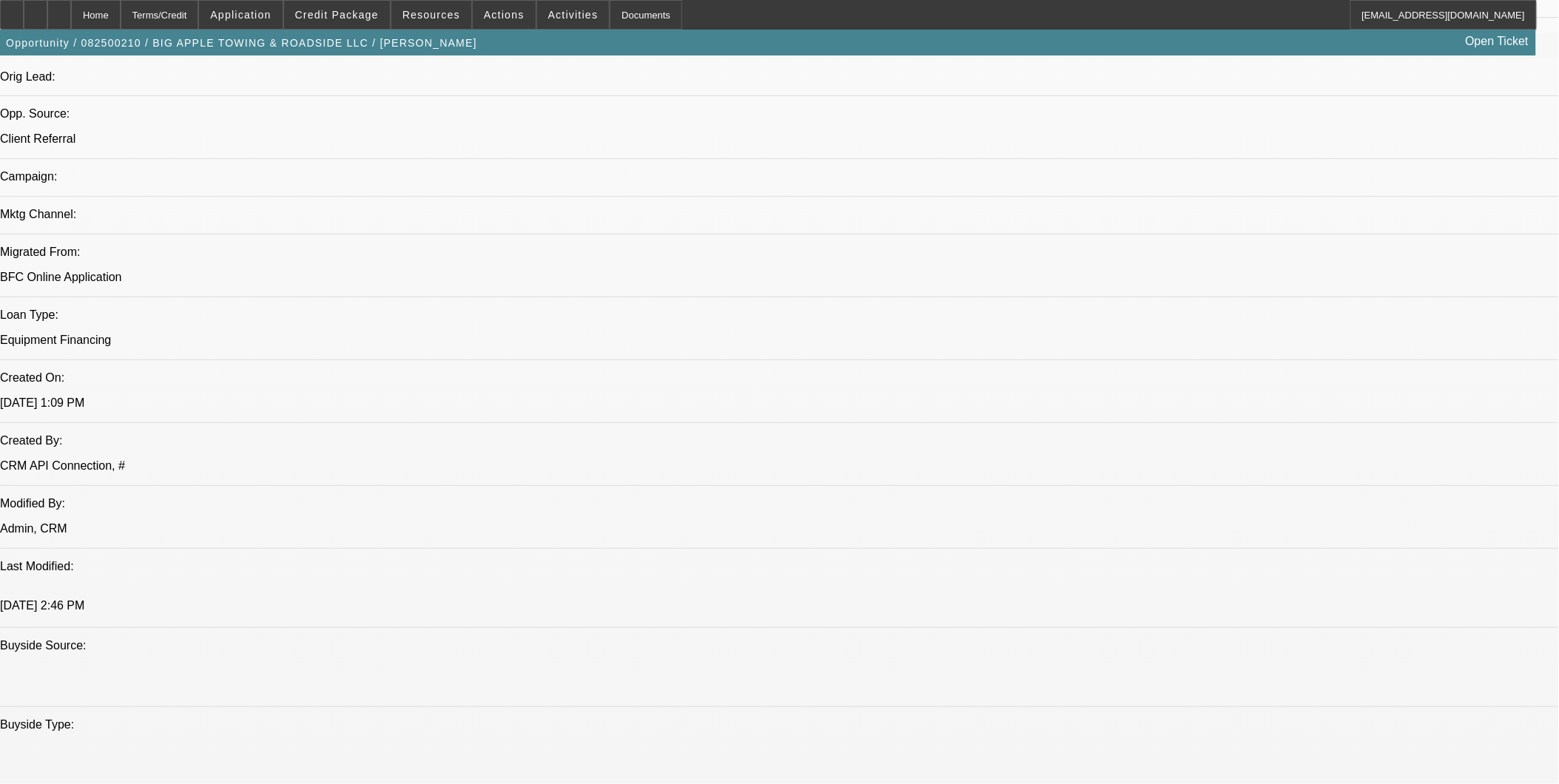
scroll to position [81, 0]
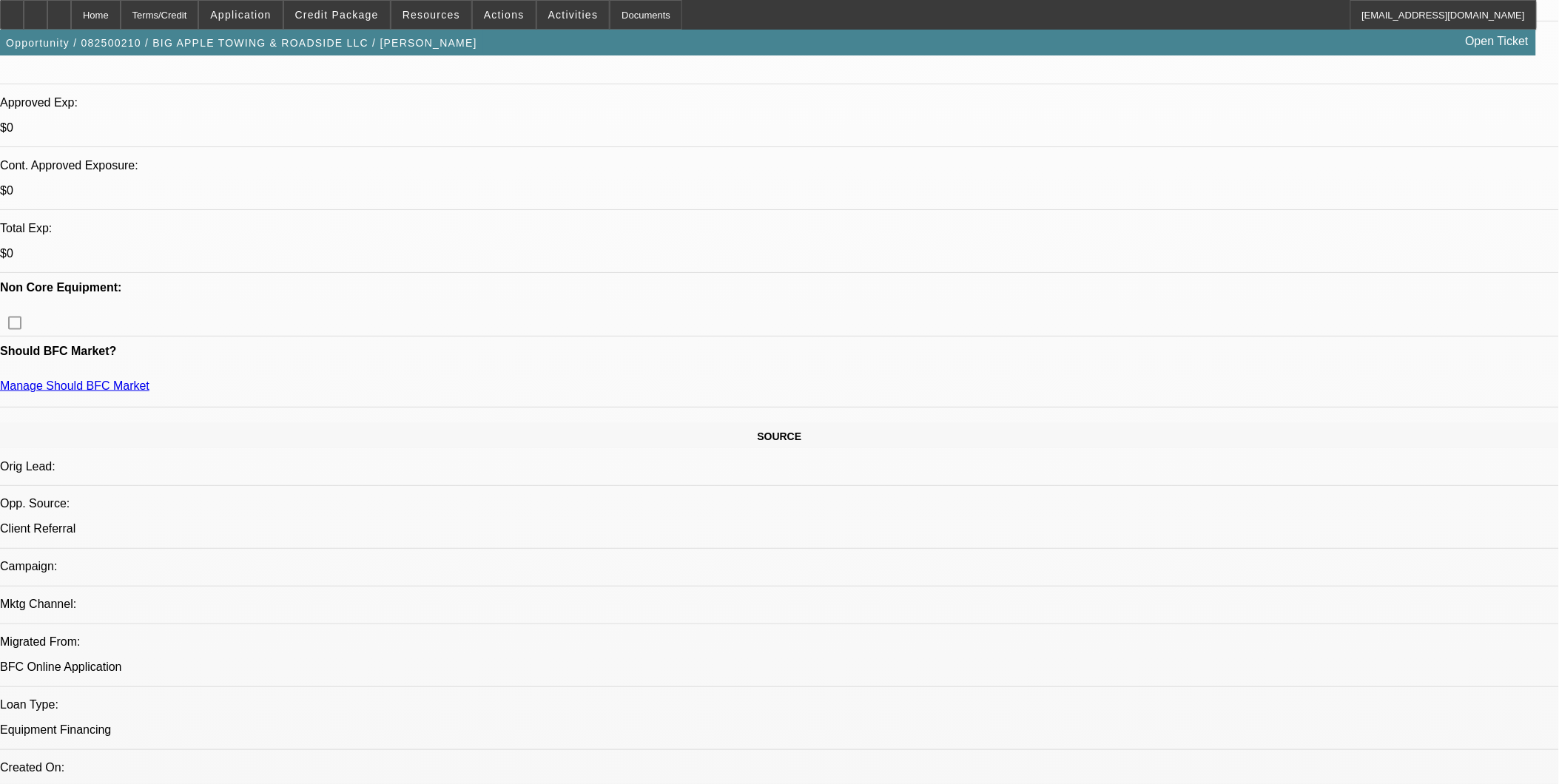
scroll to position [493, 0]
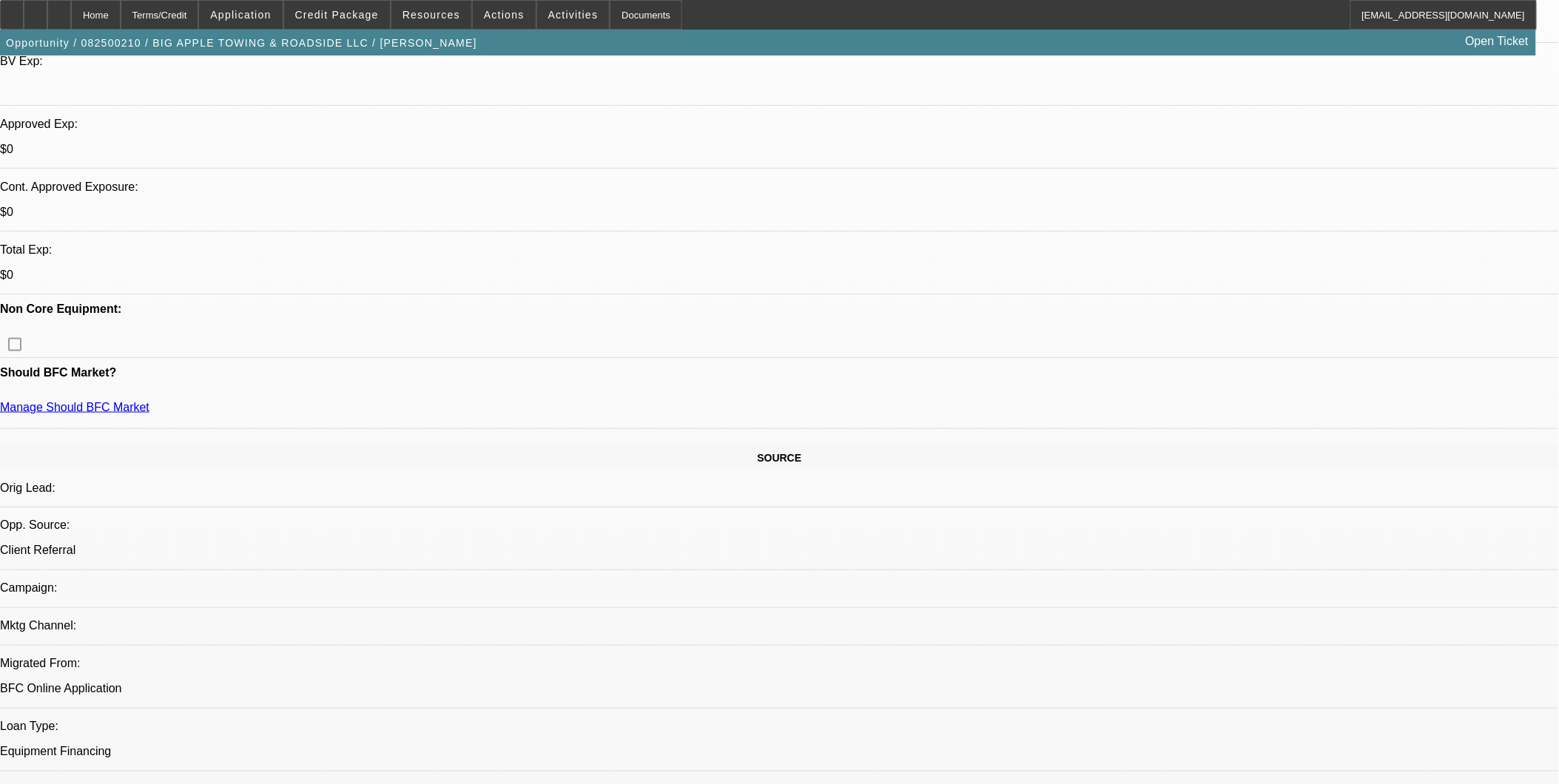
click at [379, 9] on span "Credit Package" at bounding box center [336, 15] width 84 height 12
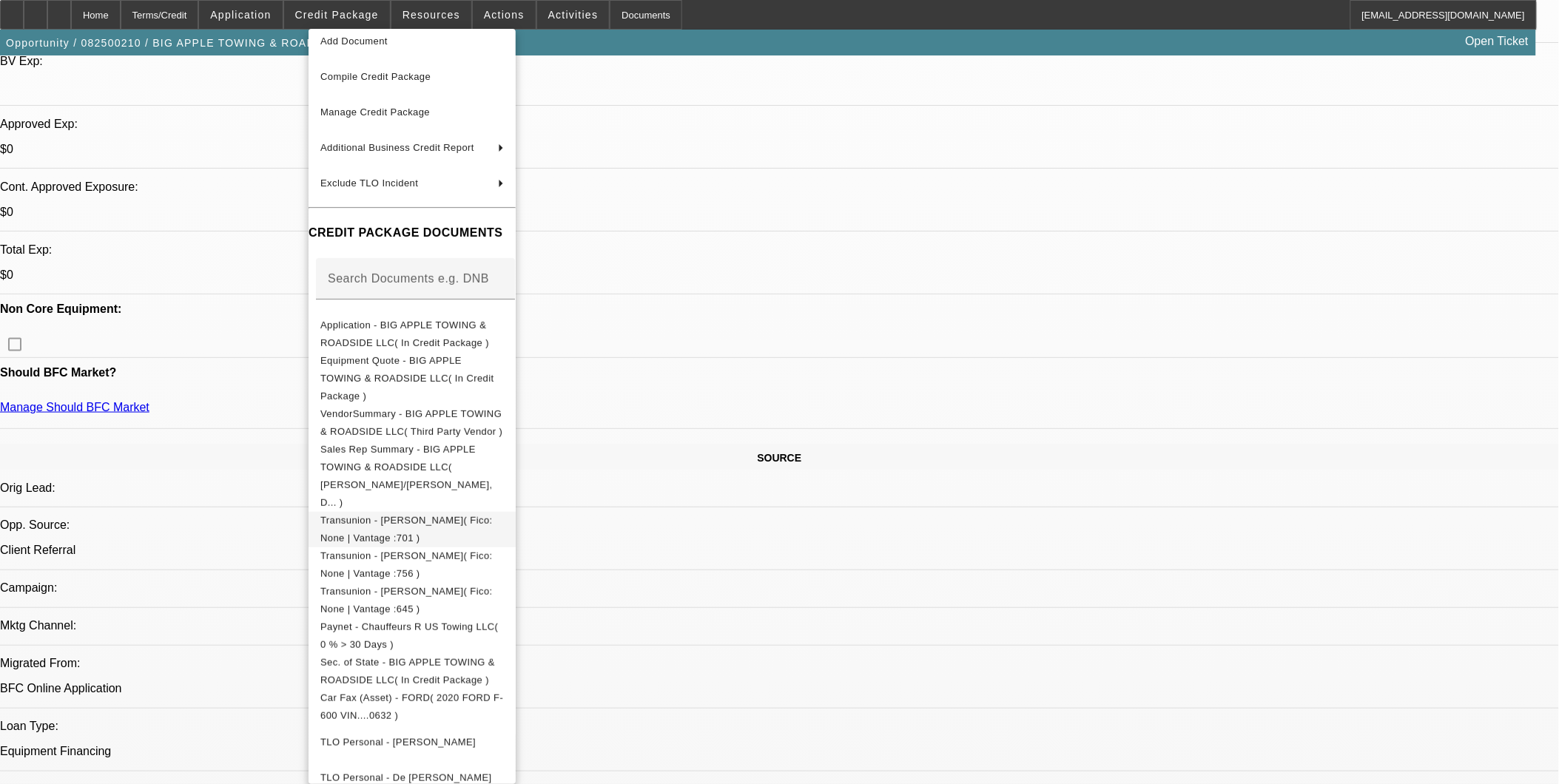
scroll to position [164, 0]
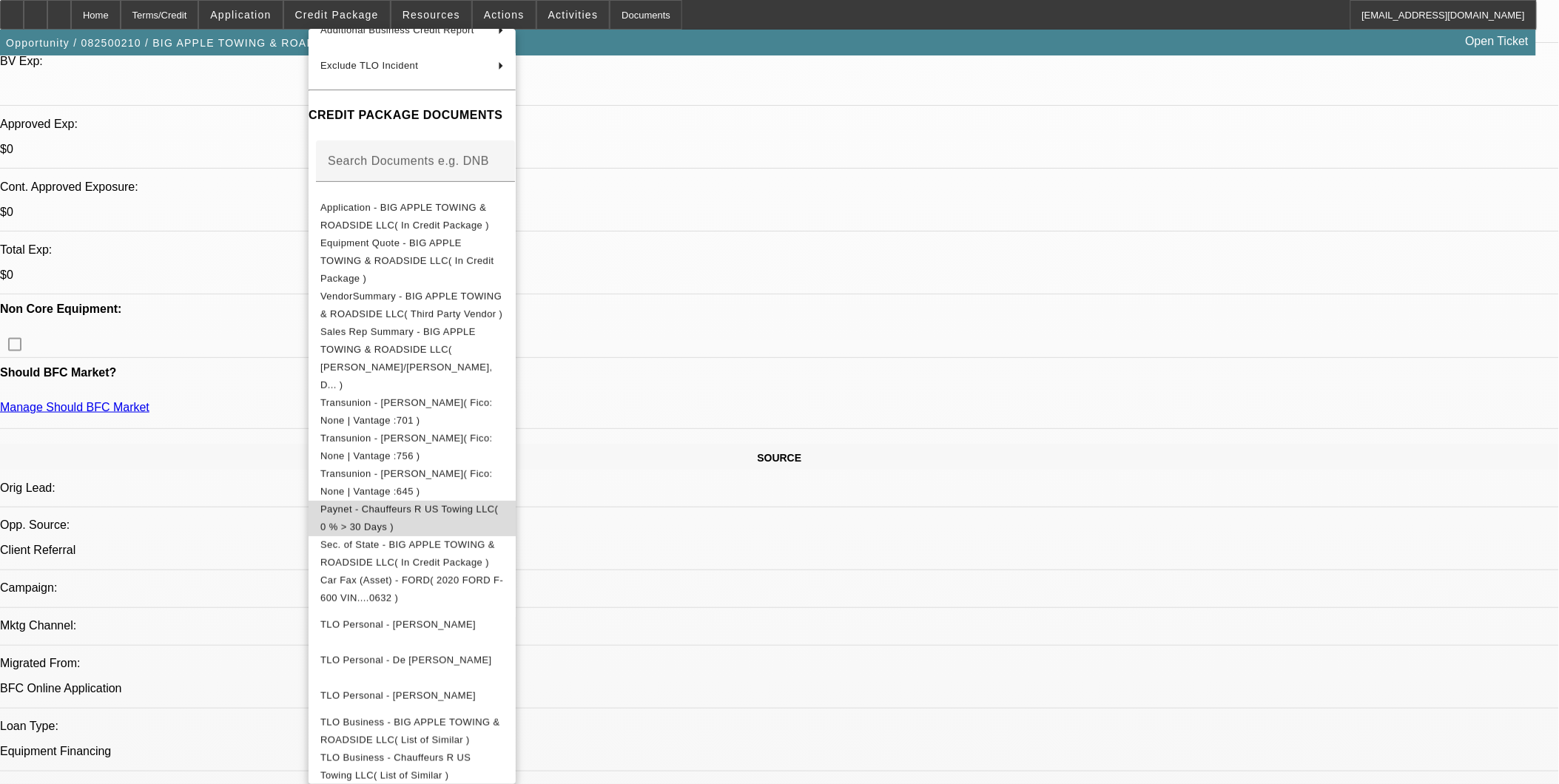
click at [483, 503] on span "Paynet - Chauffeurs R US Towing LLC( 0 % > 30 Days )" at bounding box center [409, 517] width 178 height 29
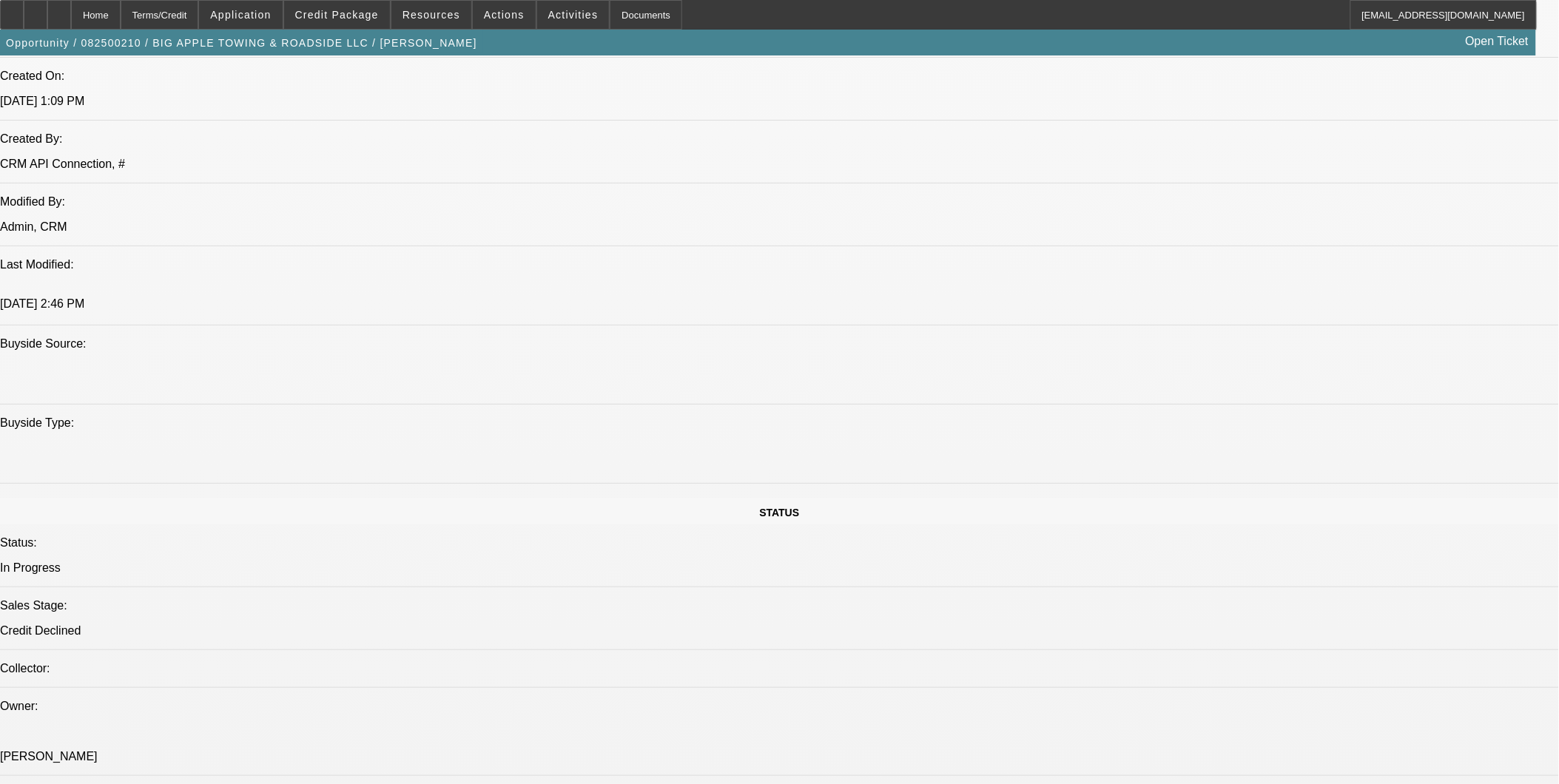
scroll to position [1069, 0]
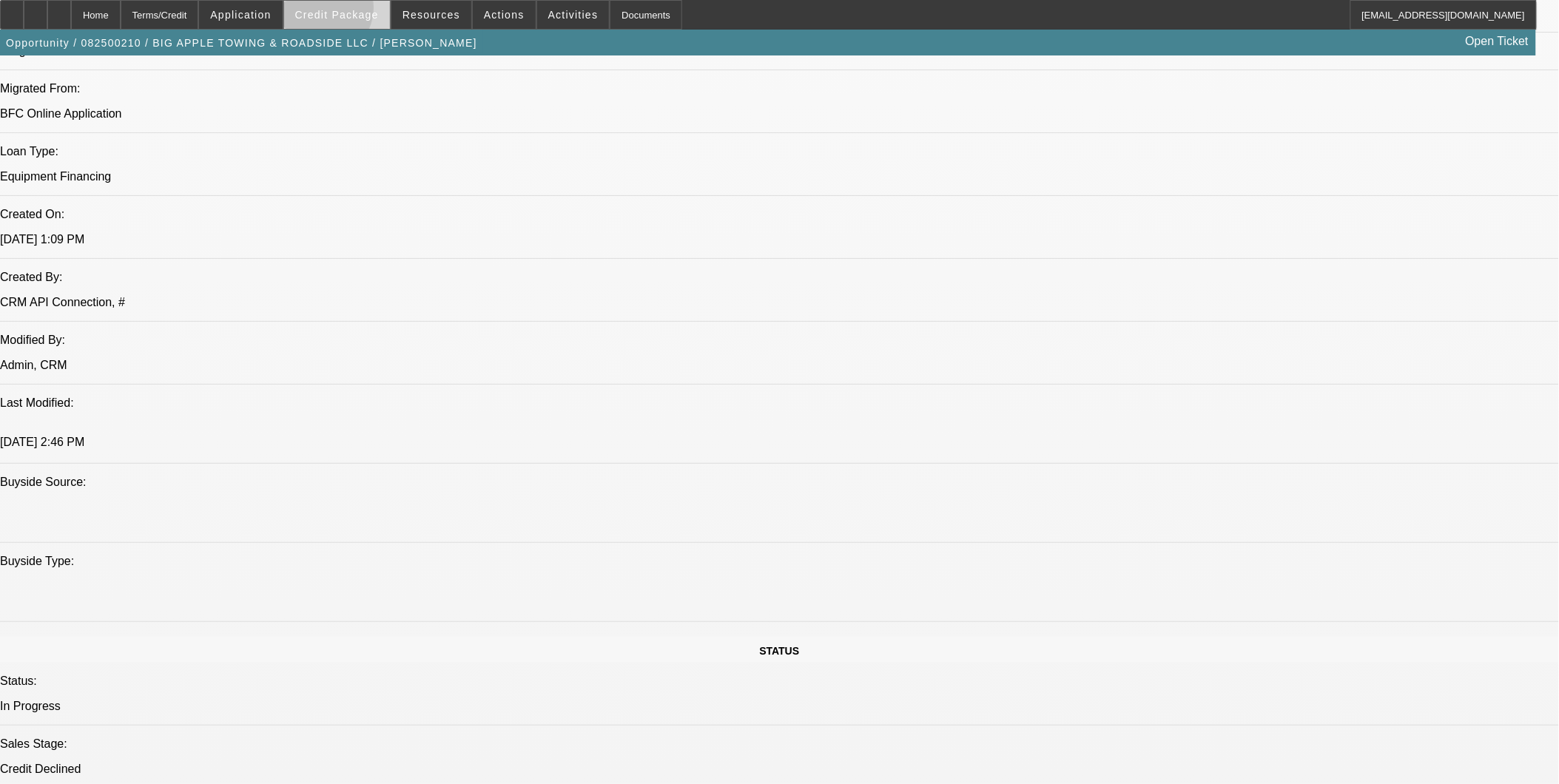
click at [344, 11] on span "Credit Package" at bounding box center [336, 15] width 84 height 12
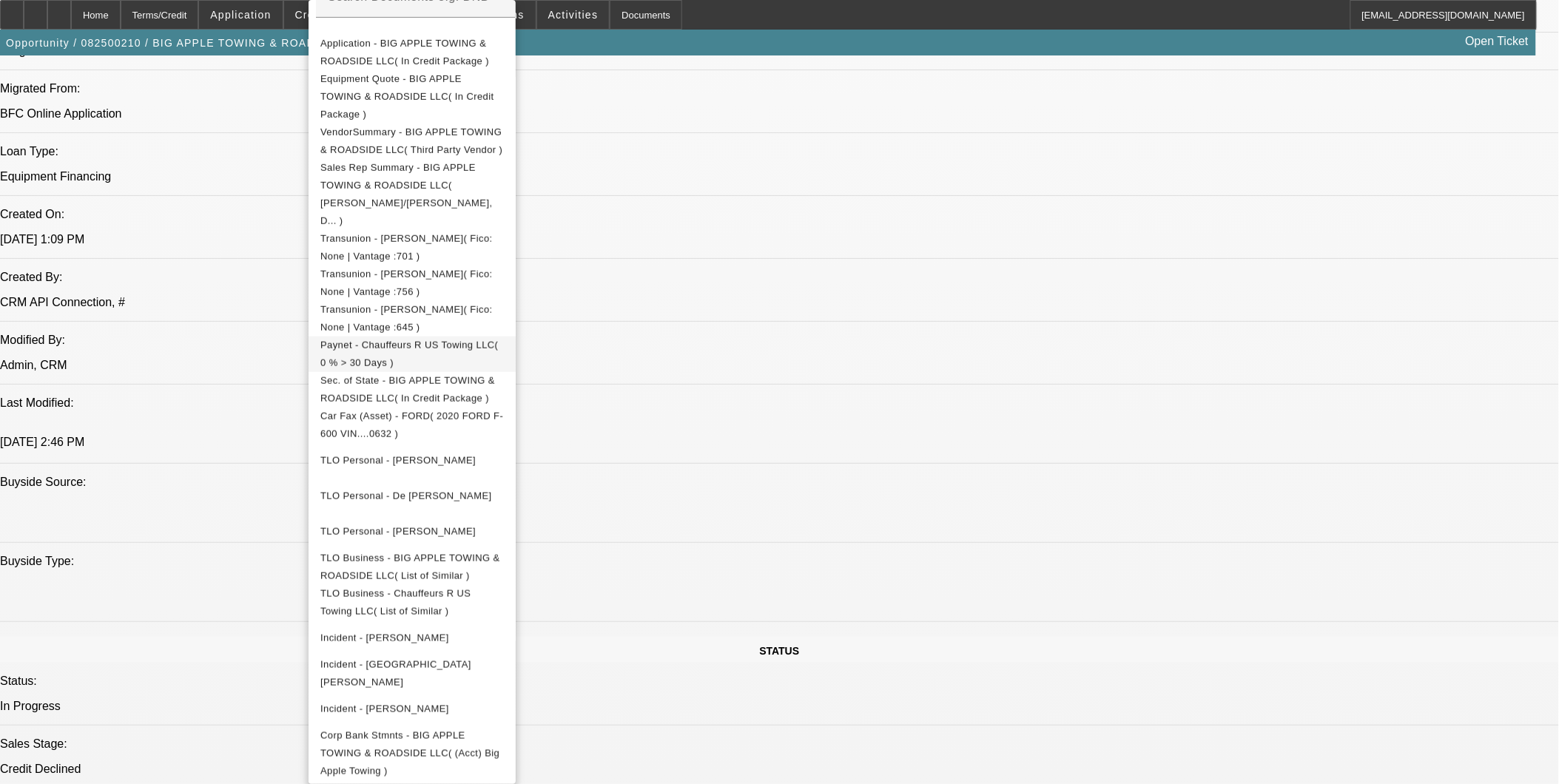
scroll to position [329, 0]
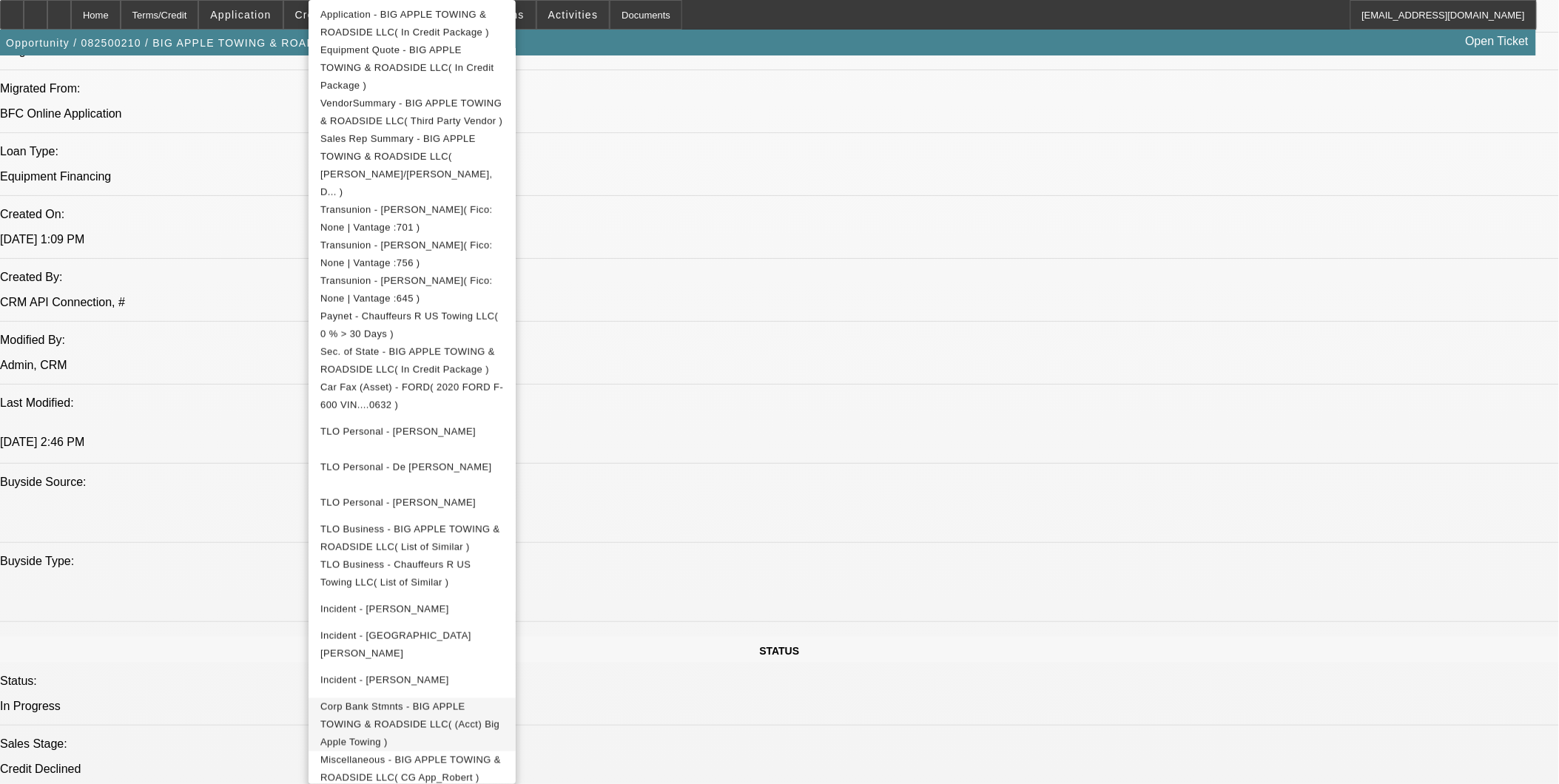
click at [440, 701] on span "Corp Bank Stmnts - BIG APPLE TOWING & ROADSIDE LLC( (Acct) Big Apple Towing )" at bounding box center [410, 724] width 179 height 47
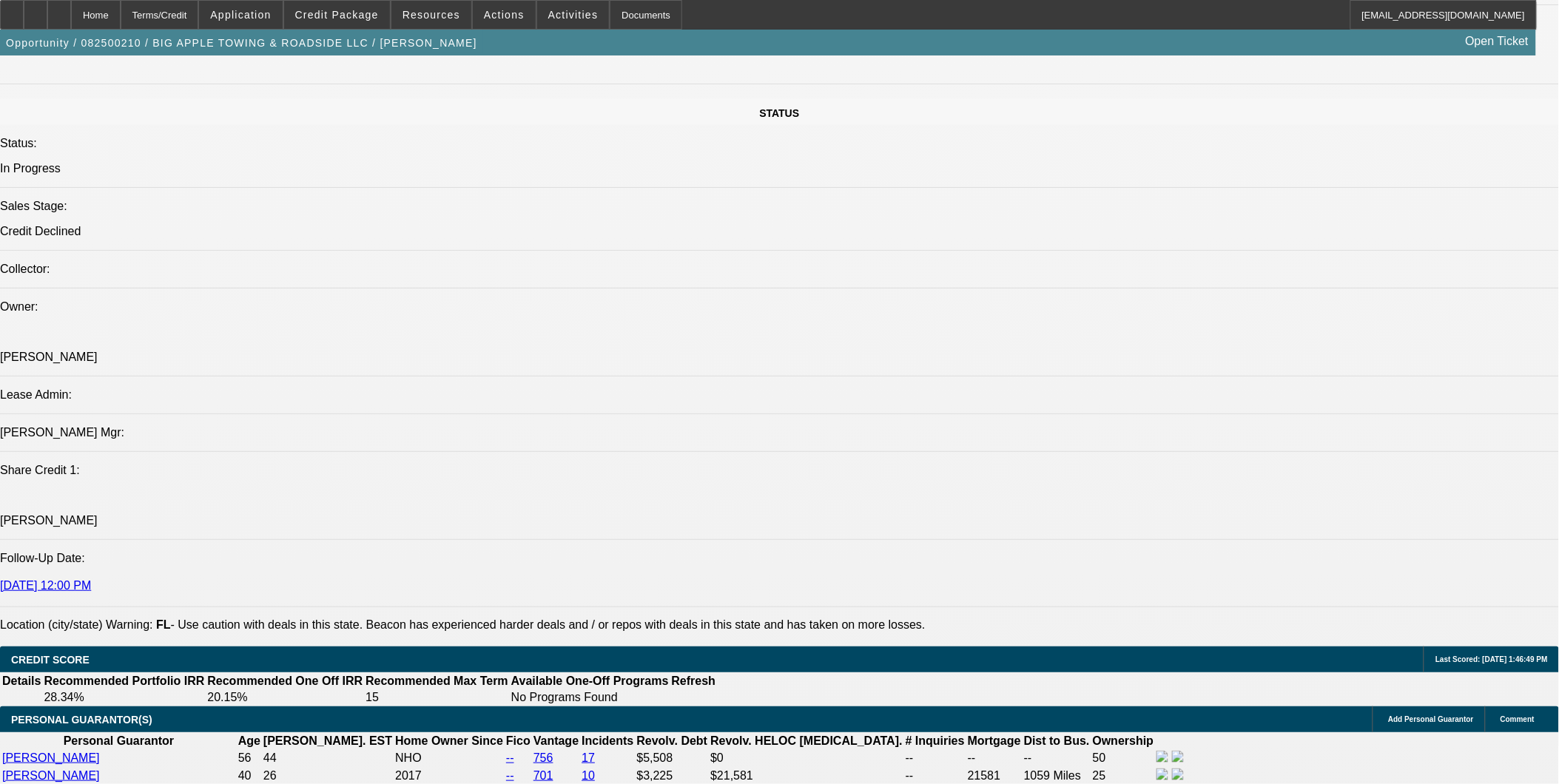
scroll to position [1644, 0]
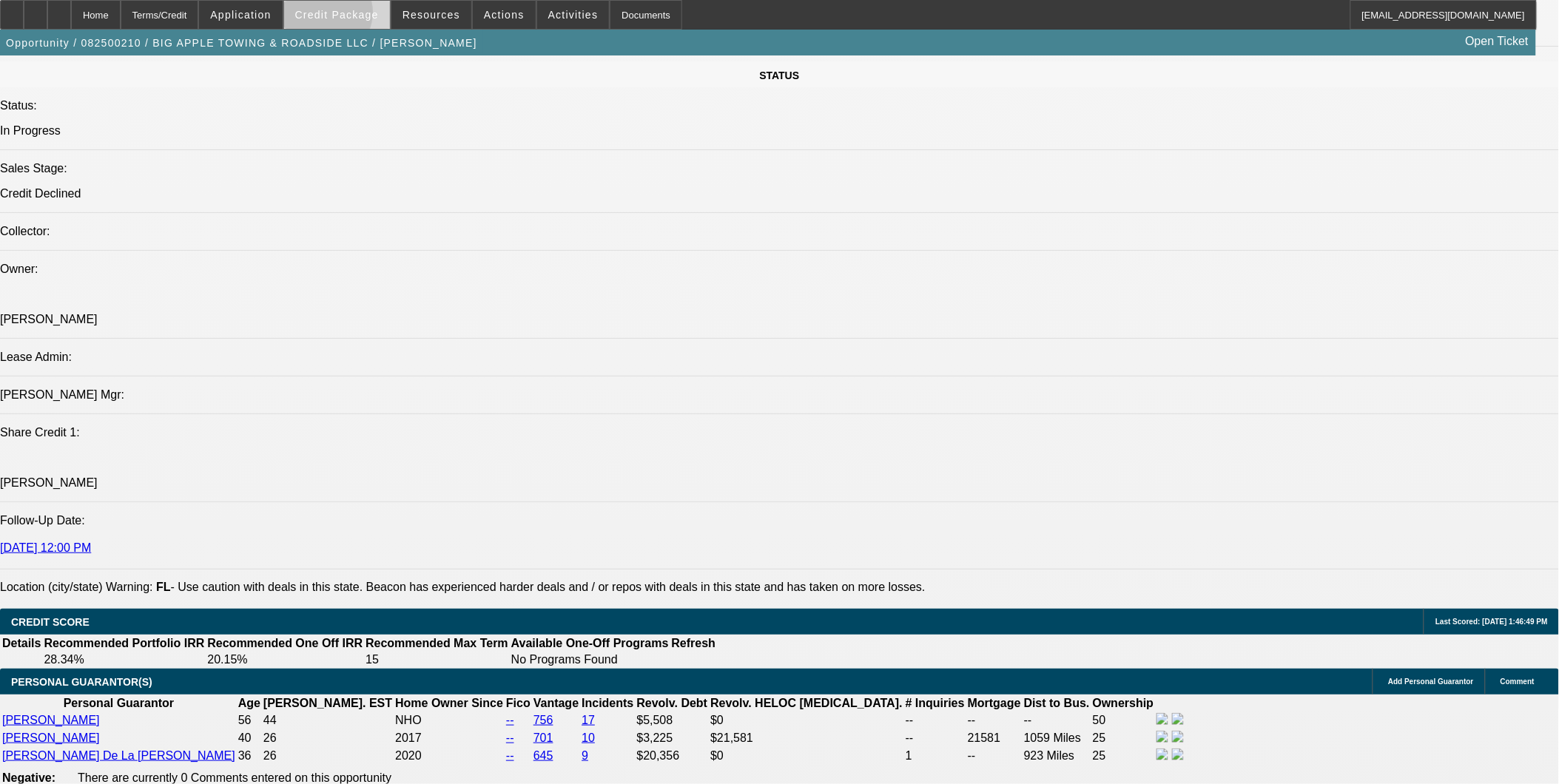
click at [347, 17] on span "Credit Package" at bounding box center [336, 15] width 84 height 12
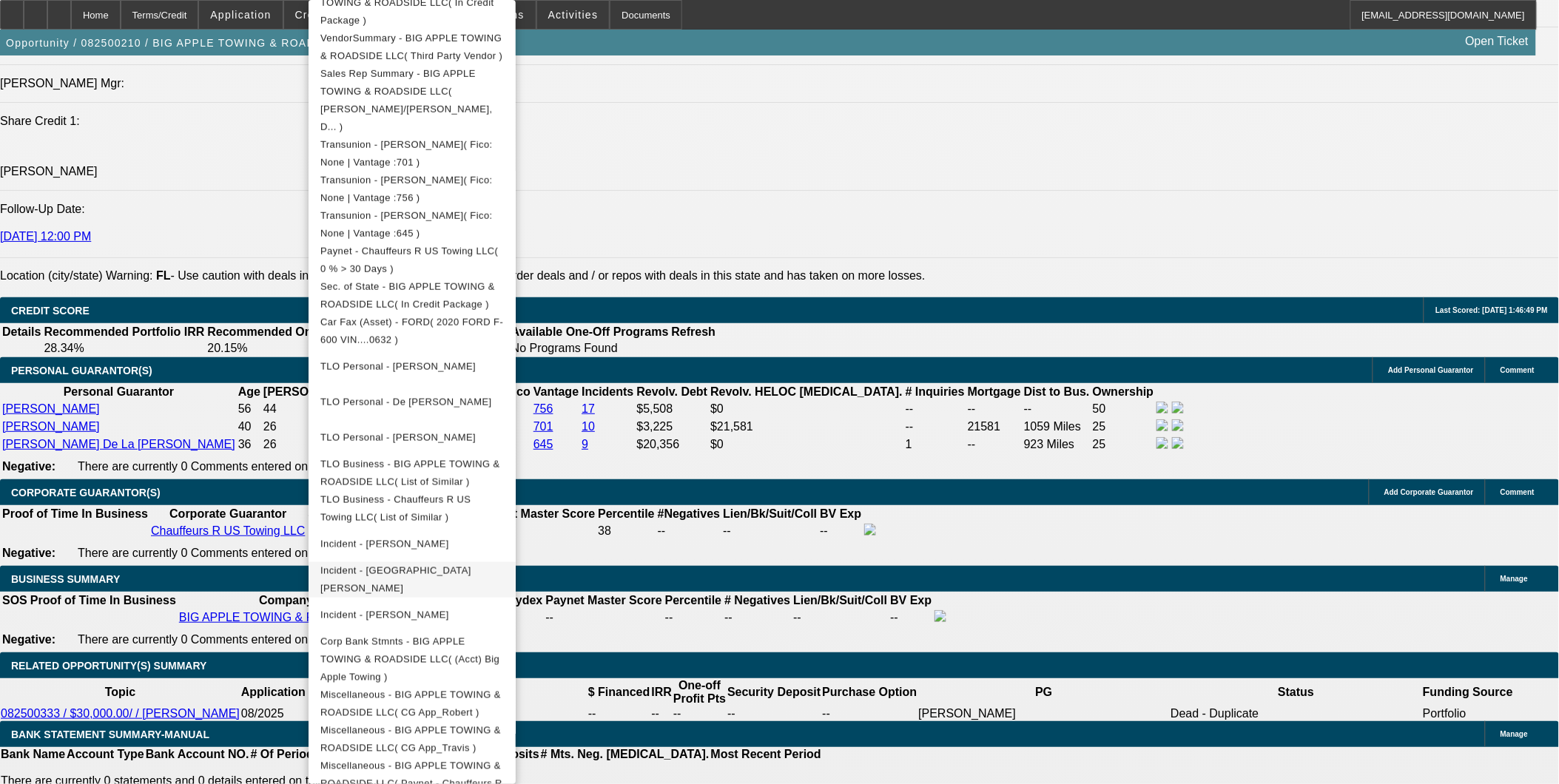
scroll to position [1972, 0]
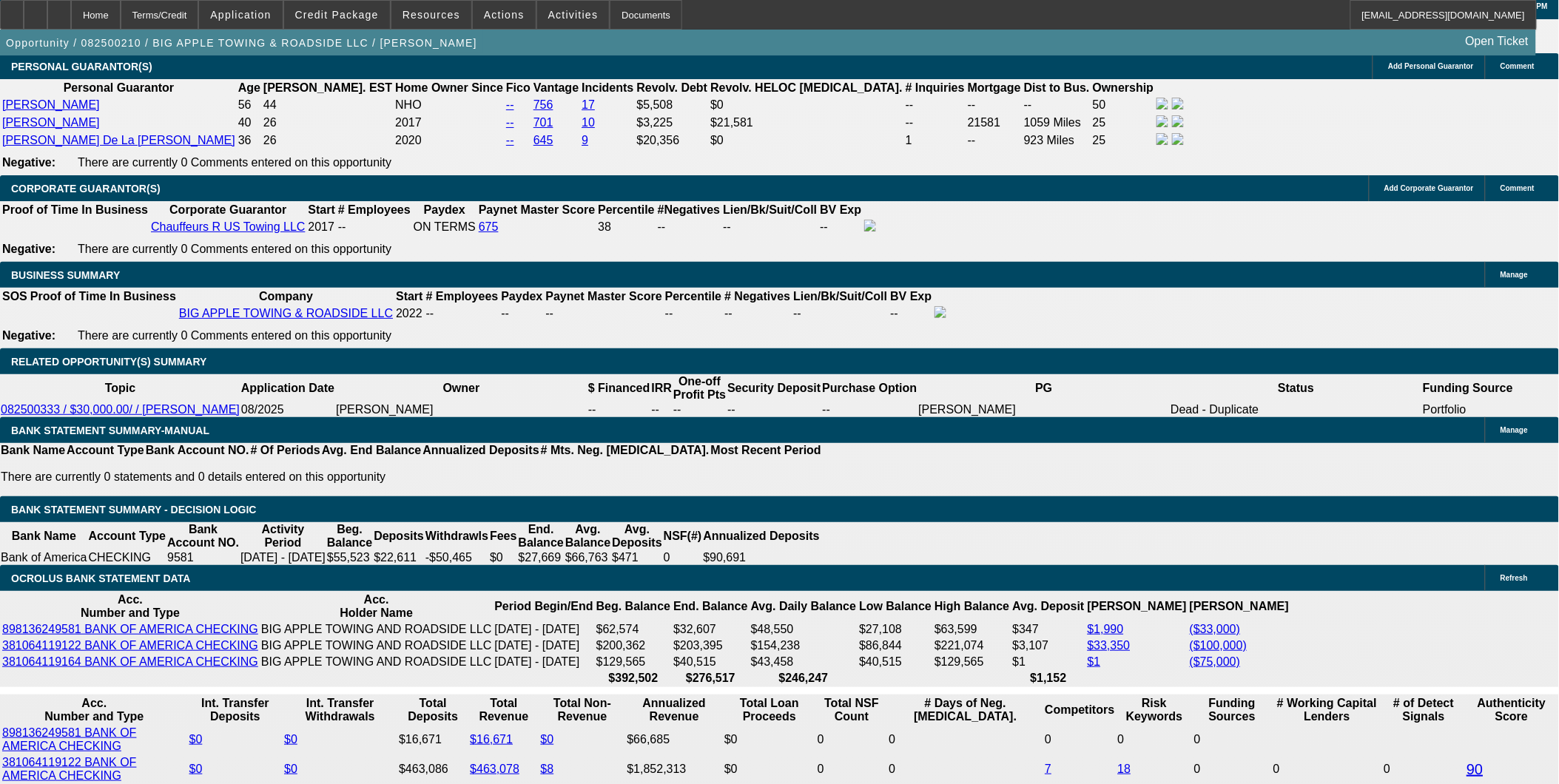
scroll to position [2219, 0]
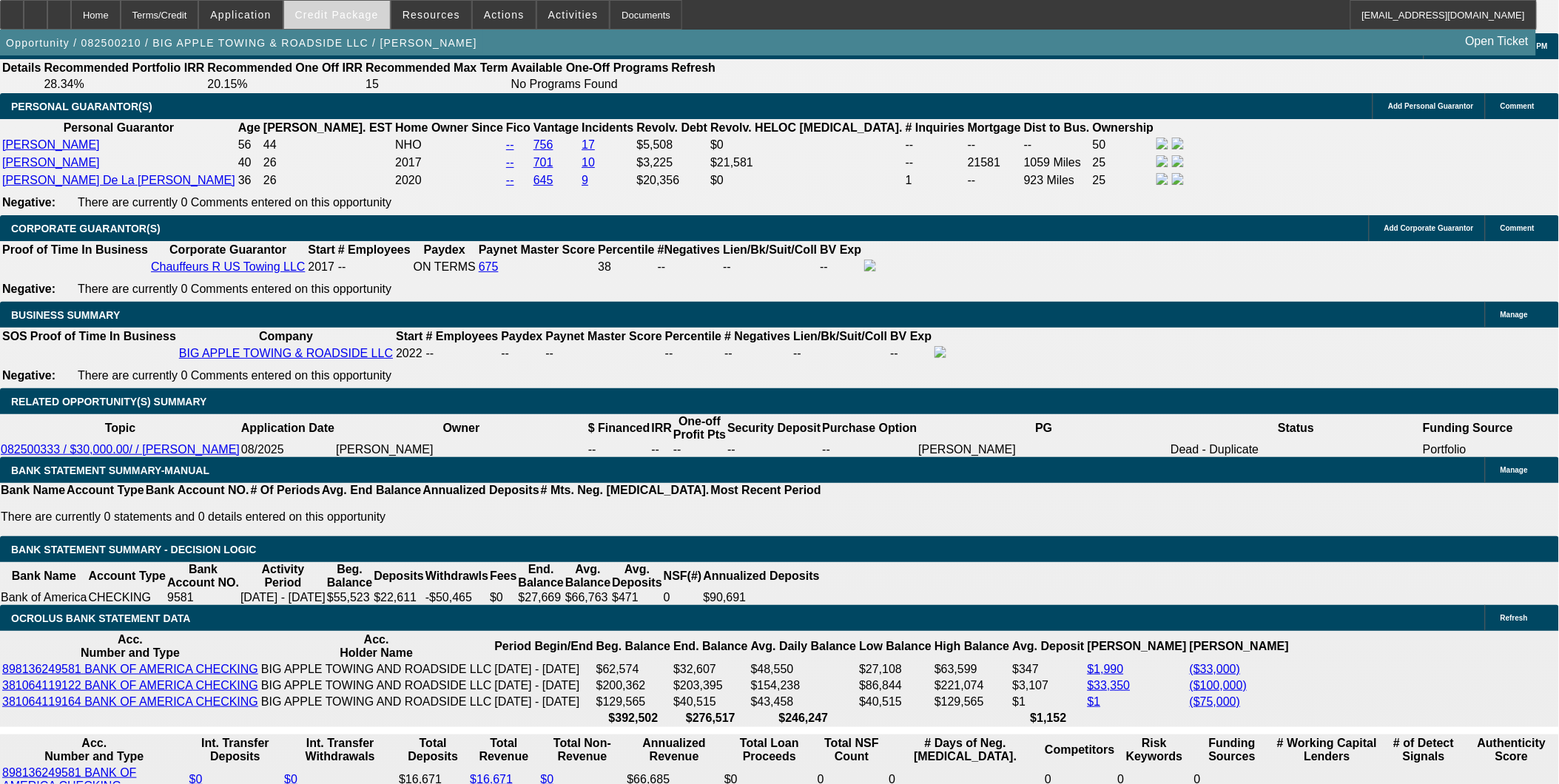
click at [346, 9] on span "Credit Package" at bounding box center [336, 15] width 84 height 12
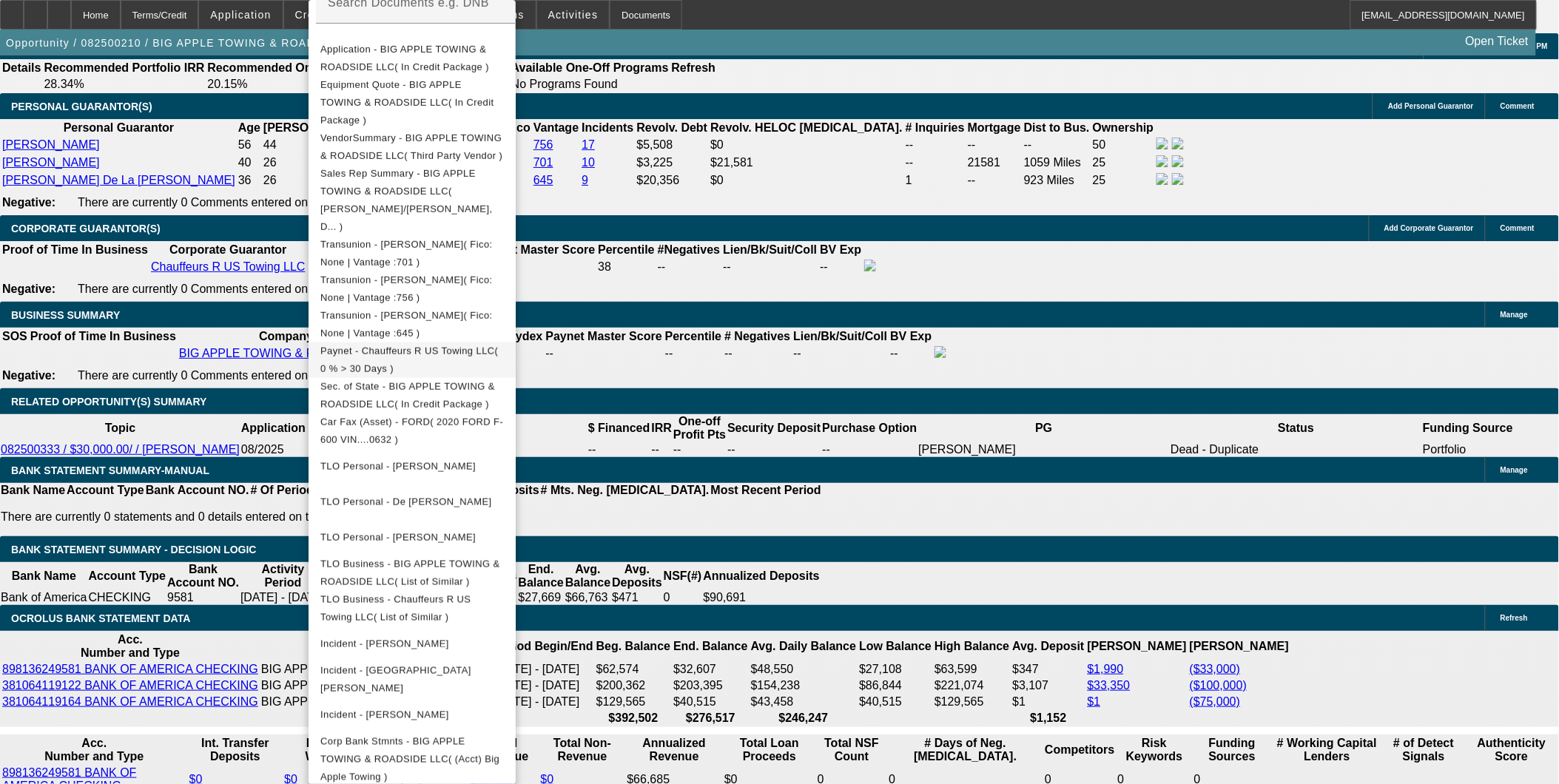
scroll to position [393, 0]
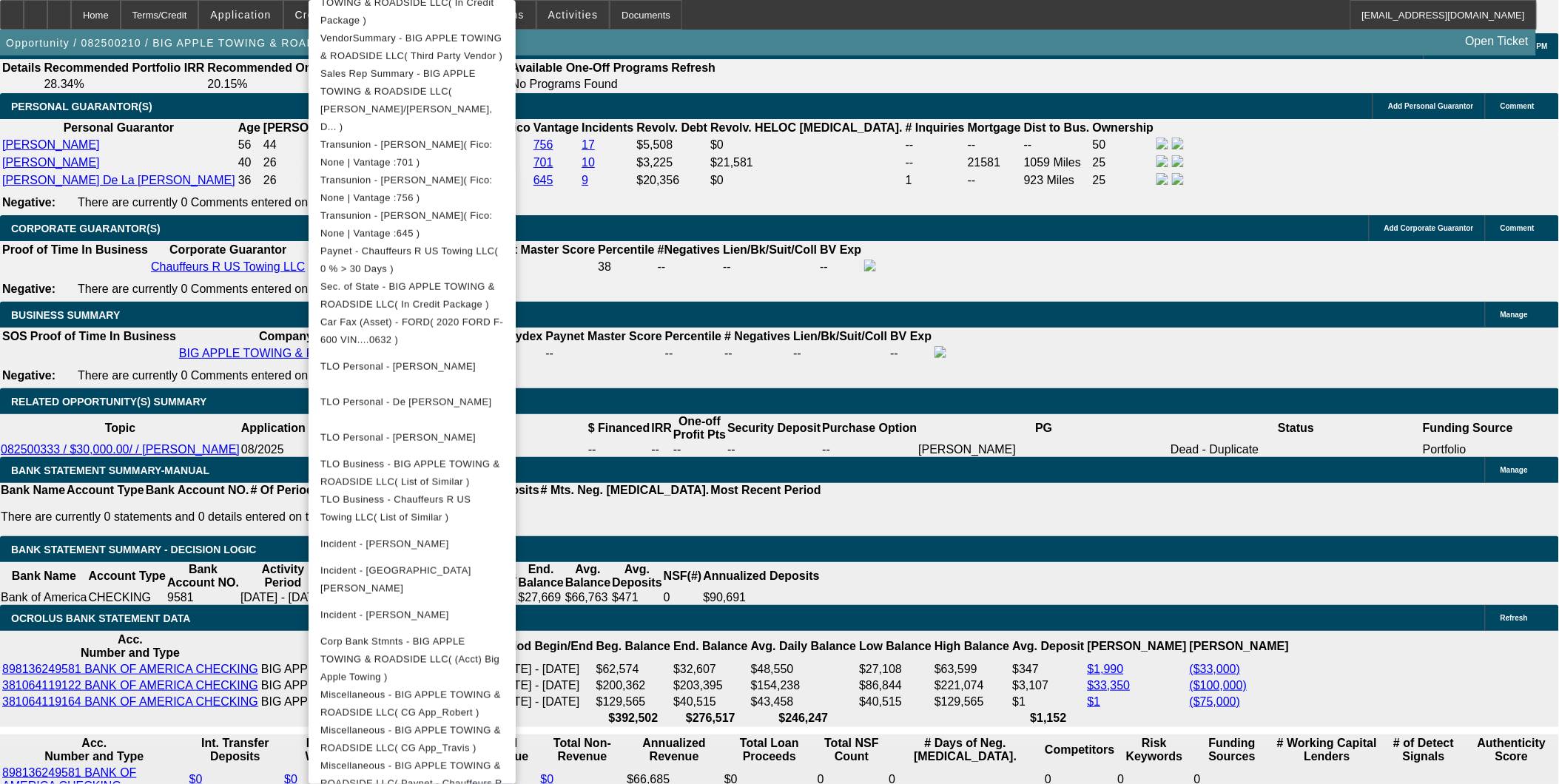
click at [829, 506] on div at bounding box center [780, 392] width 1559 height 784
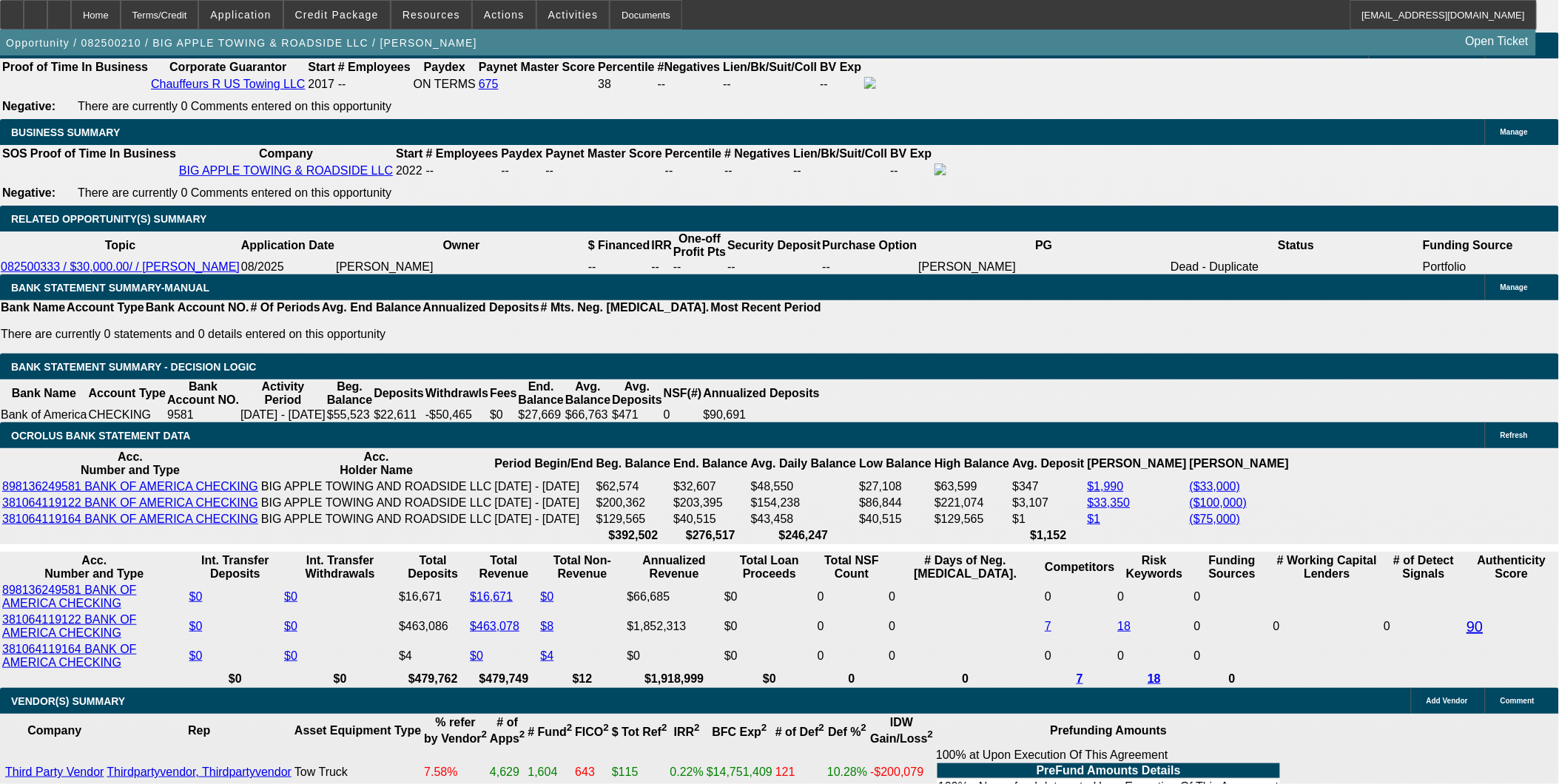
scroll to position [2219, 0]
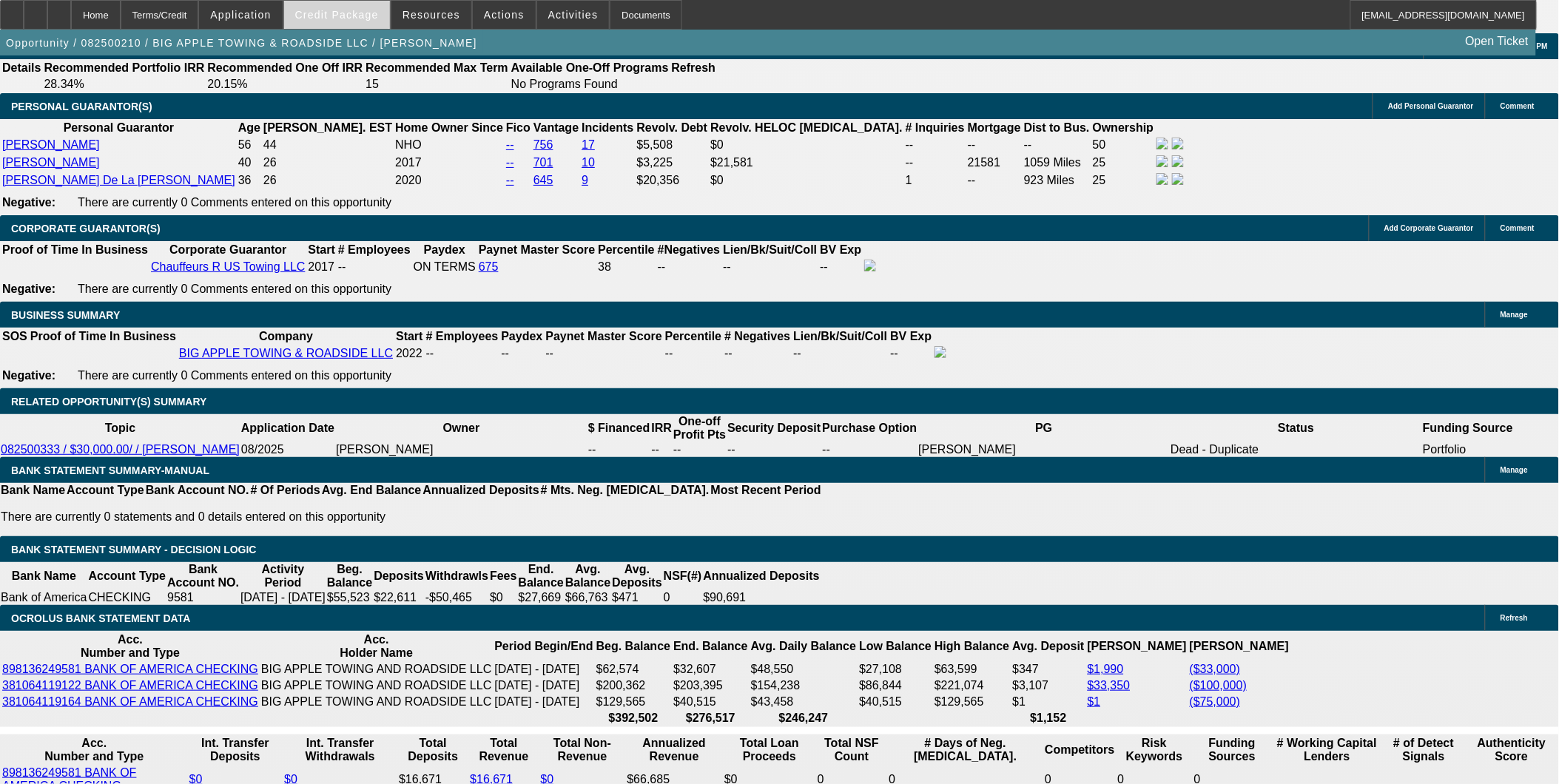
click at [371, 19] on span "Credit Package" at bounding box center [336, 15] width 84 height 12
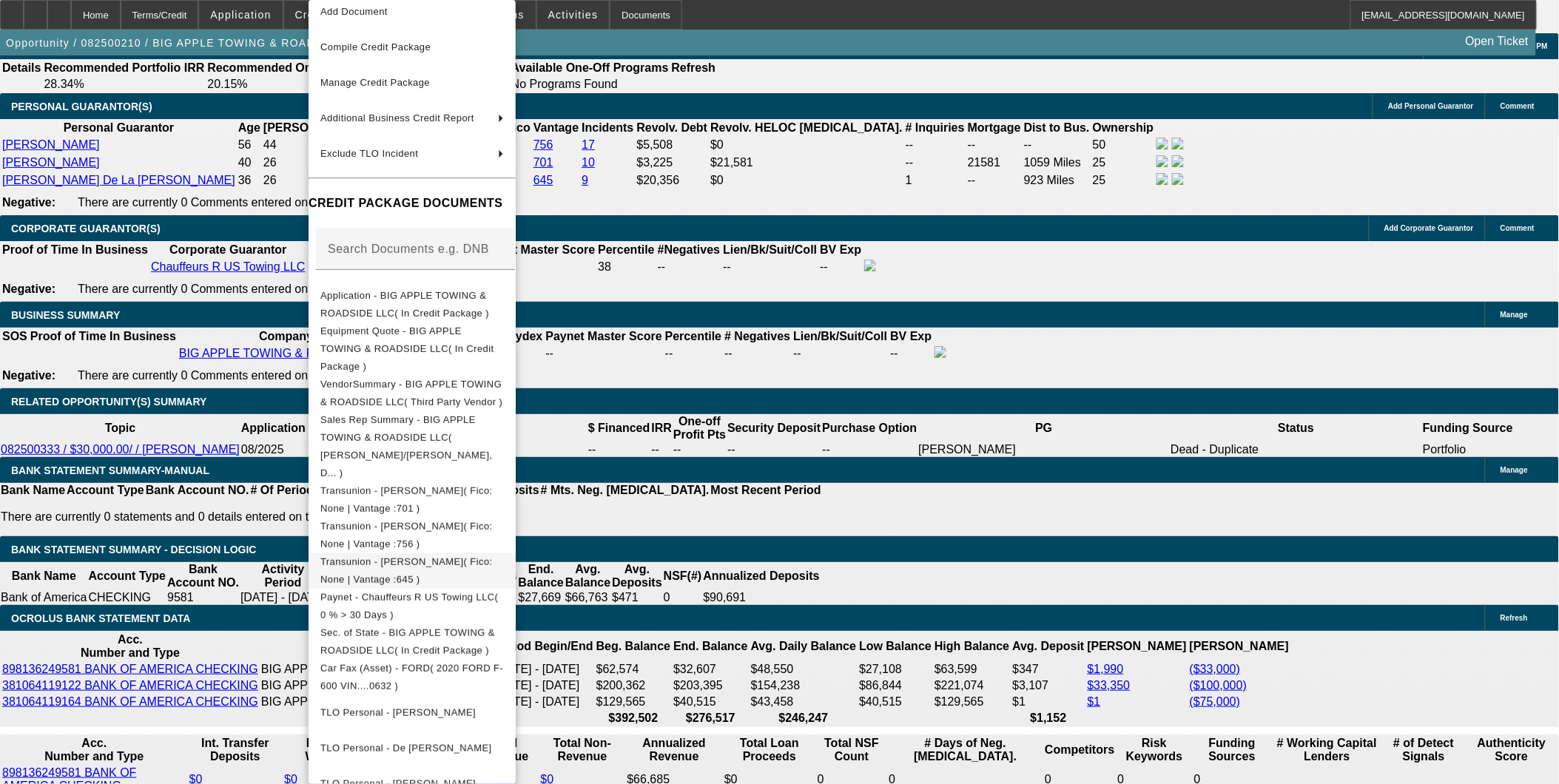
scroll to position [0, 0]
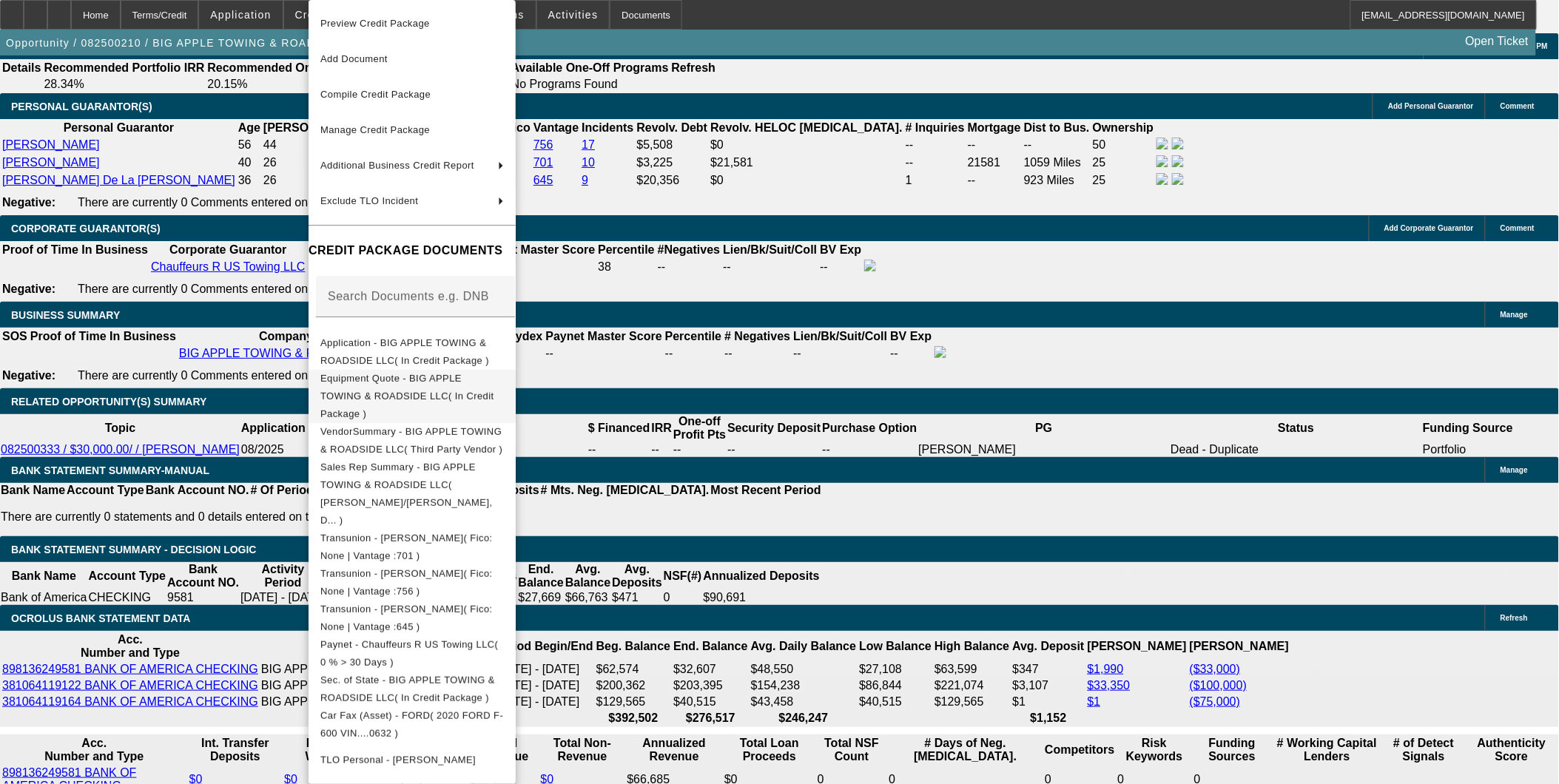
click at [472, 383] on span "Equipment Quote - BIG APPLE TOWING & ROADSIDE LLC( In Credit Package )" at bounding box center [407, 396] width 174 height 47
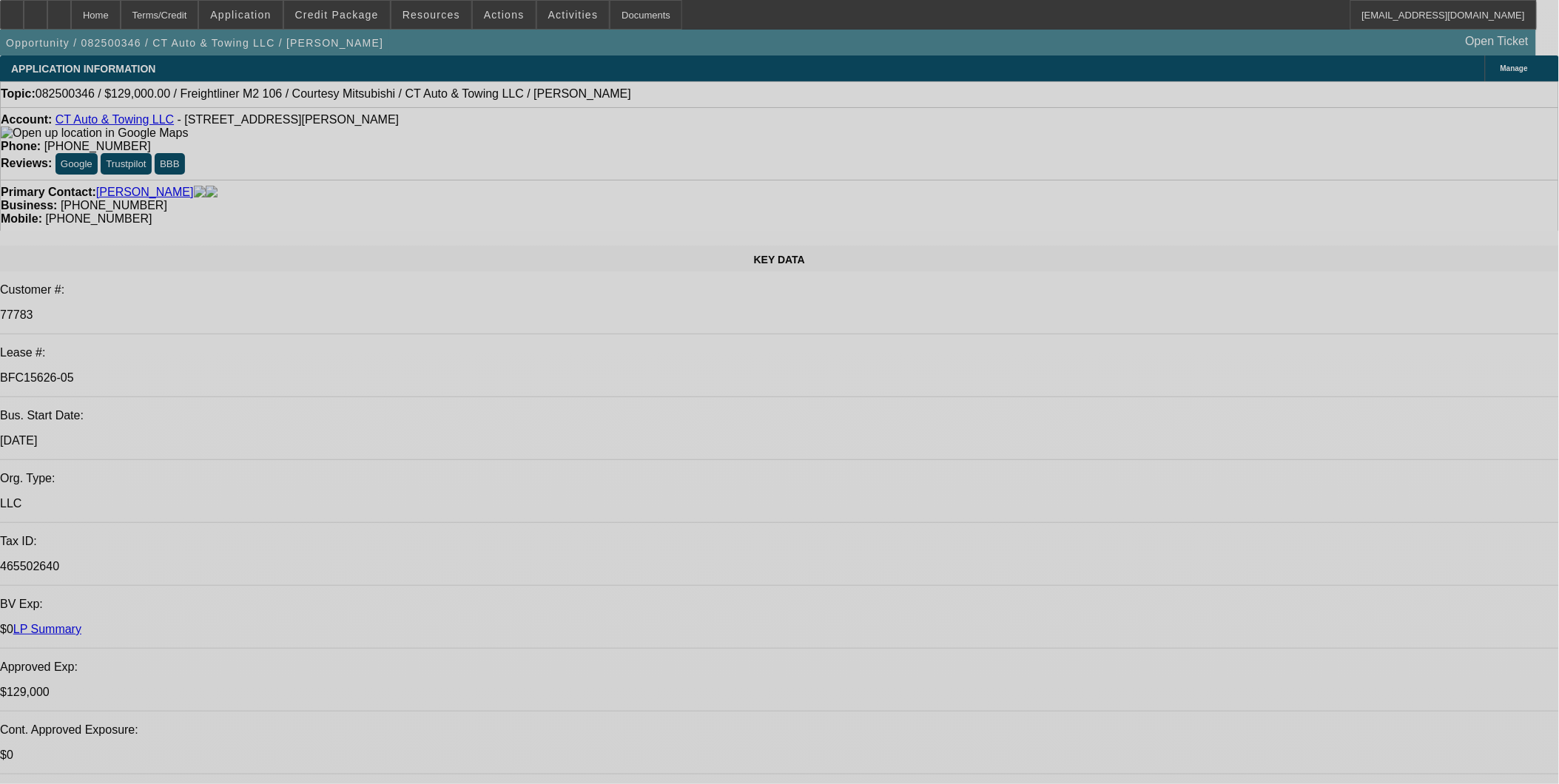
select select "0"
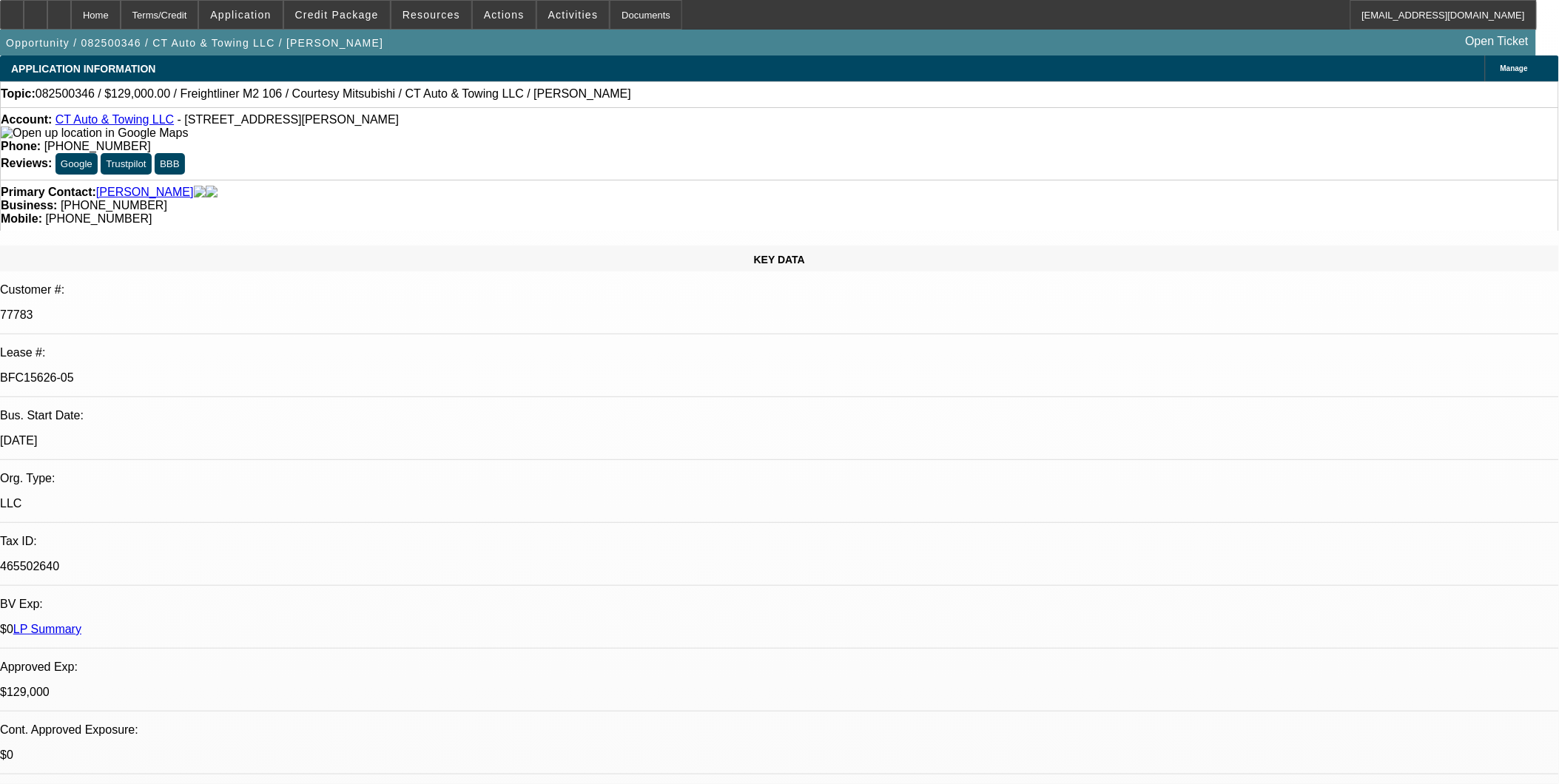
select select "0"
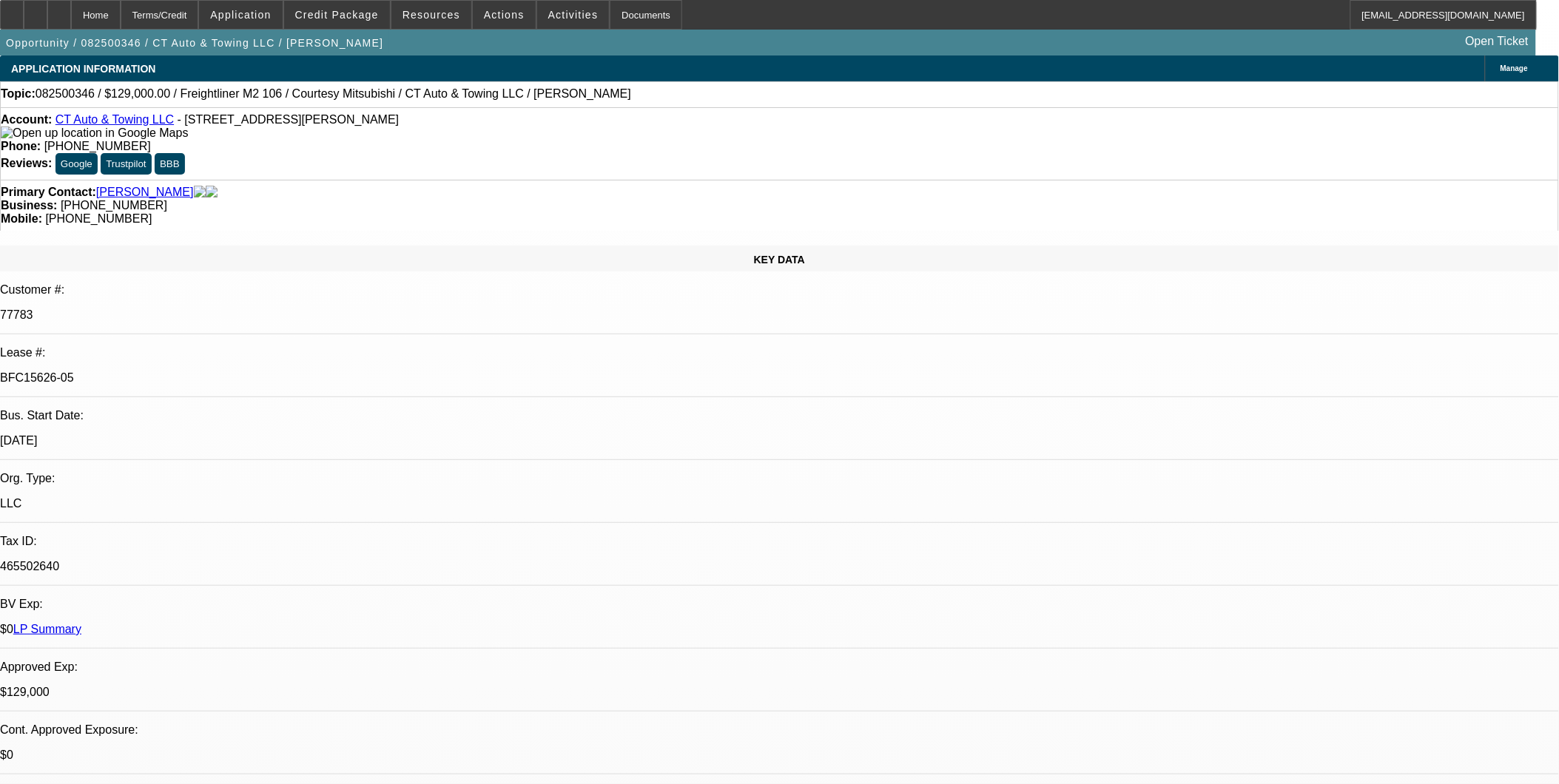
select select "0"
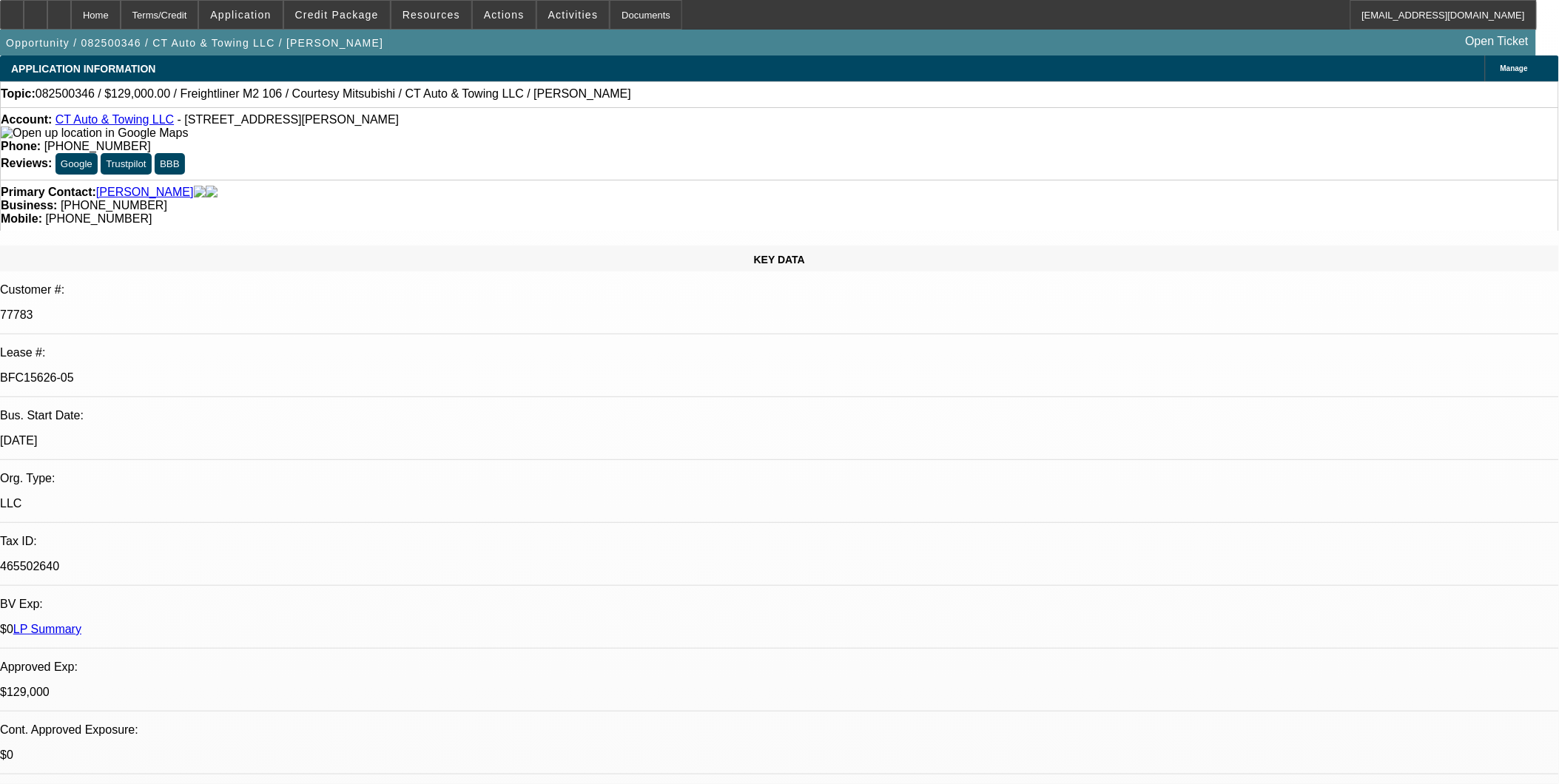
select select "0"
select select "1"
select select "2"
select select "6"
select select "1"
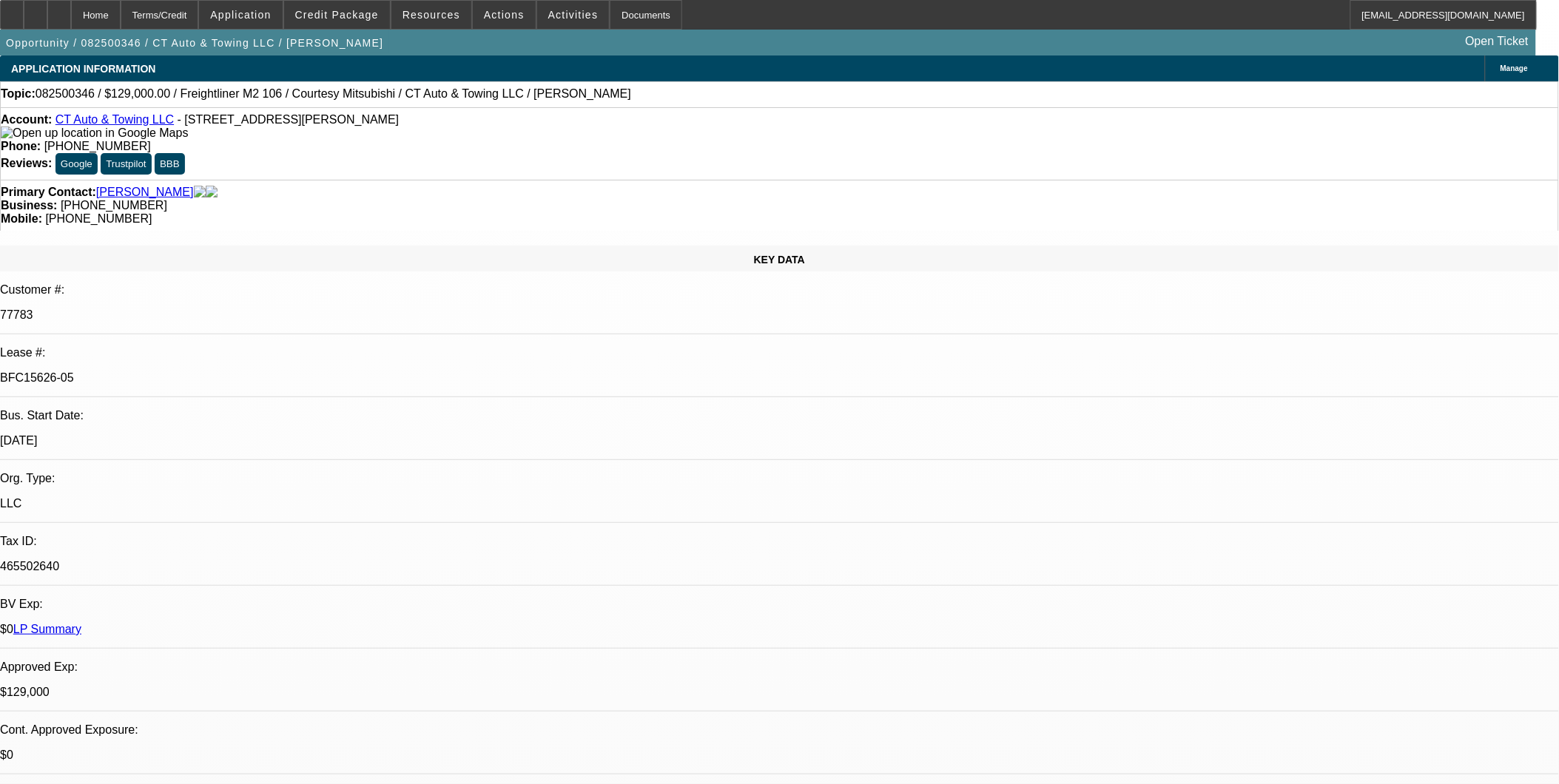
select select "9"
select select "6"
select select "1"
select select "3"
select select "6"
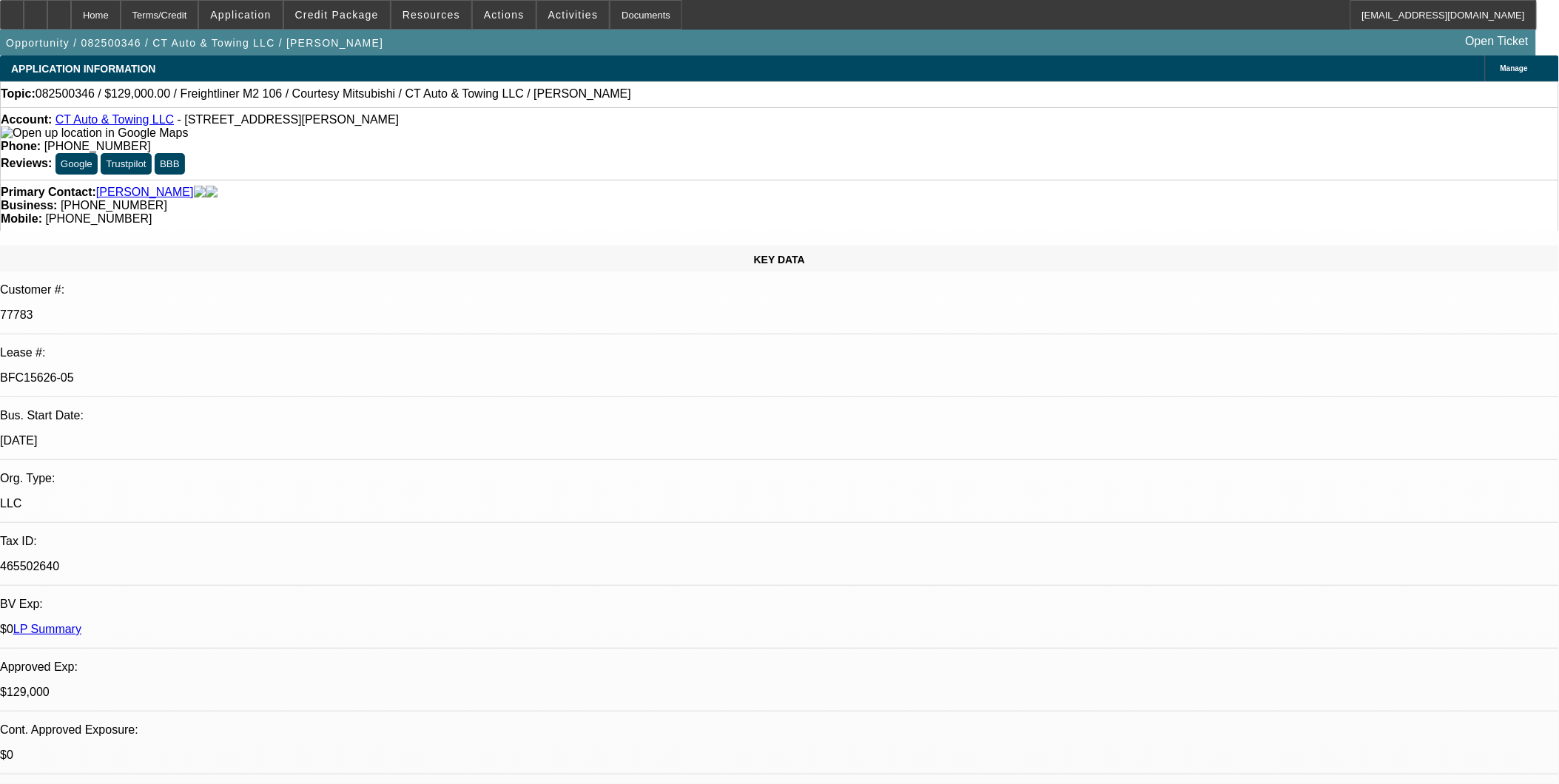
select select "1"
select select "6"
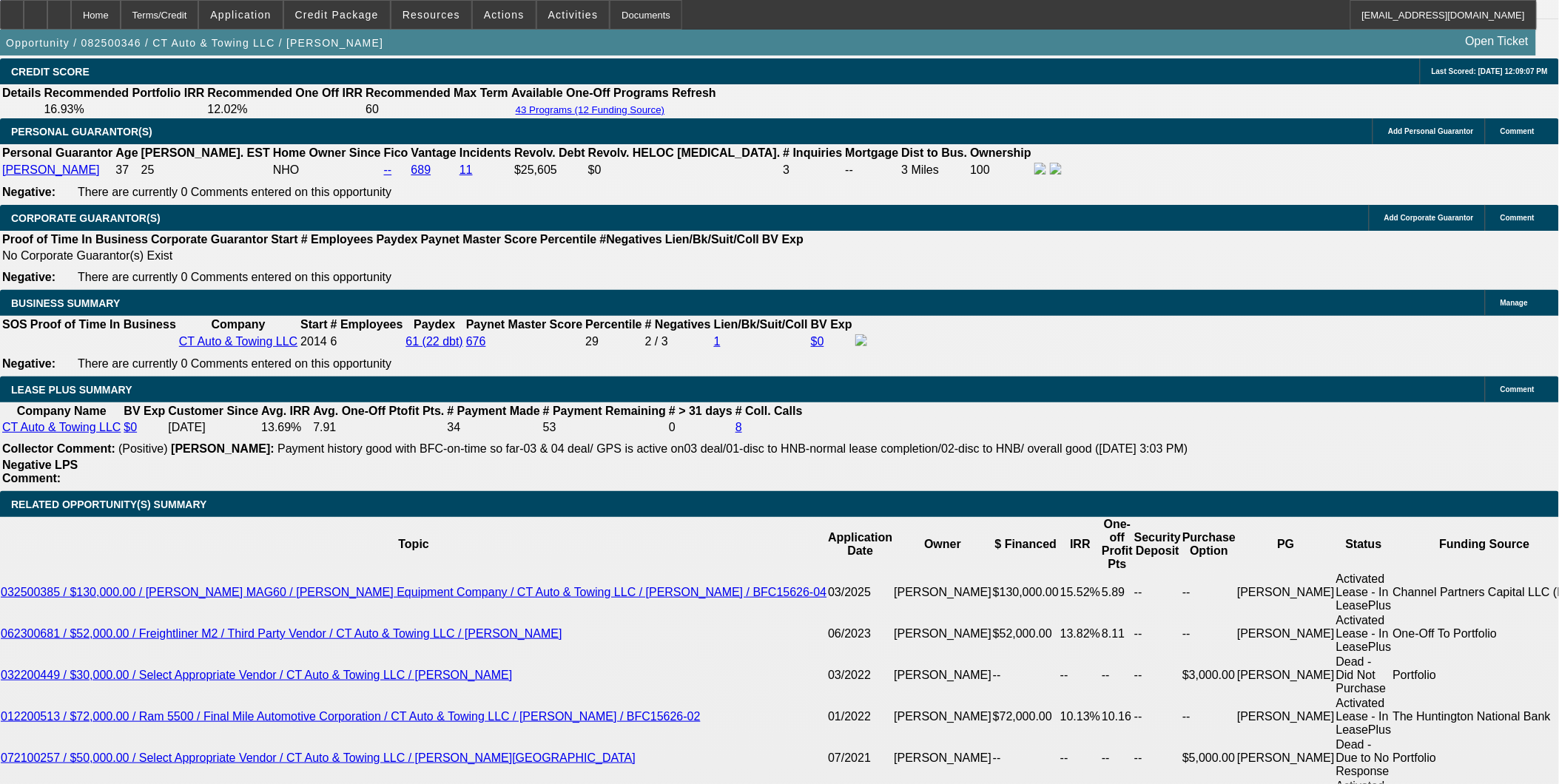
scroll to position [2302, 0]
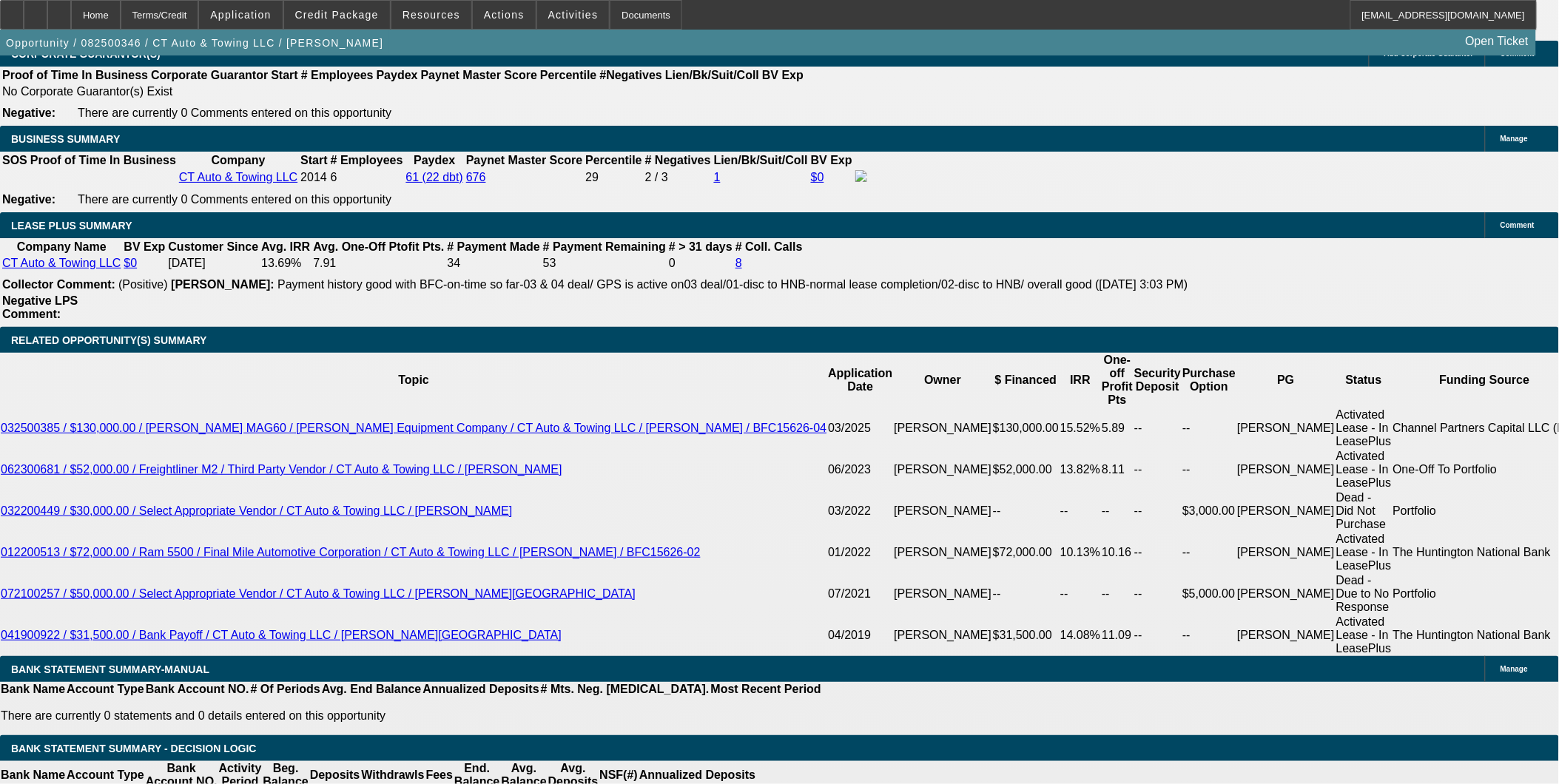
scroll to position [0, 0]
drag, startPoint x: 1266, startPoint y: 567, endPoint x: 1257, endPoint y: 567, distance: 9.0
click at [342, 8] on span at bounding box center [336, 15] width 106 height 36
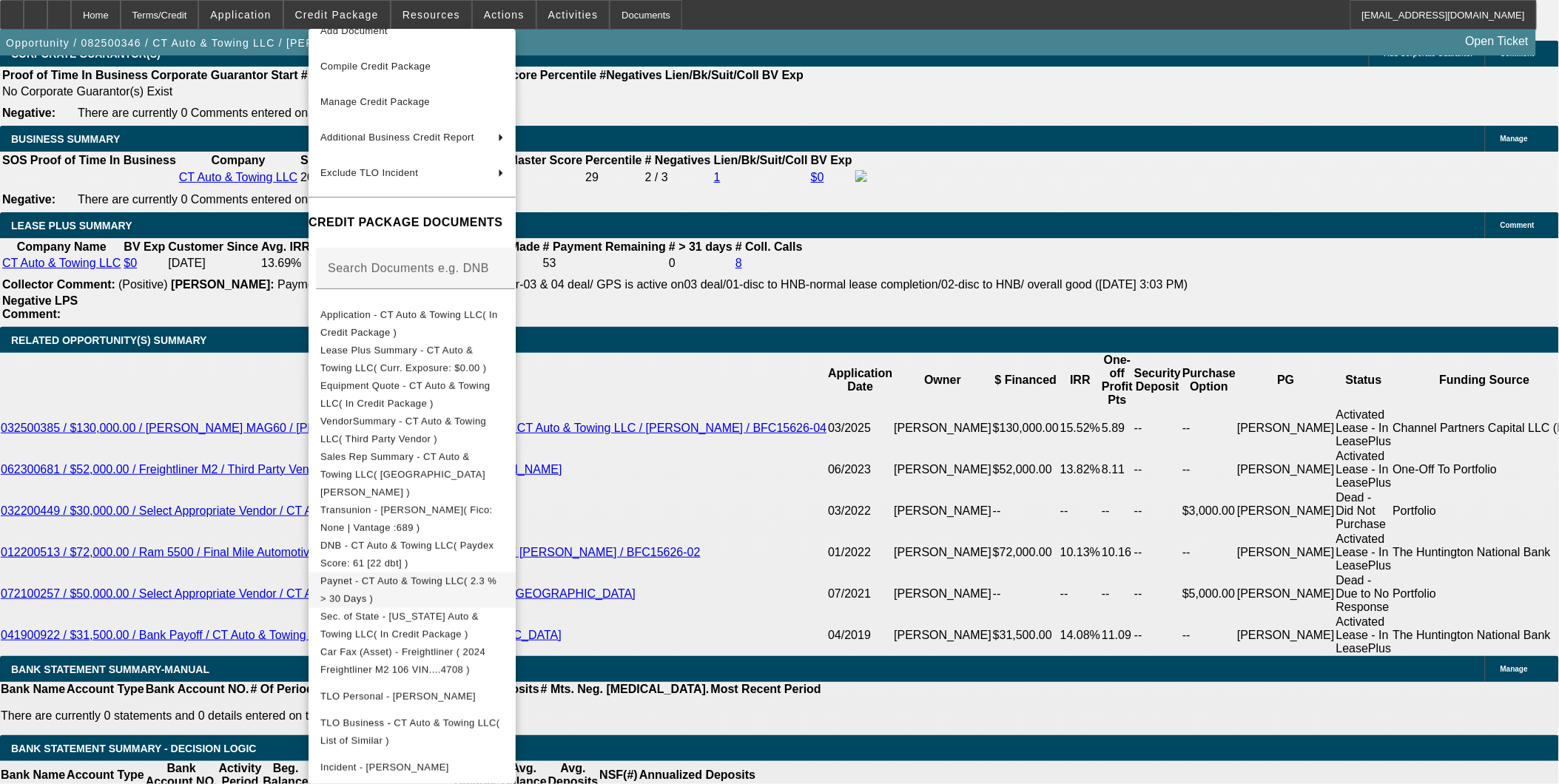
scroll to position [265, 0]
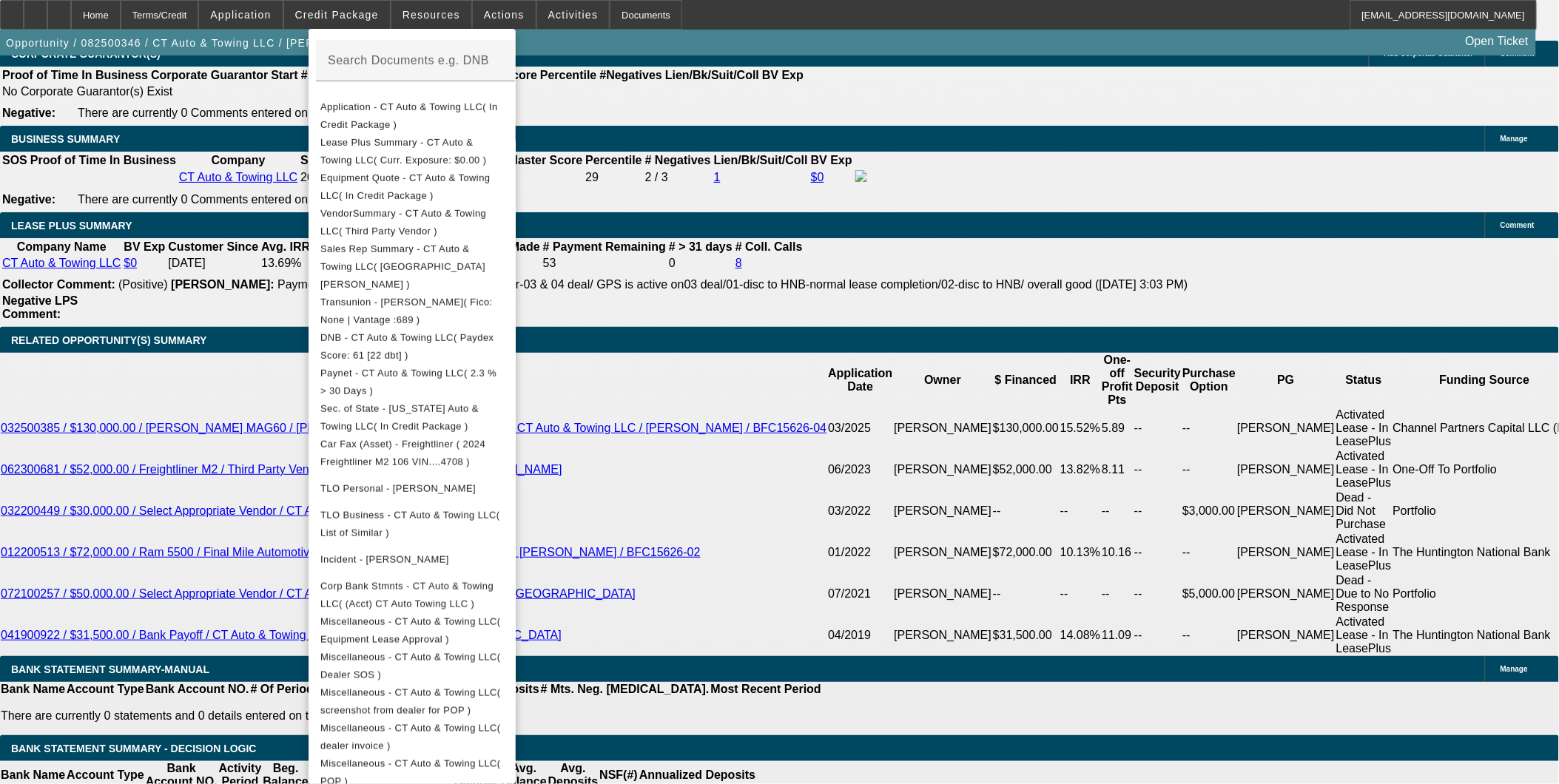
click at [1177, 314] on div at bounding box center [780, 392] width 1559 height 784
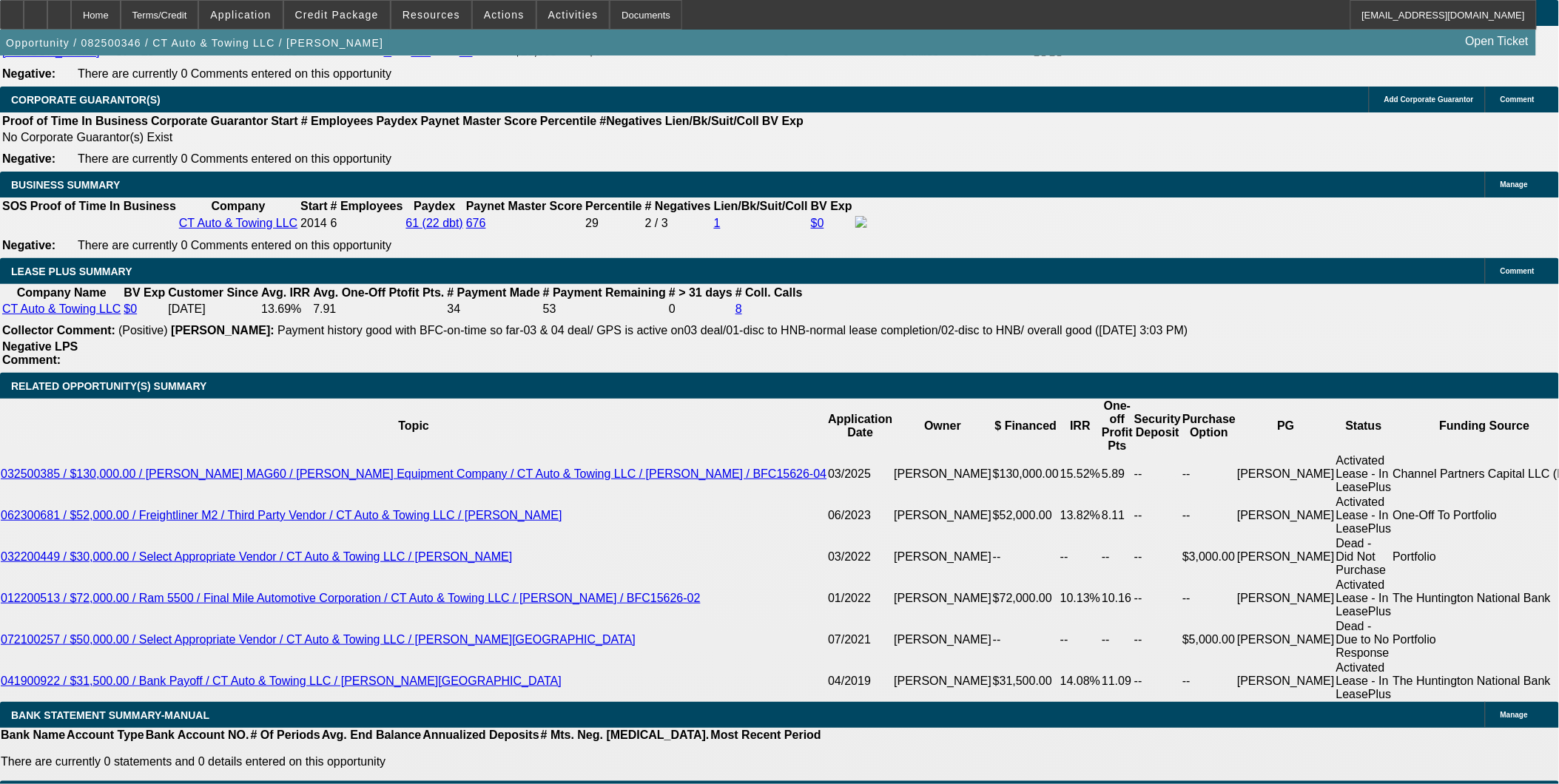
scroll to position [2302, 0]
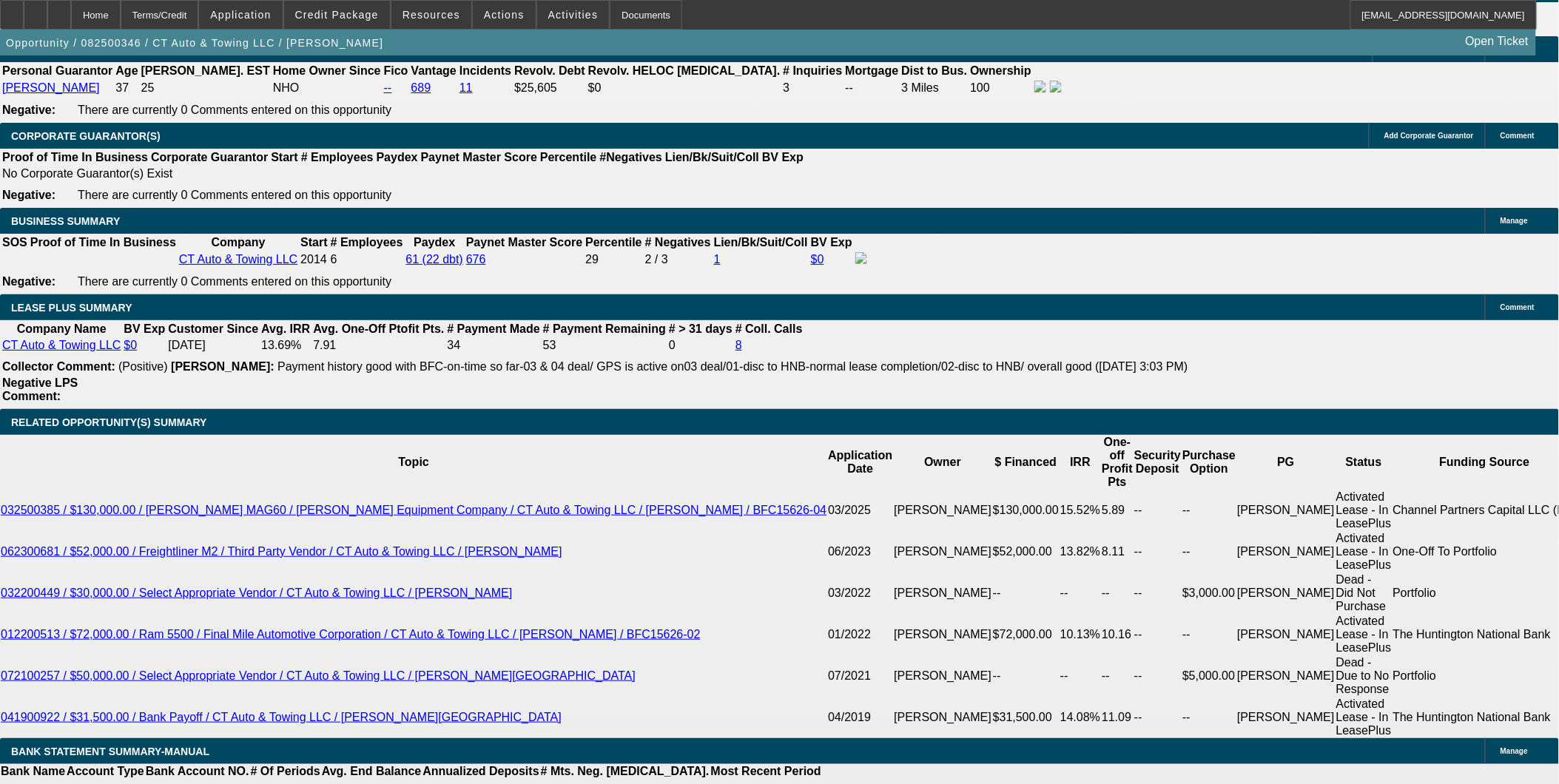
select select "0"
select select "2"
select select "0"
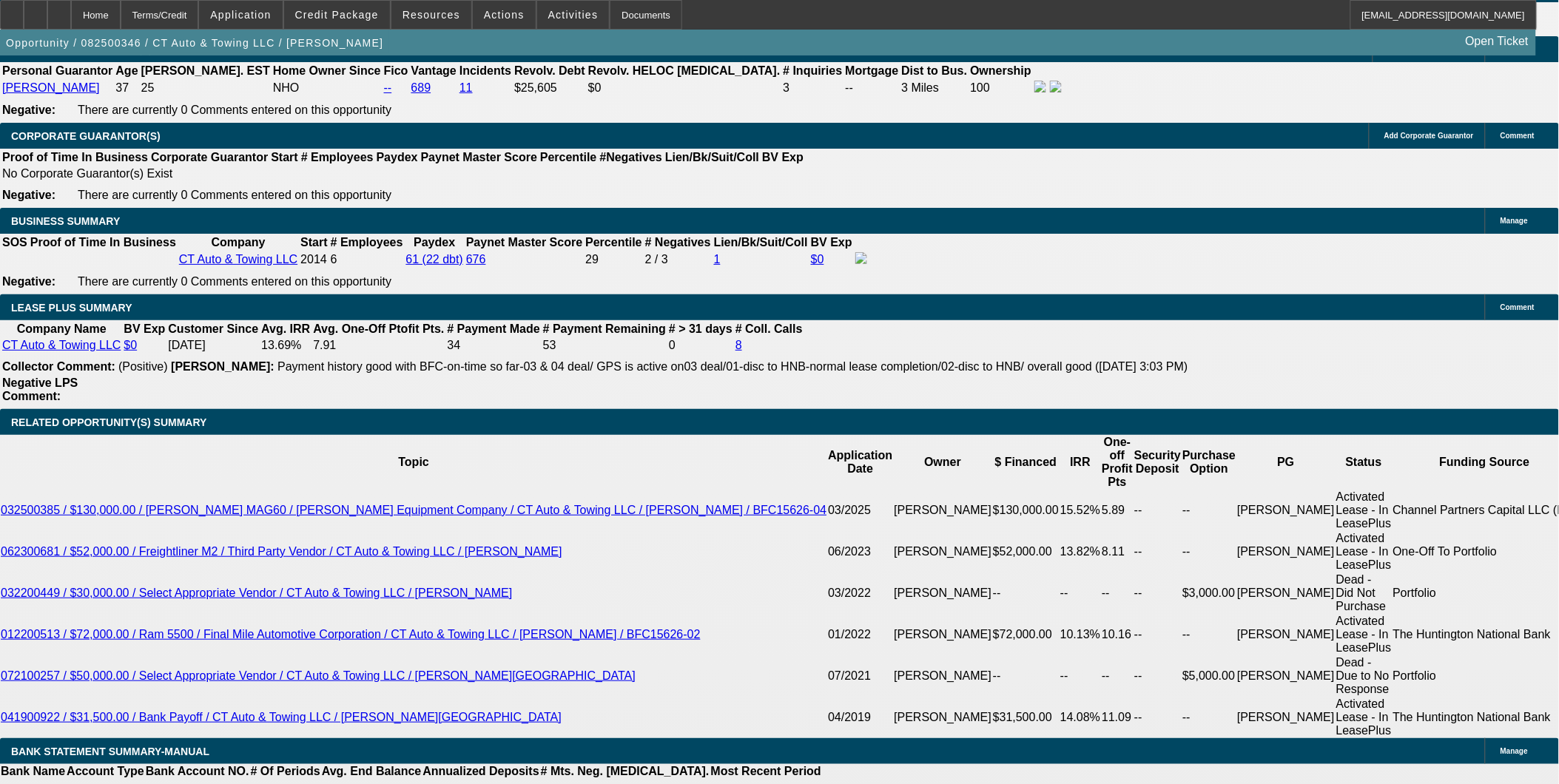
select select "6"
select select "0"
select select "2"
select select "0"
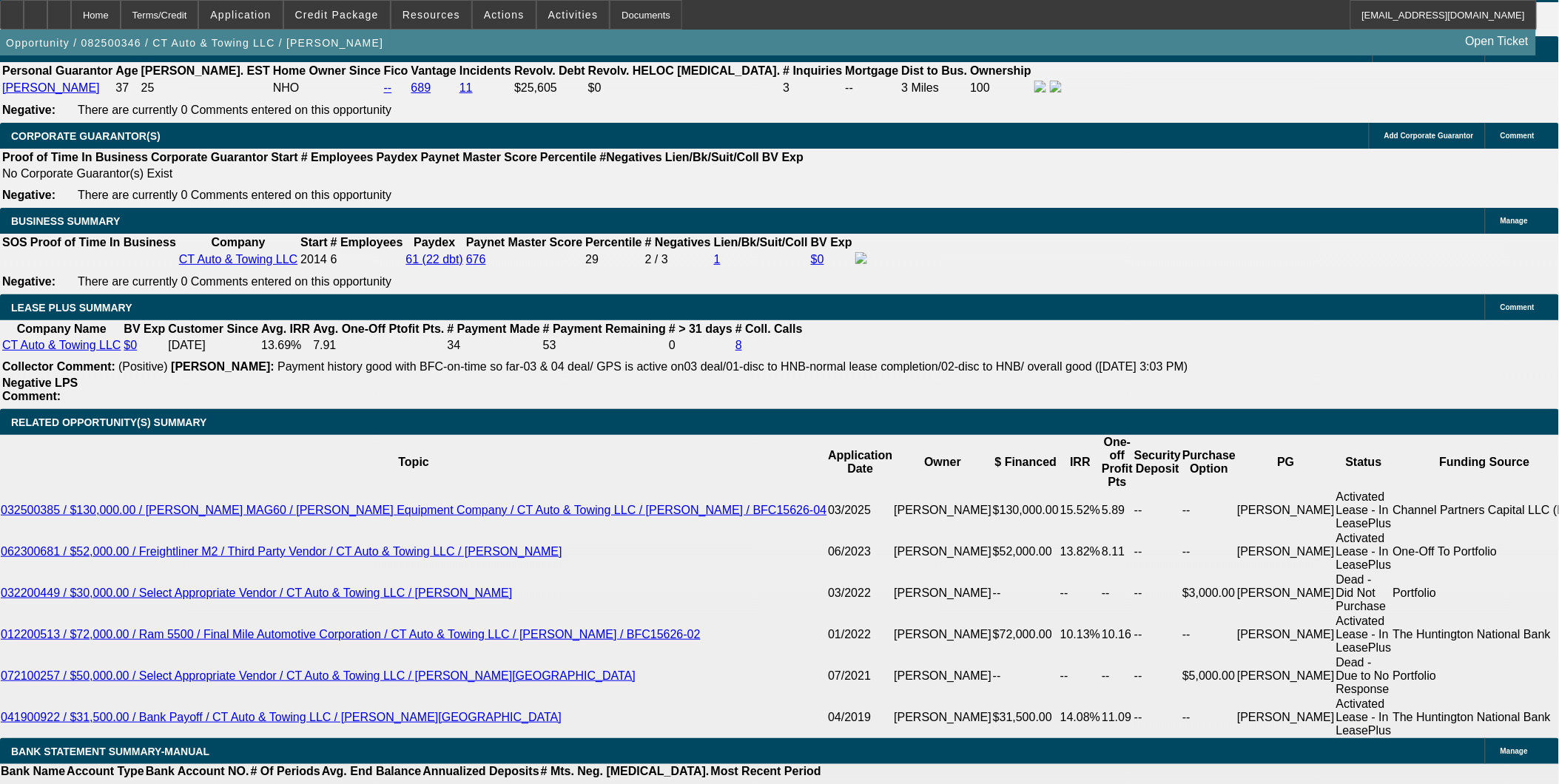
select select "6"
select select "0"
select select "3"
select select "0"
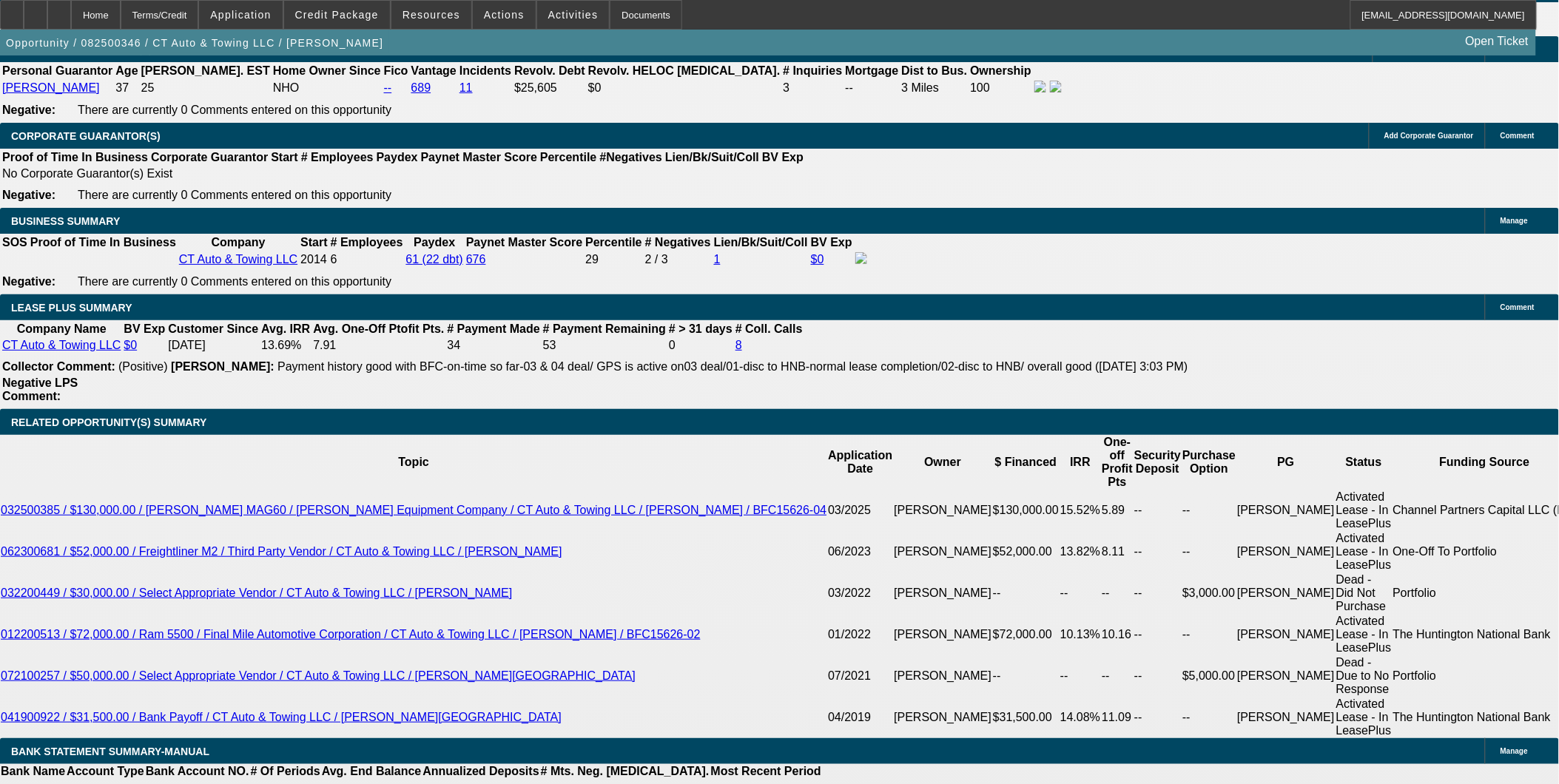
select select "6"
select select "0"
select select "2"
select select "0"
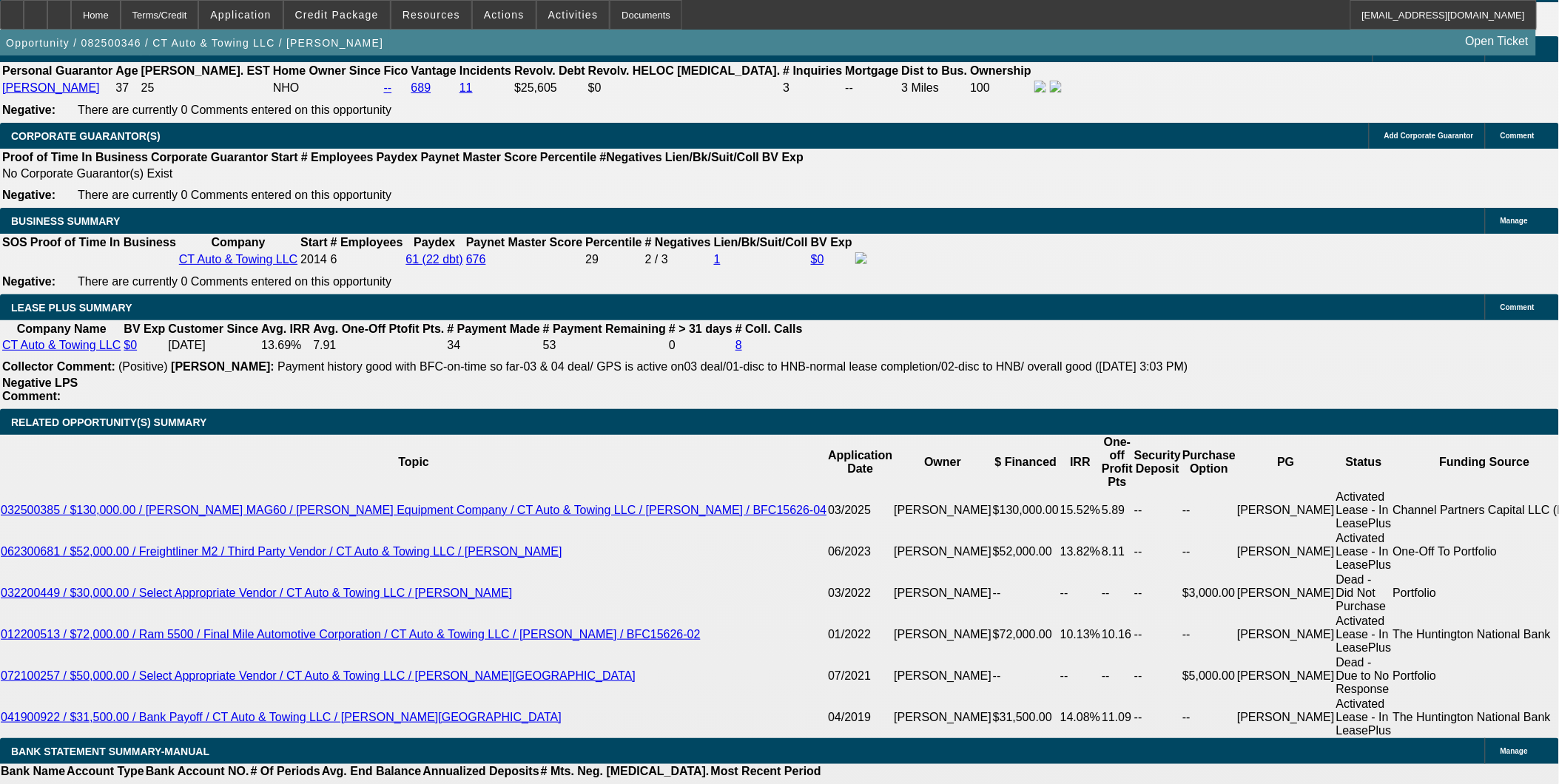
select select "6"
select select "0"
select select "2"
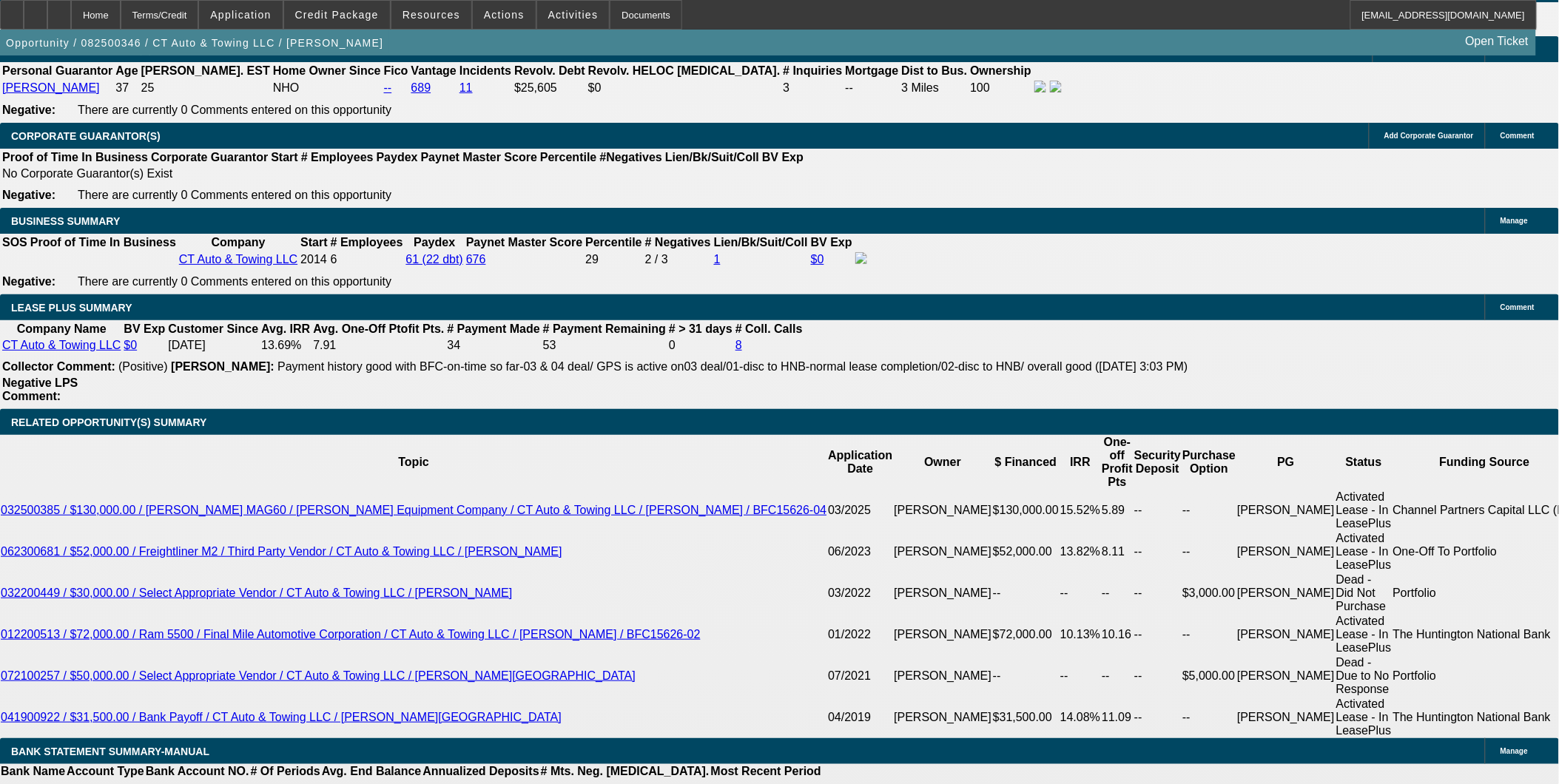
select select "0"
select select "6"
select select "0"
select select "9"
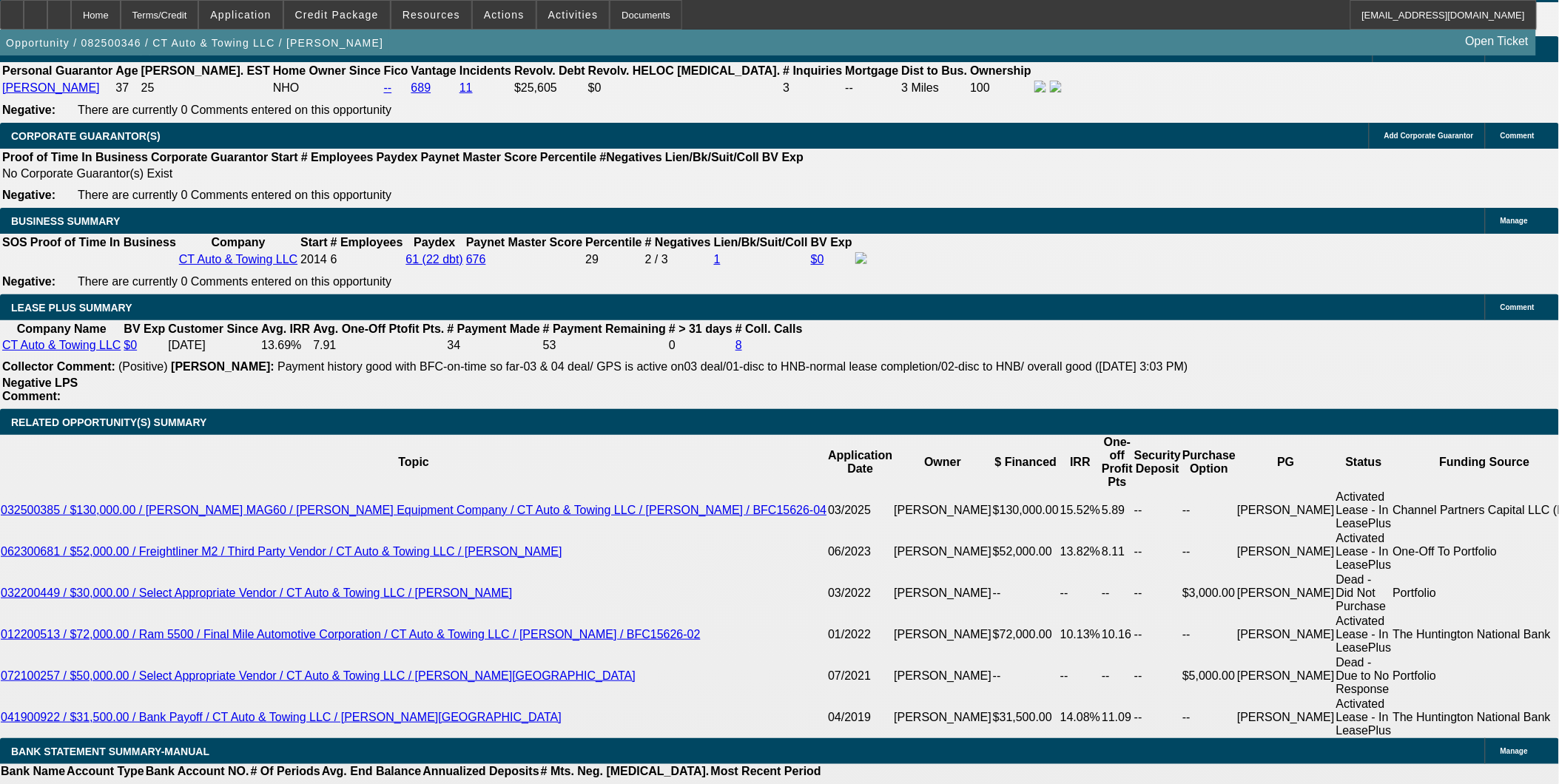
select select "0"
select select "6"
select select "0"
select select "3"
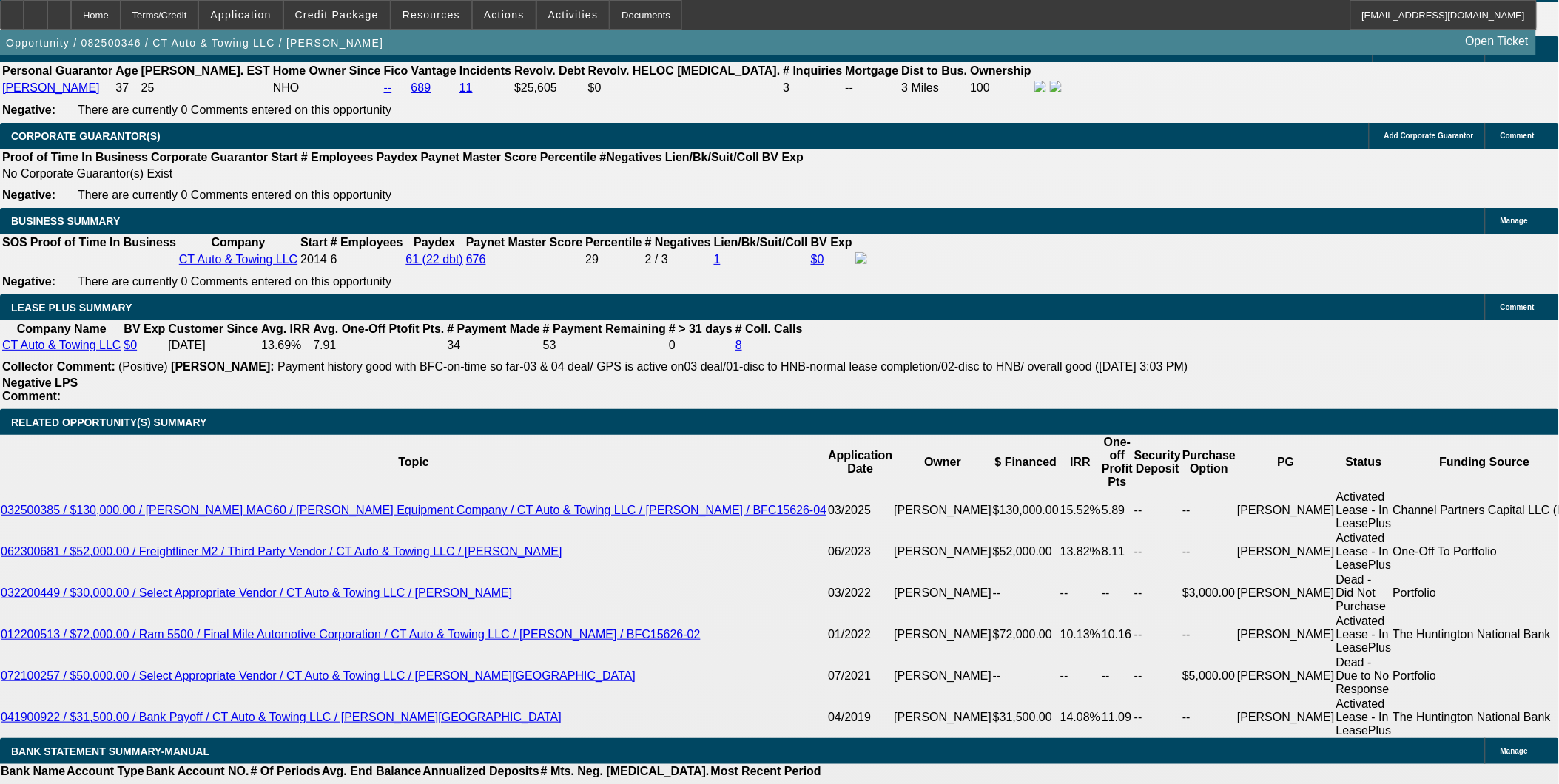
select select "0"
select select "6"
select select "0"
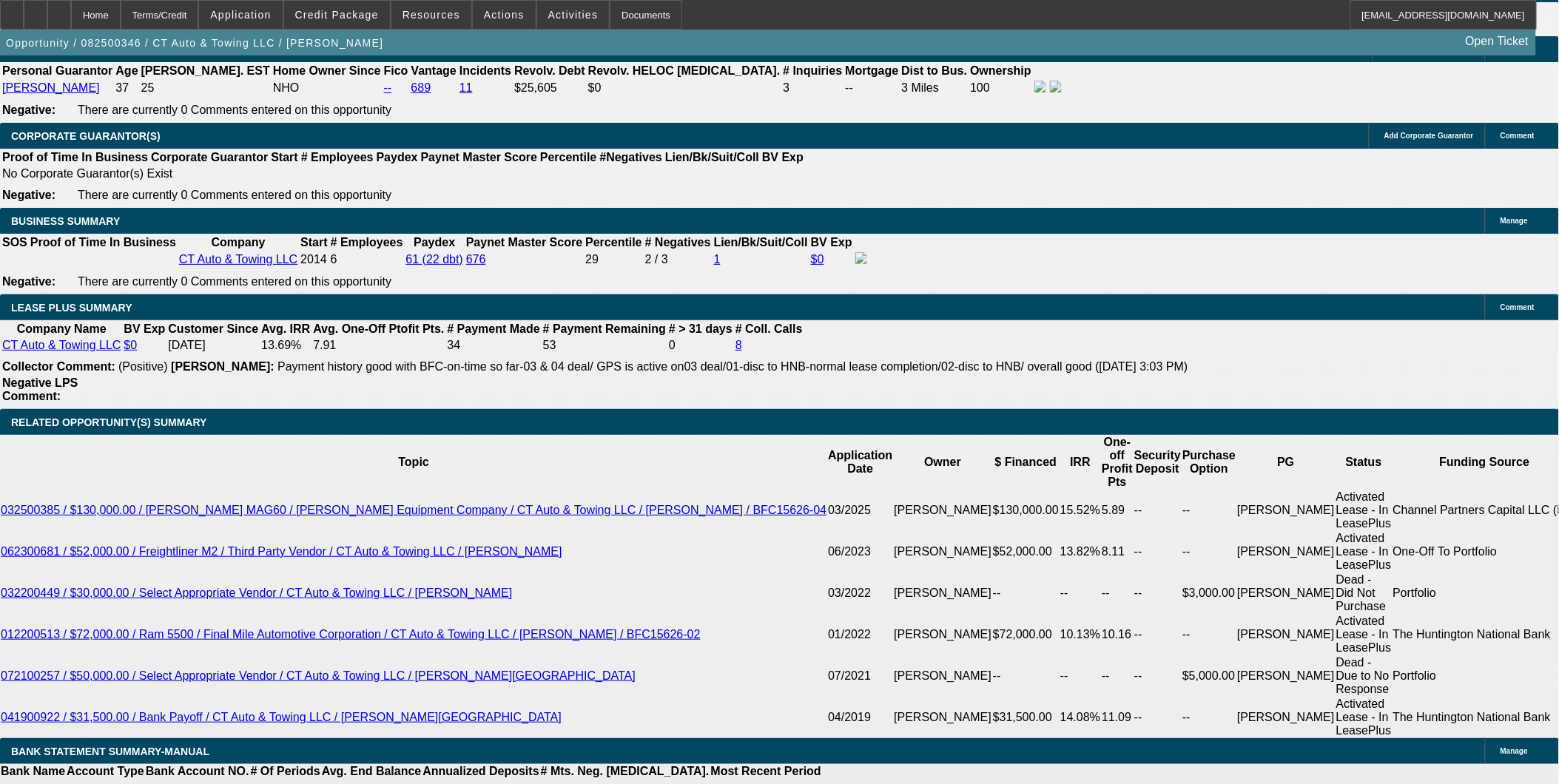
select select "6"
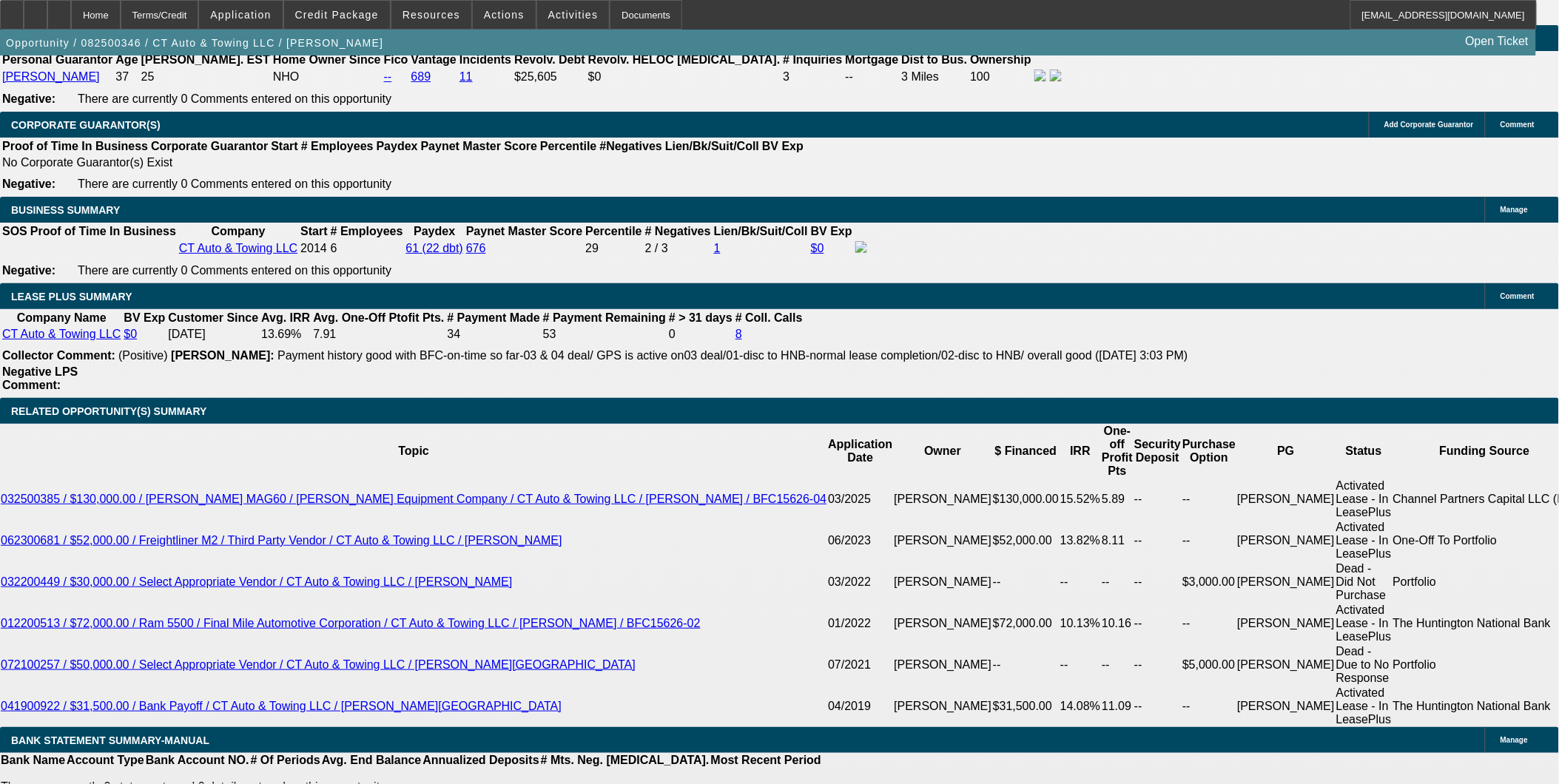
scroll to position [2384, 0]
